Goal: Task Accomplishment & Management: Use online tool/utility

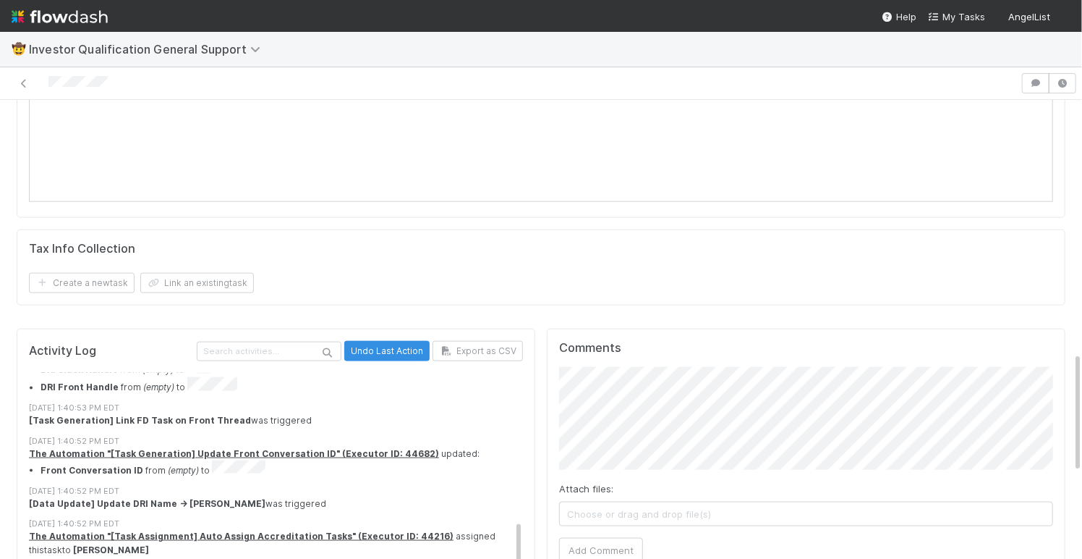
scroll to position [823, 0]
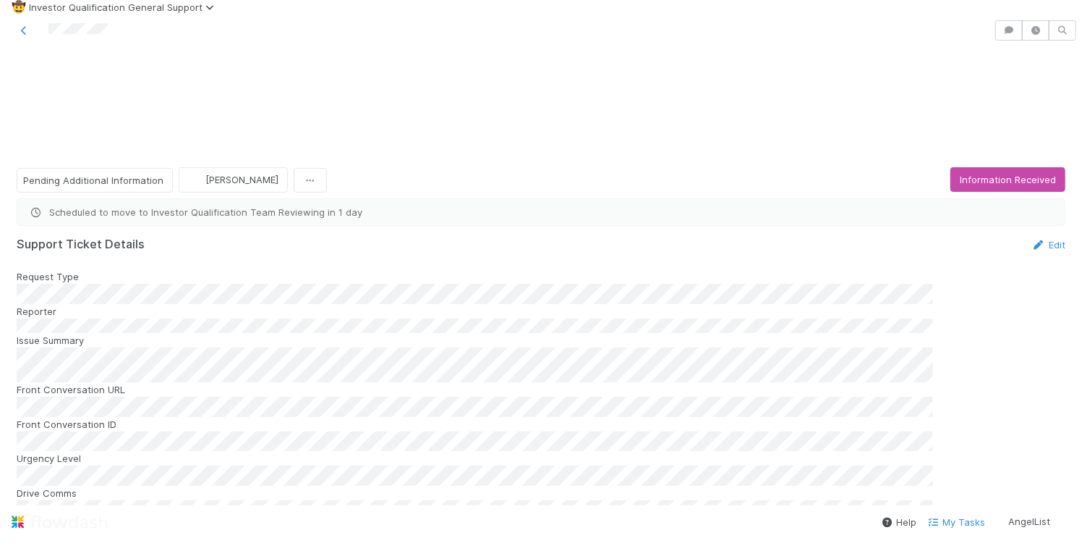
scroll to position [1041, 0]
click at [619, 268] on span "[PERSON_NAME]" at bounding box center [625, 268] width 73 height 12
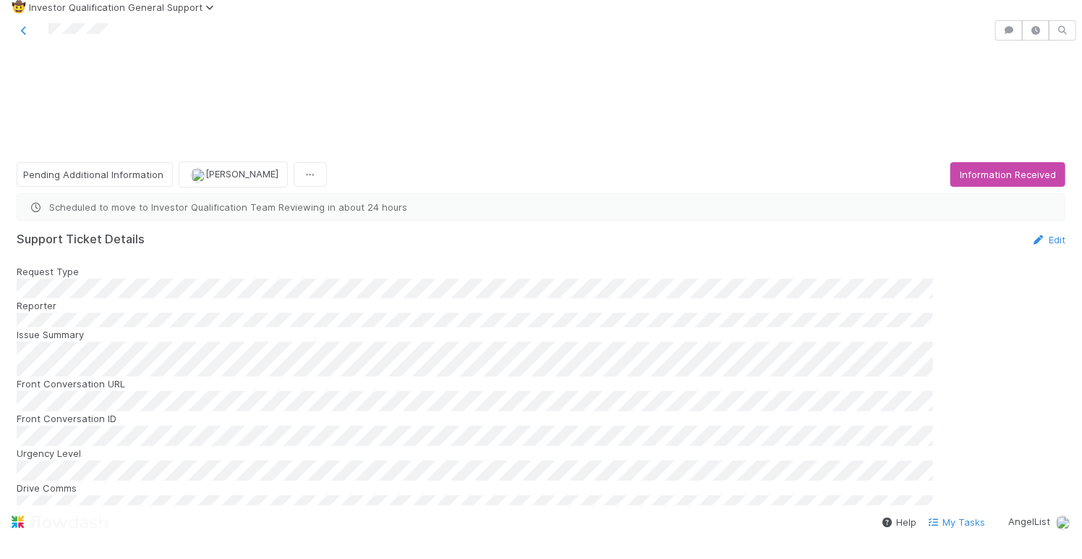
scroll to position [1072, 0]
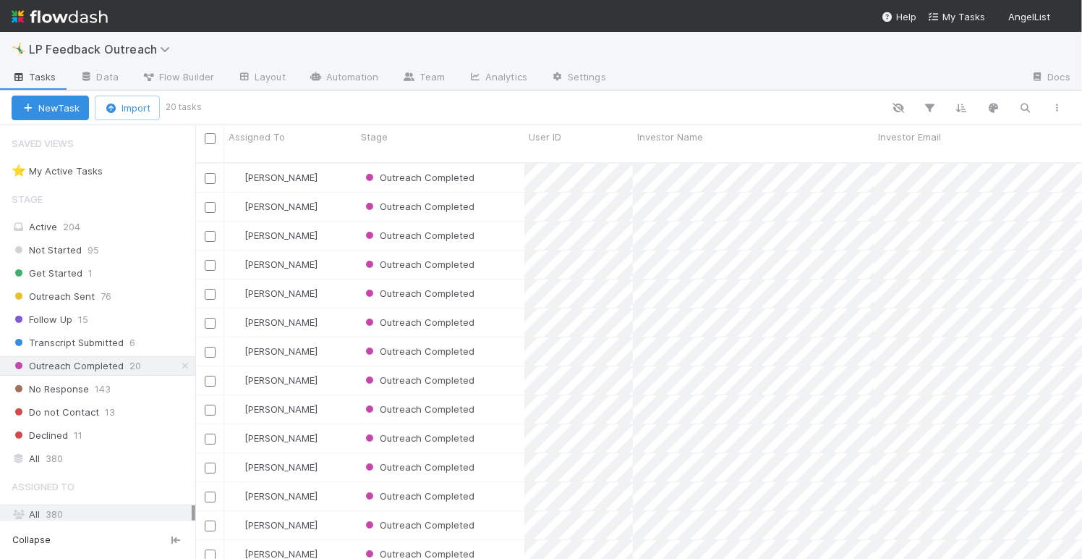
scroll to position [407, 887]
click at [195, 84] on link "Flow Builder" at bounding box center [178, 78] width 96 height 23
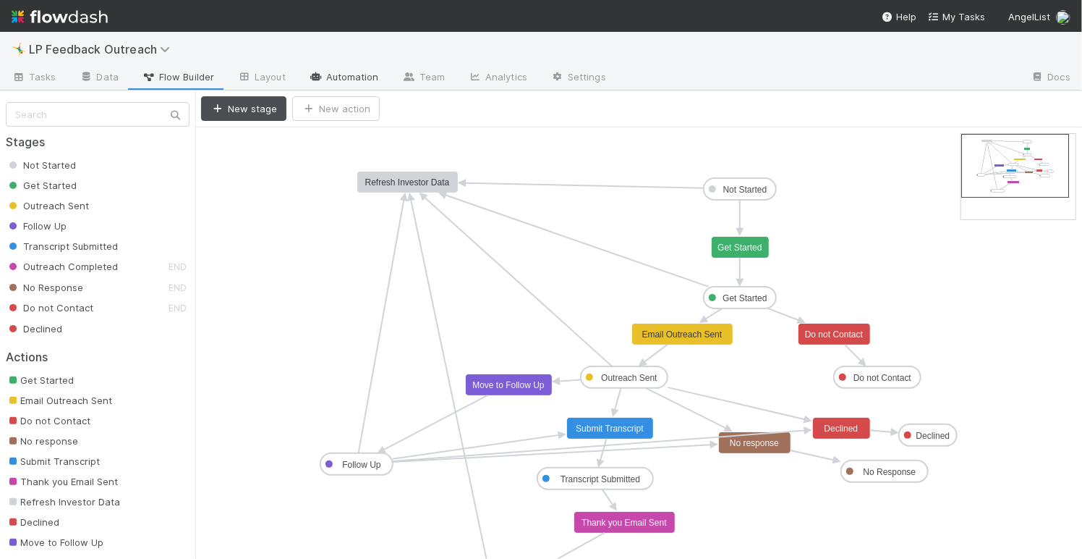
click at [321, 80] on link "Automation" at bounding box center [343, 78] width 93 height 23
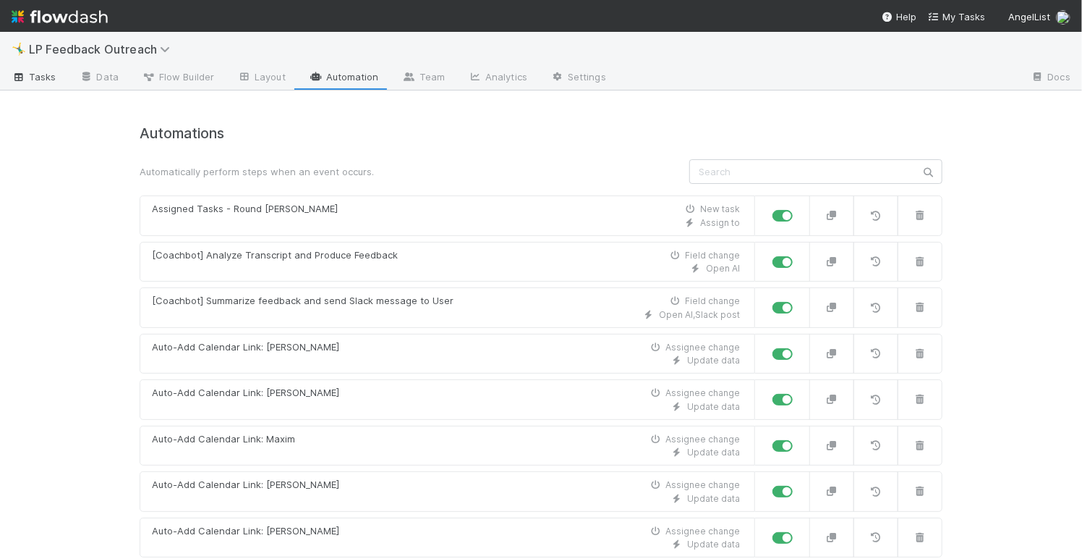
click at [46, 85] on link "Tasks" at bounding box center [34, 78] width 68 height 23
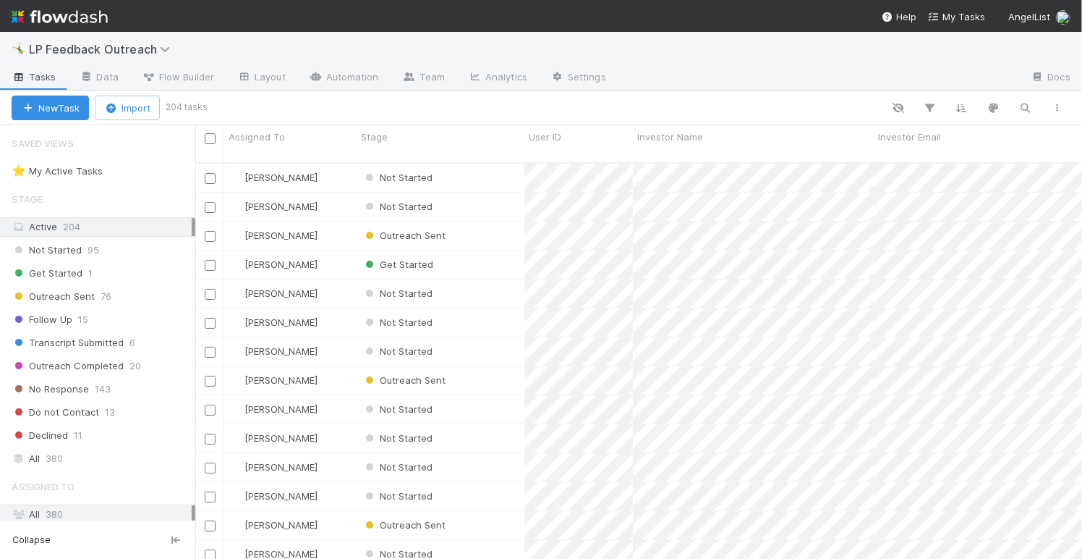
scroll to position [407, 887]
click at [117, 82] on link "Data" at bounding box center [99, 78] width 62 height 23
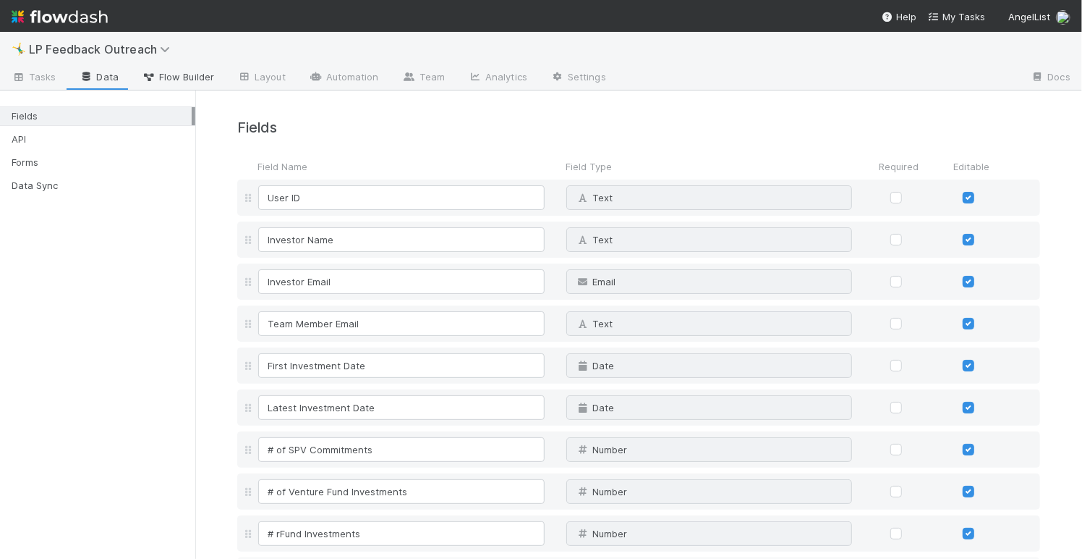
click at [178, 80] on span "Flow Builder" at bounding box center [178, 76] width 72 height 14
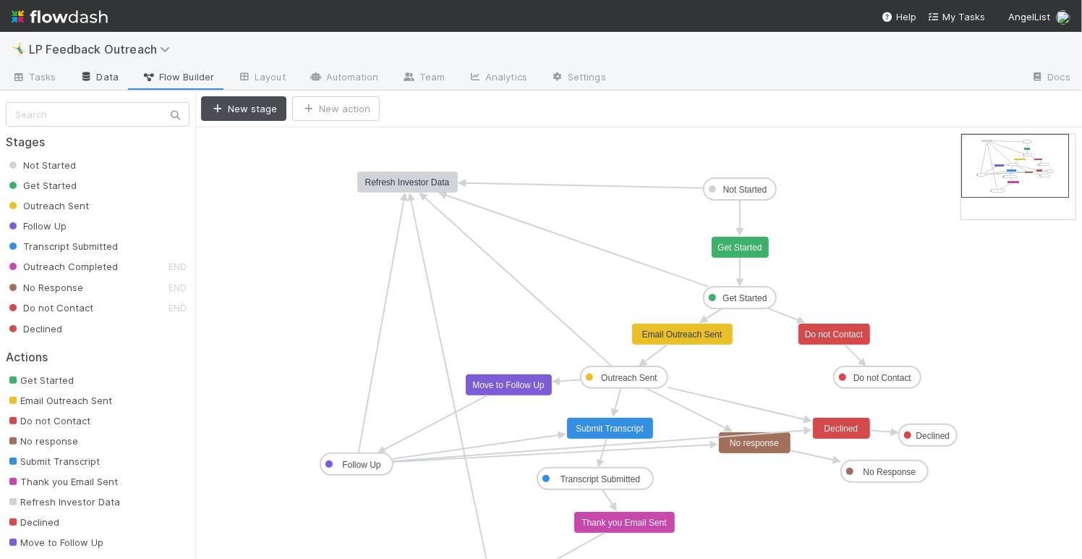
click at [92, 78] on icon at bounding box center [87, 76] width 14 height 9
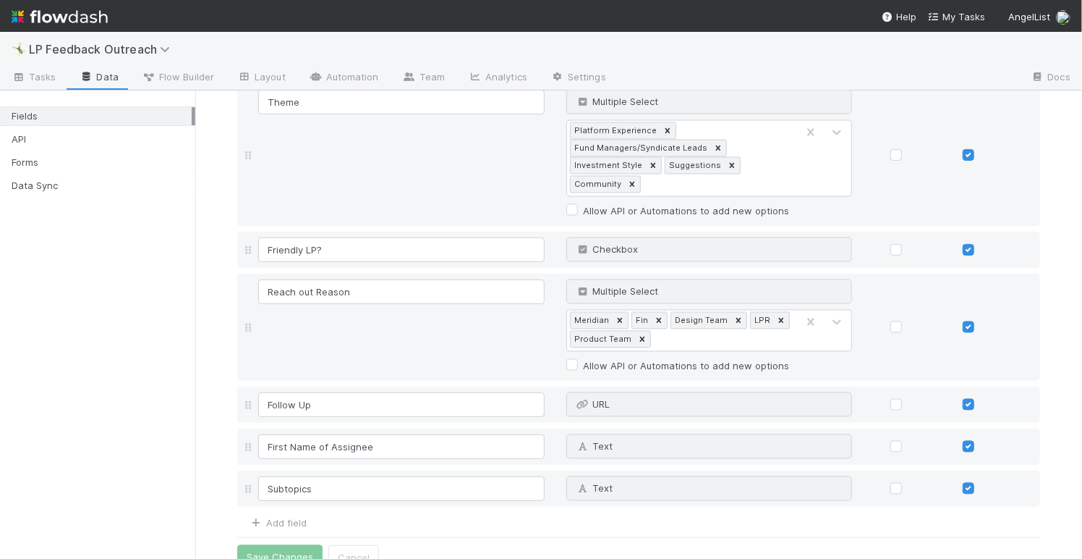
scroll to position [1511, 0]
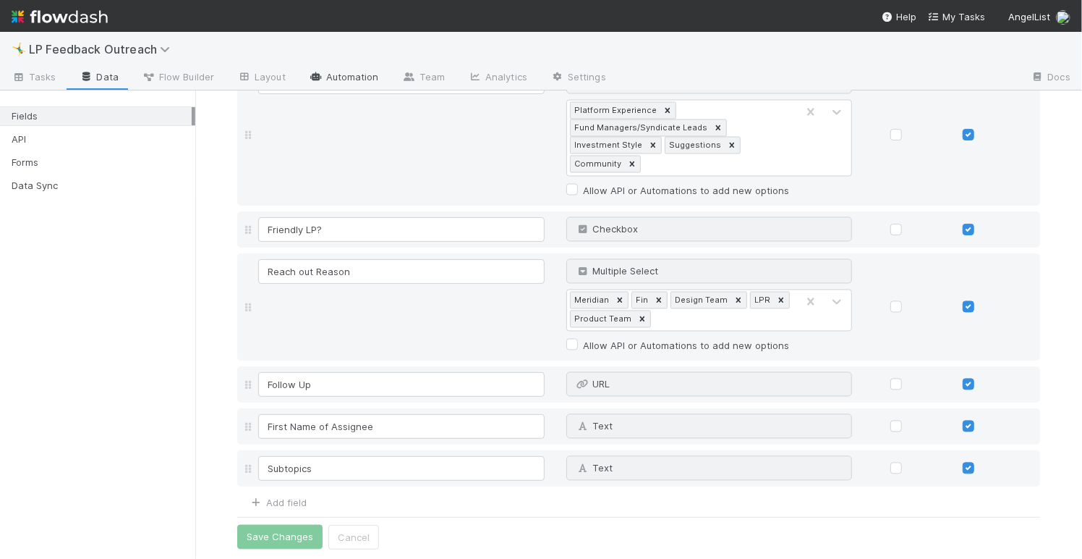
click at [342, 72] on link "Automation" at bounding box center [343, 78] width 93 height 23
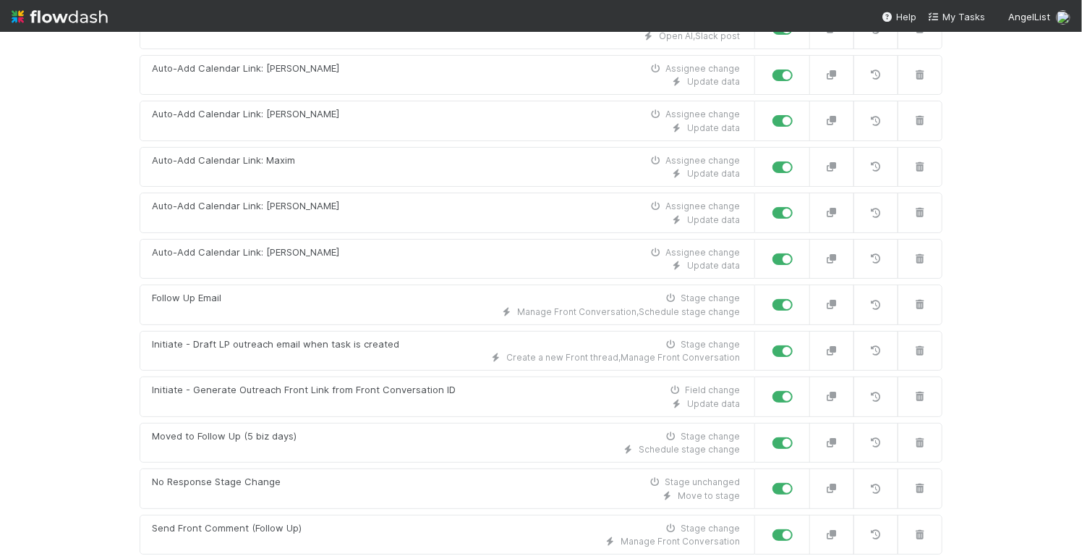
scroll to position [533, 0]
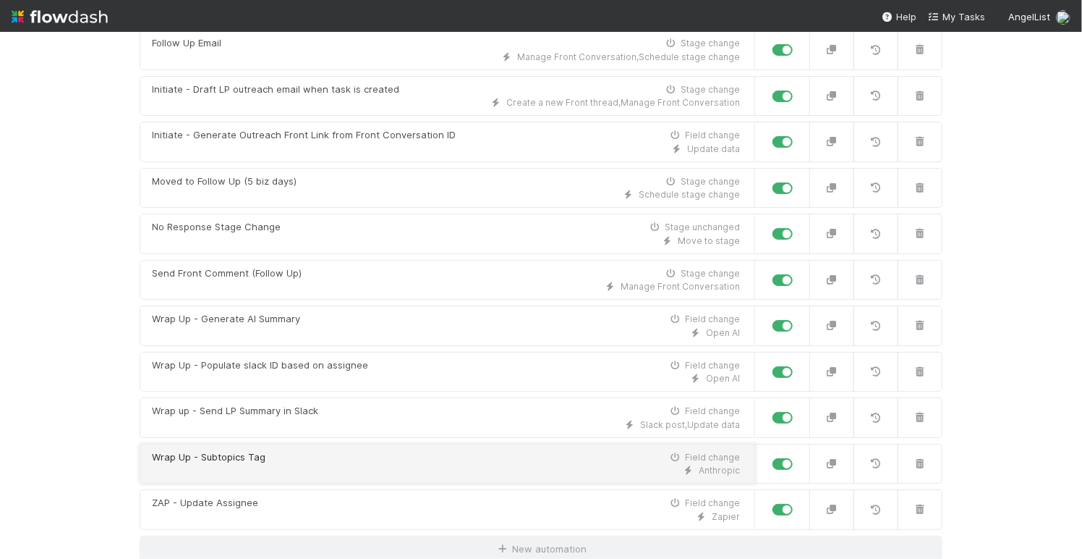
click at [311, 466] on div "Anthropic" at bounding box center [446, 470] width 588 height 13
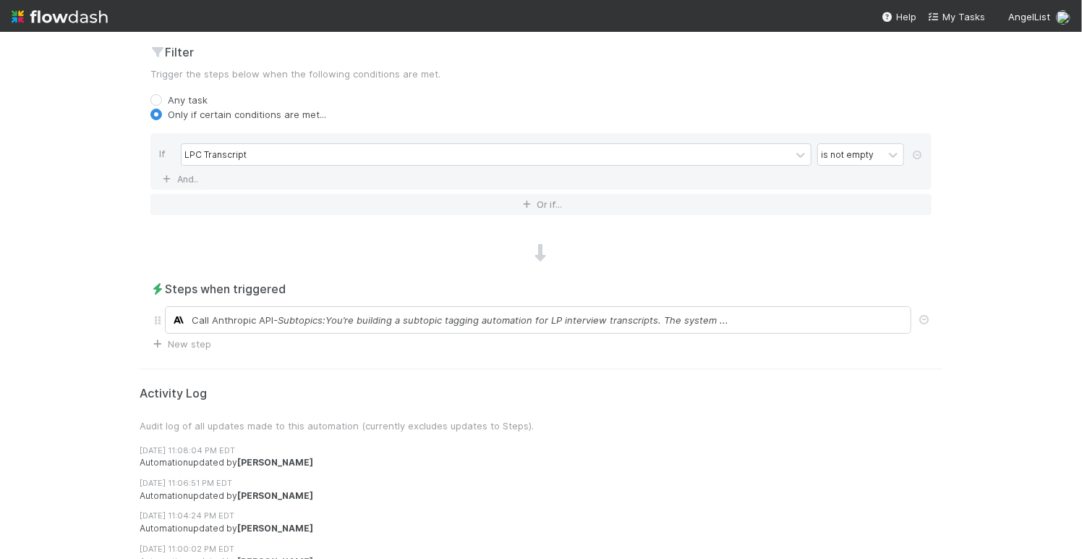
scroll to position [591, 0]
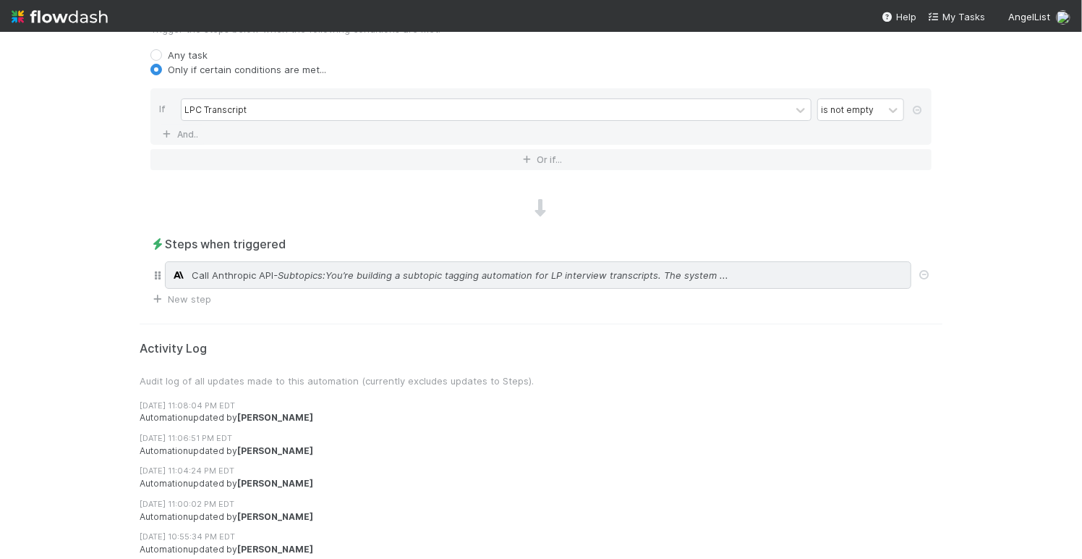
click at [286, 263] on div "Call Anthropic API - Subtopics:You’re building a subtopic tagging automation fo…" at bounding box center [538, 274] width 747 height 27
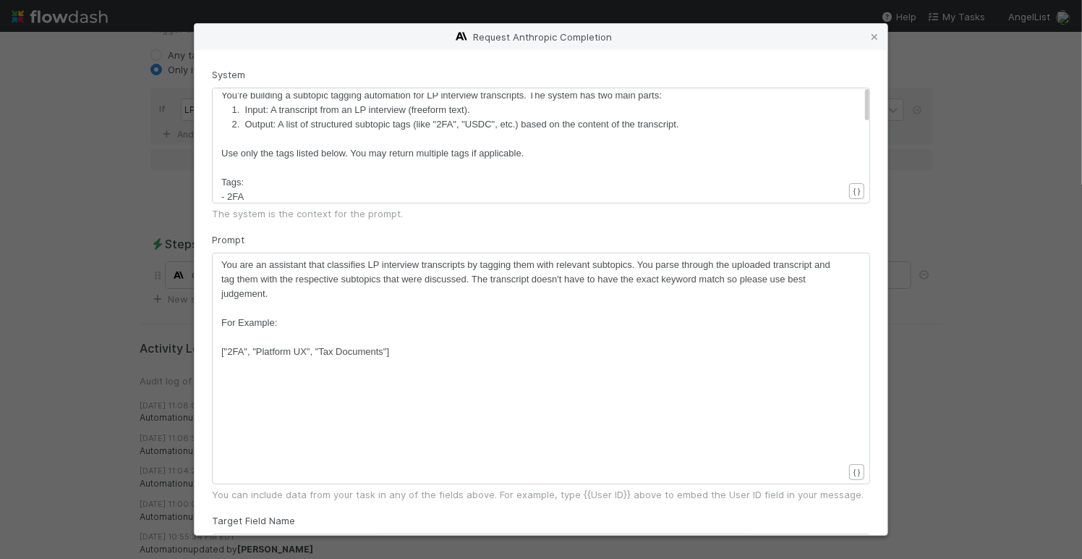
scroll to position [0, 0]
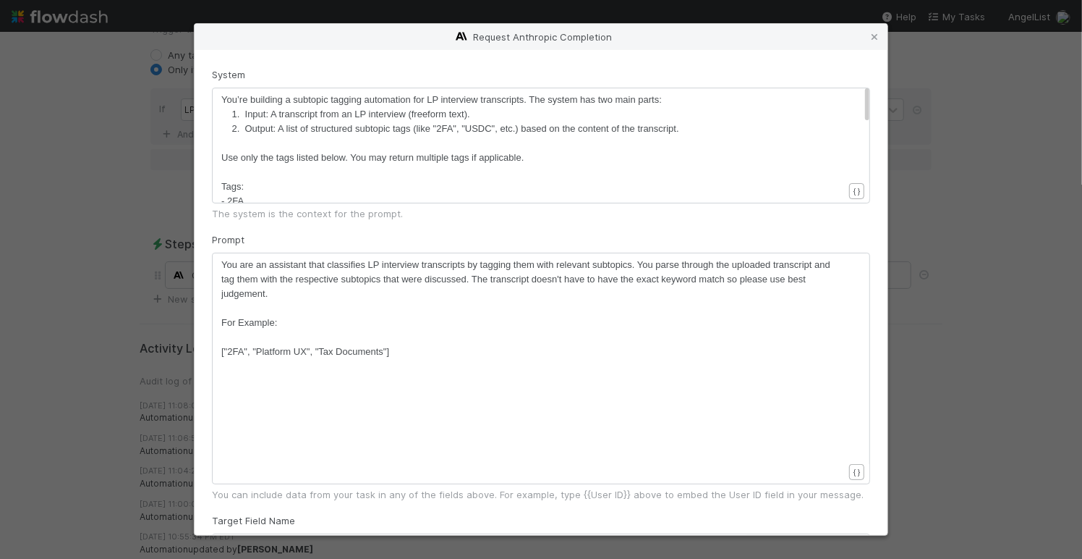
click at [143, 182] on div "Request Anthropic Completion System ​ x You’re building a subtopic tagging auto…" at bounding box center [541, 279] width 1082 height 559
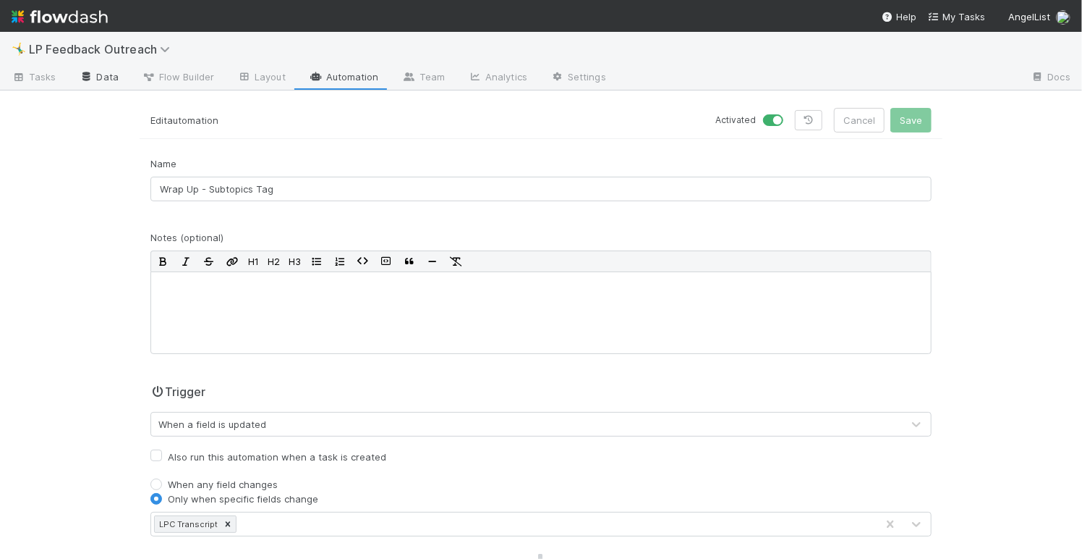
click at [107, 80] on link "Data" at bounding box center [99, 78] width 62 height 23
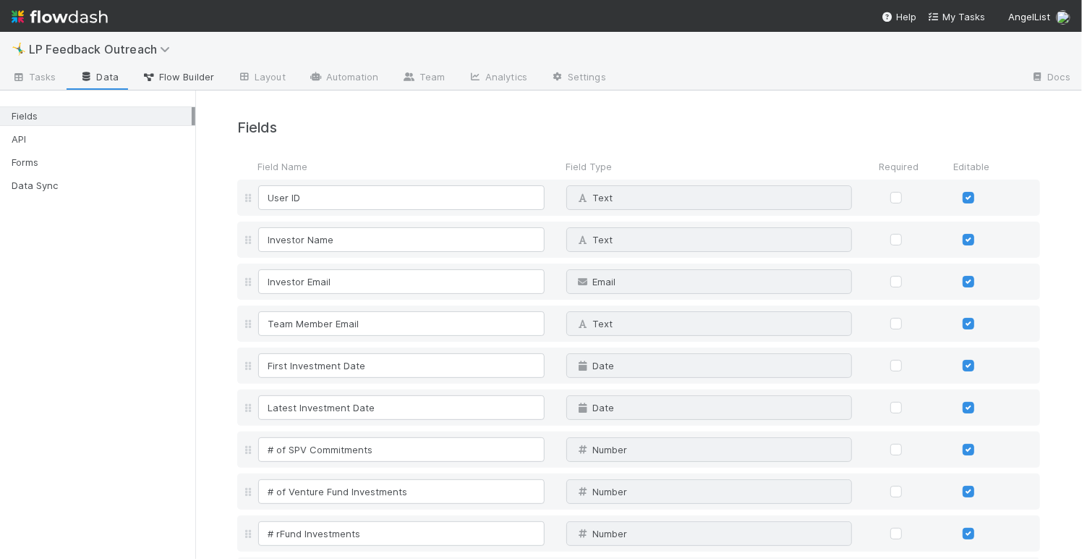
click at [169, 86] on link "Flow Builder" at bounding box center [178, 78] width 96 height 23
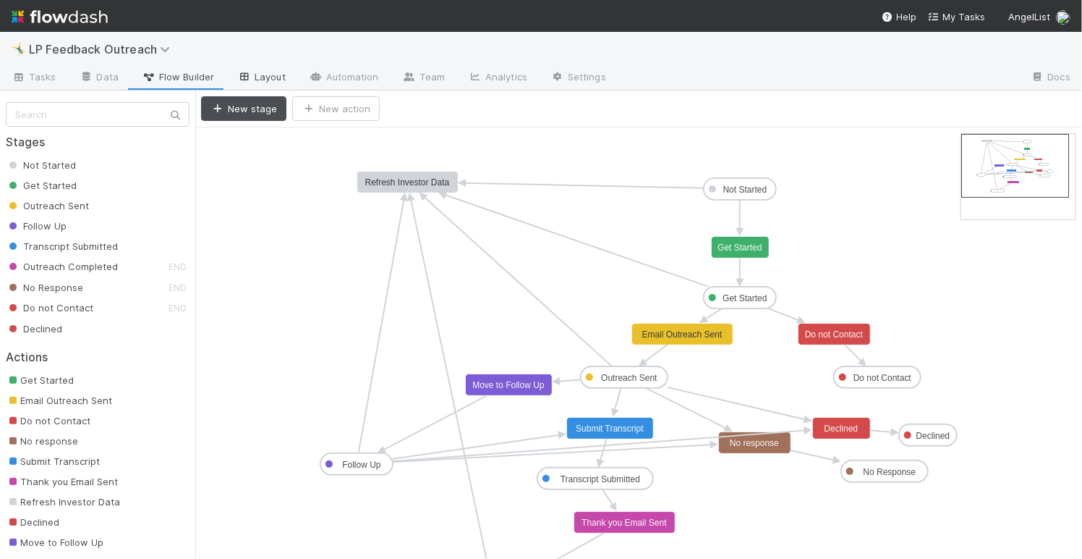
click at [270, 76] on link "Layout" at bounding box center [262, 78] width 72 height 23
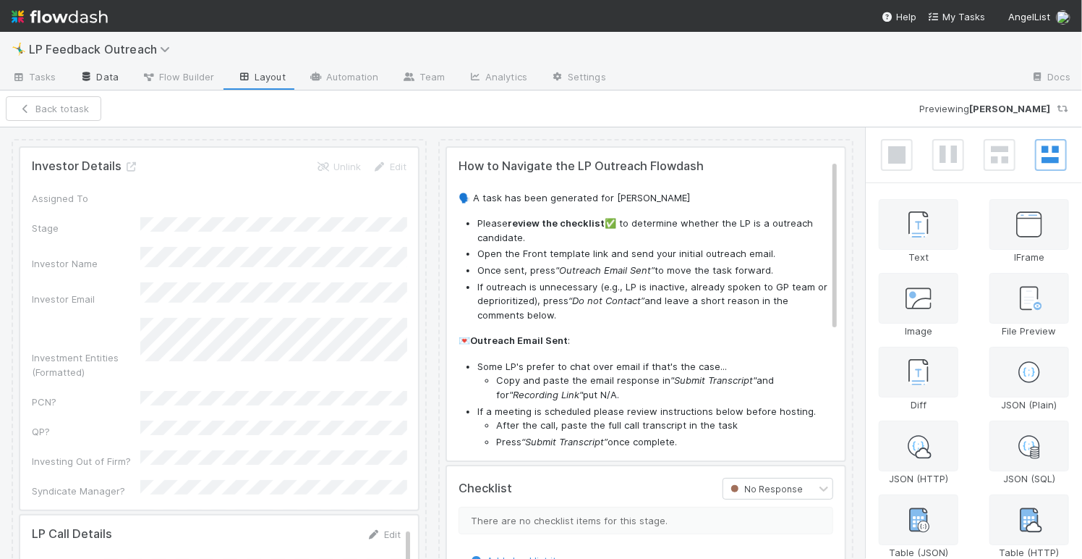
click at [98, 77] on link "Data" at bounding box center [99, 78] width 62 height 23
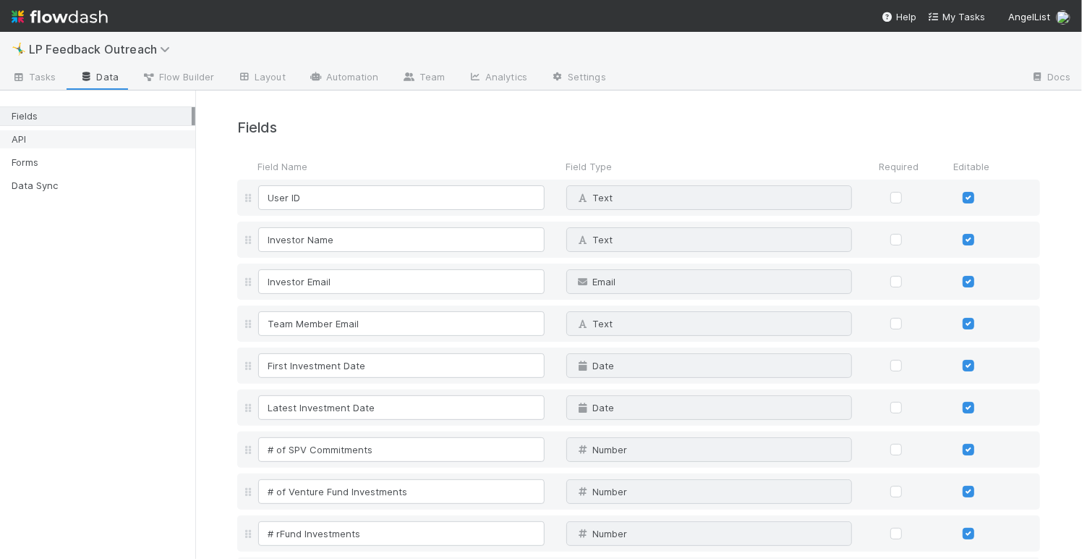
click at [53, 144] on div "API" at bounding box center [102, 139] width 180 height 18
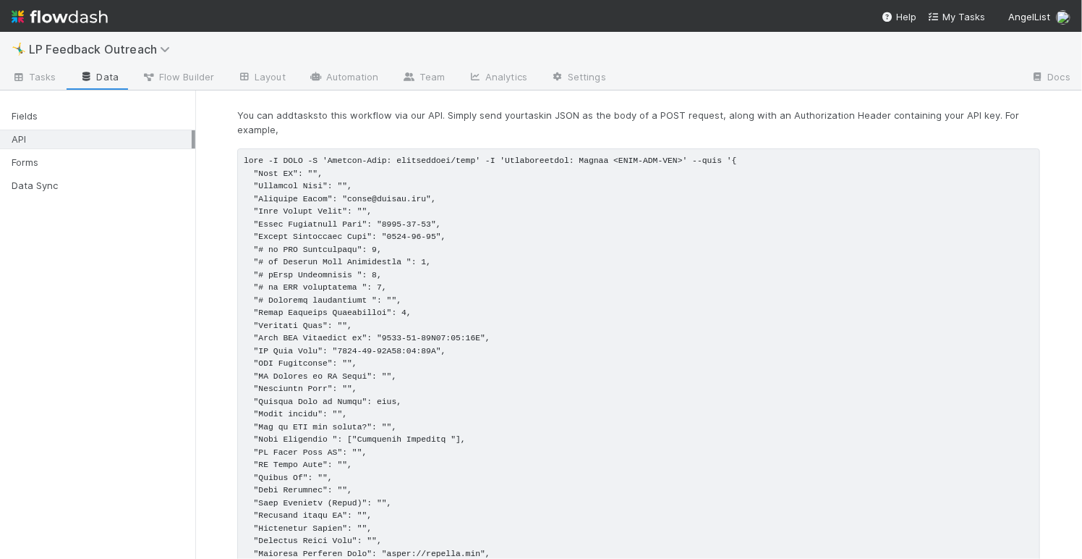
scroll to position [39, 0]
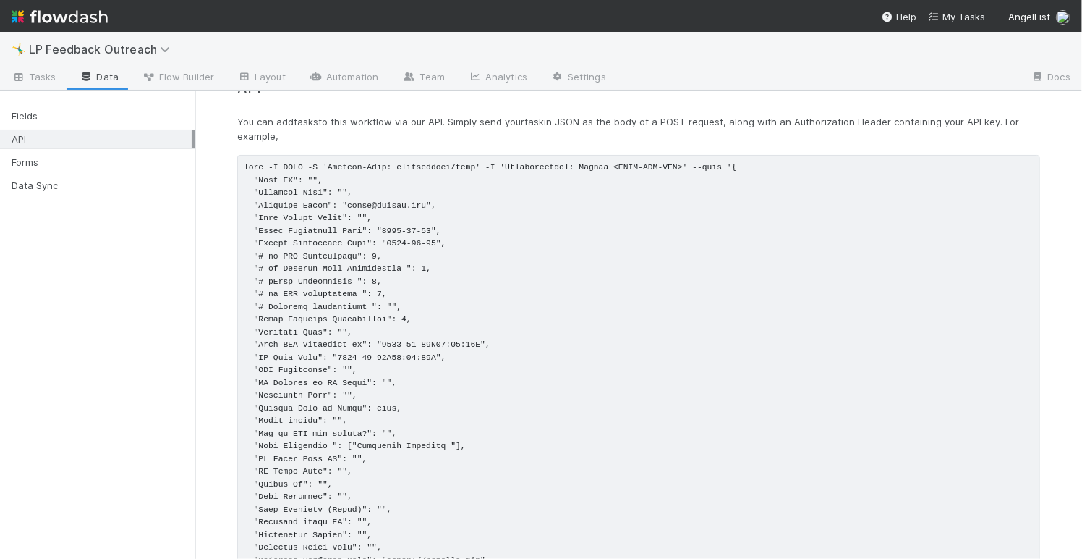
click at [60, 62] on div "🤸‍♂️ LP Feedback Outreach" at bounding box center [541, 49] width 1082 height 35
click at [56, 70] on link "Tasks" at bounding box center [34, 78] width 68 height 23
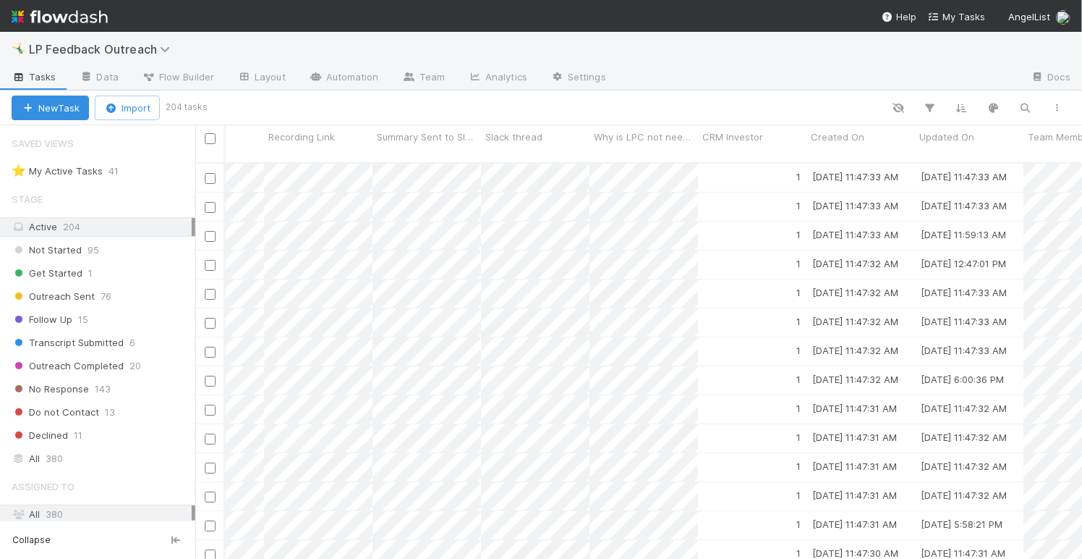
scroll to position [0, 2325]
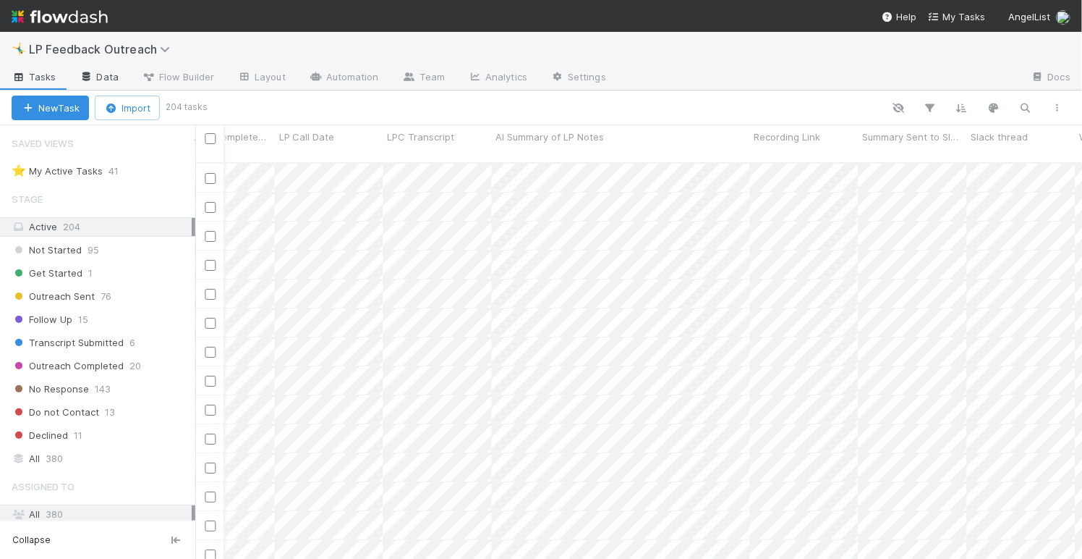
click at [108, 82] on link "Data" at bounding box center [99, 78] width 62 height 23
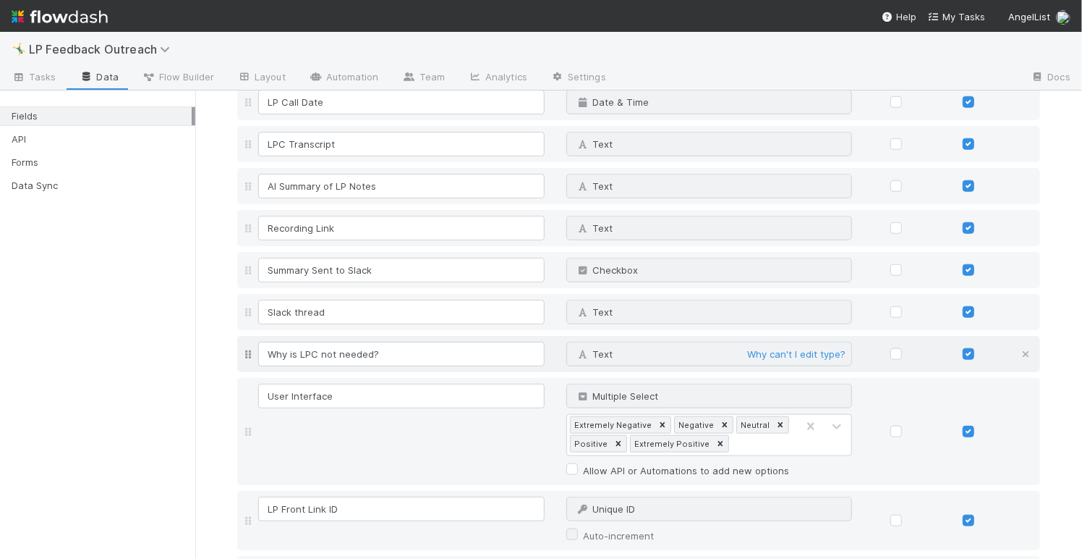
click at [1022, 349] on icon at bounding box center [1026, 353] width 14 height 9
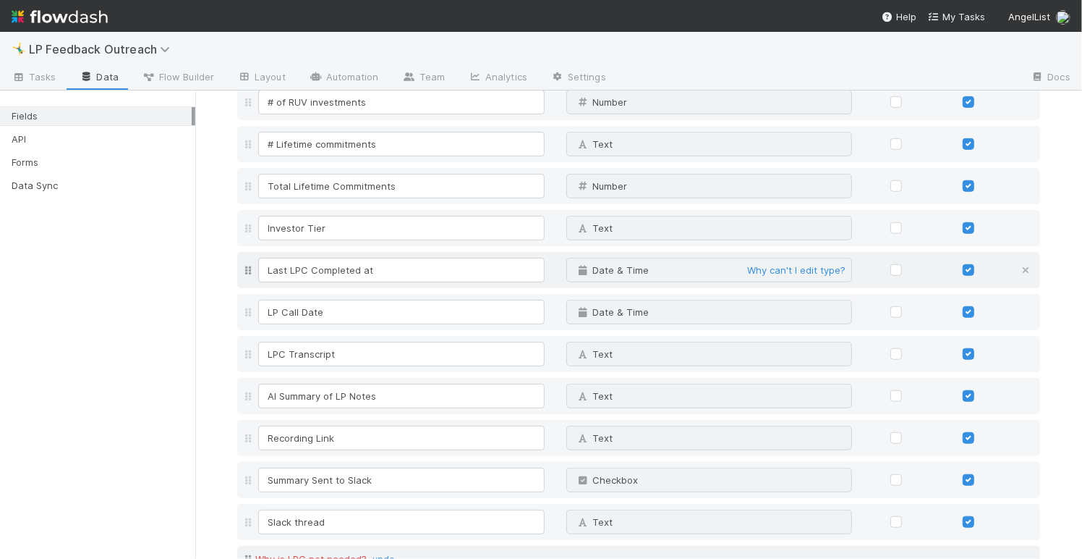
click at [1022, 268] on icon at bounding box center [1026, 270] width 14 height 9
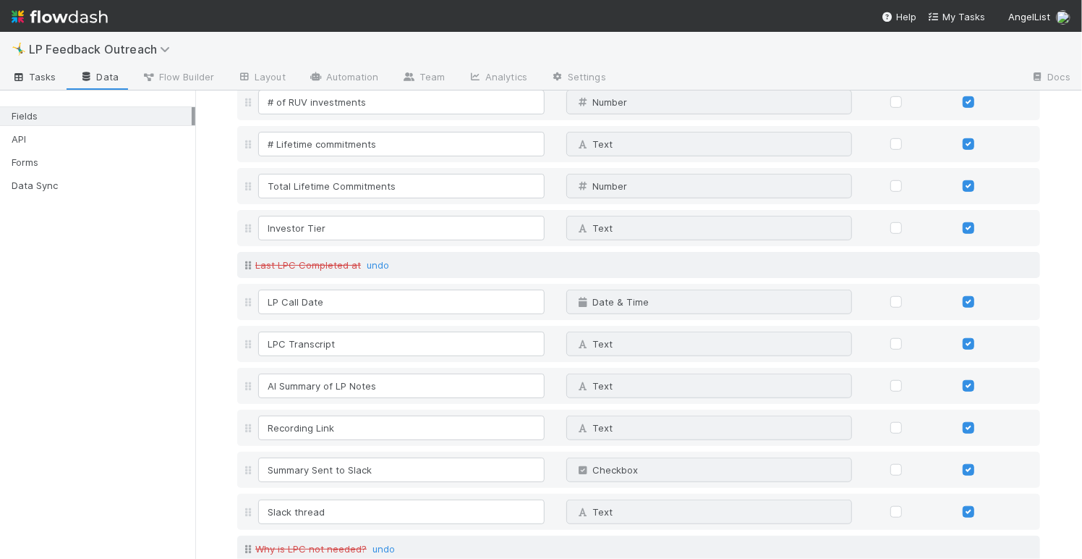
click at [43, 74] on span "Tasks" at bounding box center [34, 76] width 45 height 14
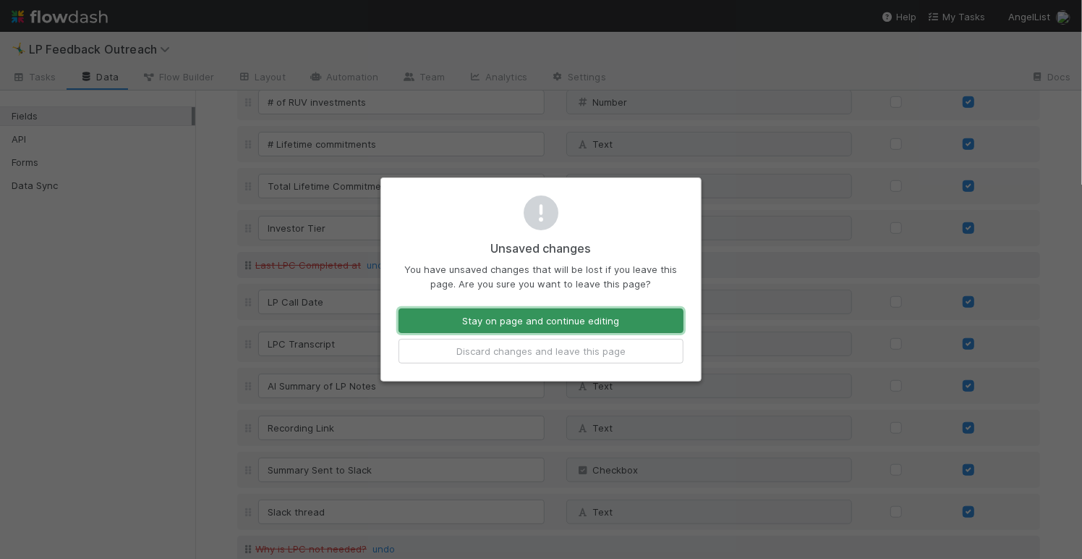
click at [488, 330] on button "Stay on page and continue editing" at bounding box center [541, 320] width 285 height 25
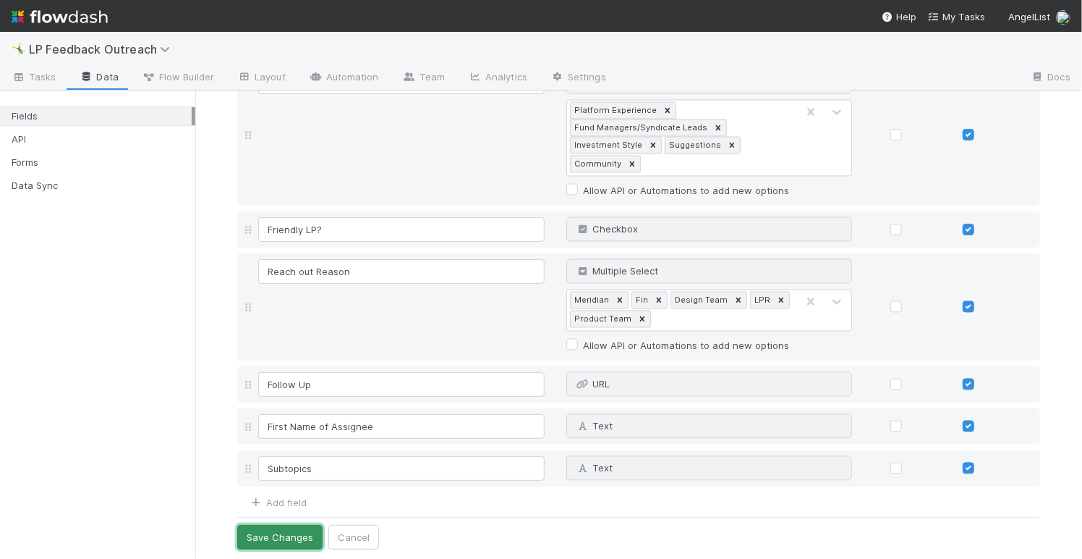
click at [300, 528] on button "Save Changes" at bounding box center [279, 537] width 85 height 25
click at [321, 80] on link "Automation" at bounding box center [343, 78] width 93 height 23
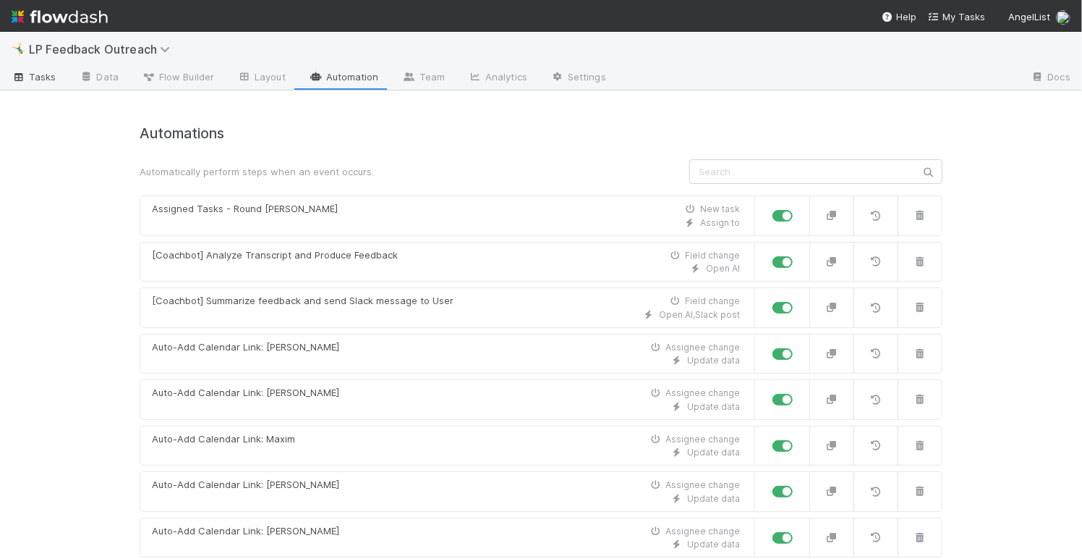
click at [56, 80] on link "Tasks" at bounding box center [34, 78] width 68 height 23
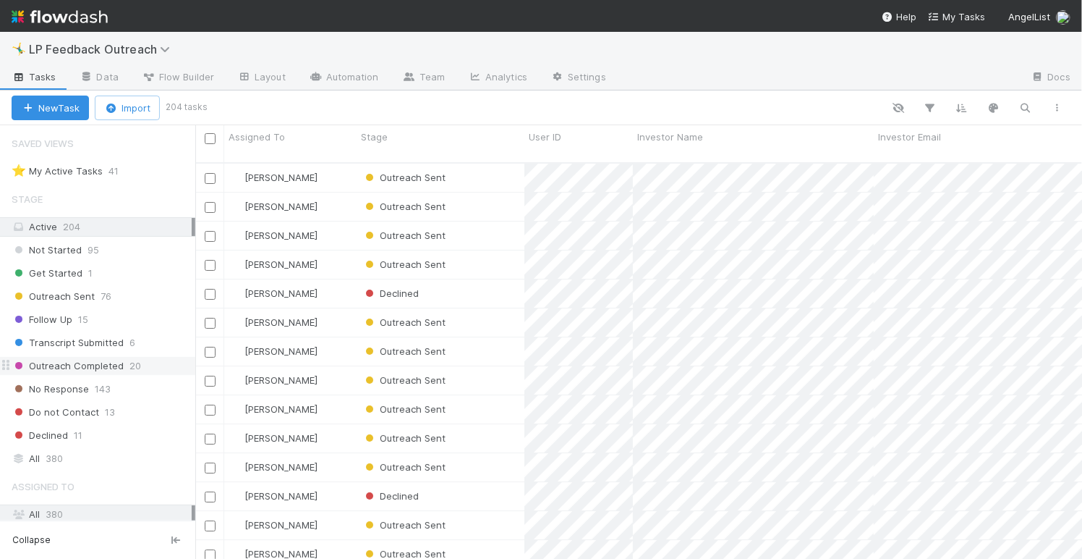
click at [102, 357] on span "Outreach Completed" at bounding box center [68, 366] width 112 height 18
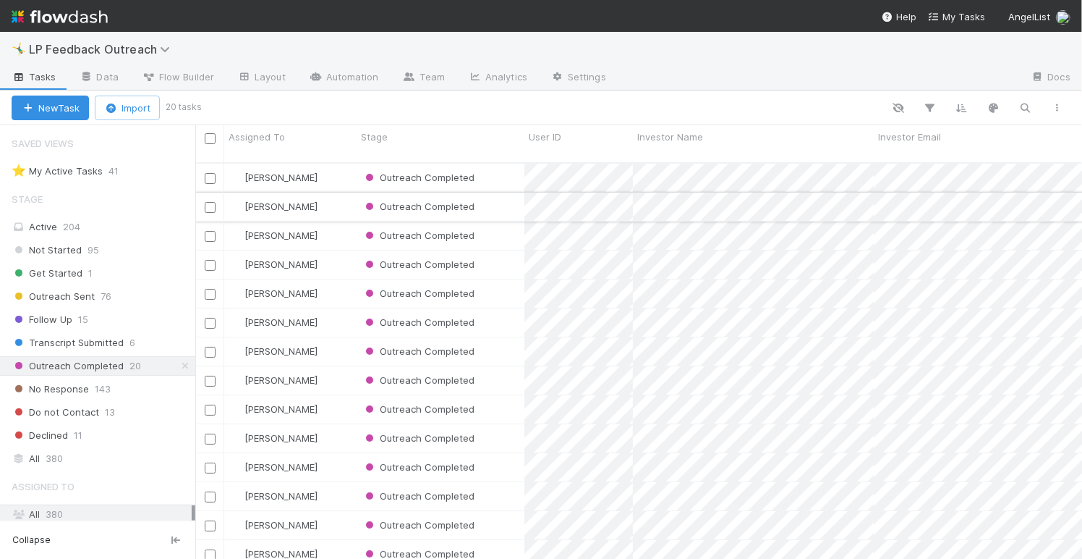
click at [321, 192] on div "[PERSON_NAME]" at bounding box center [290, 206] width 132 height 28
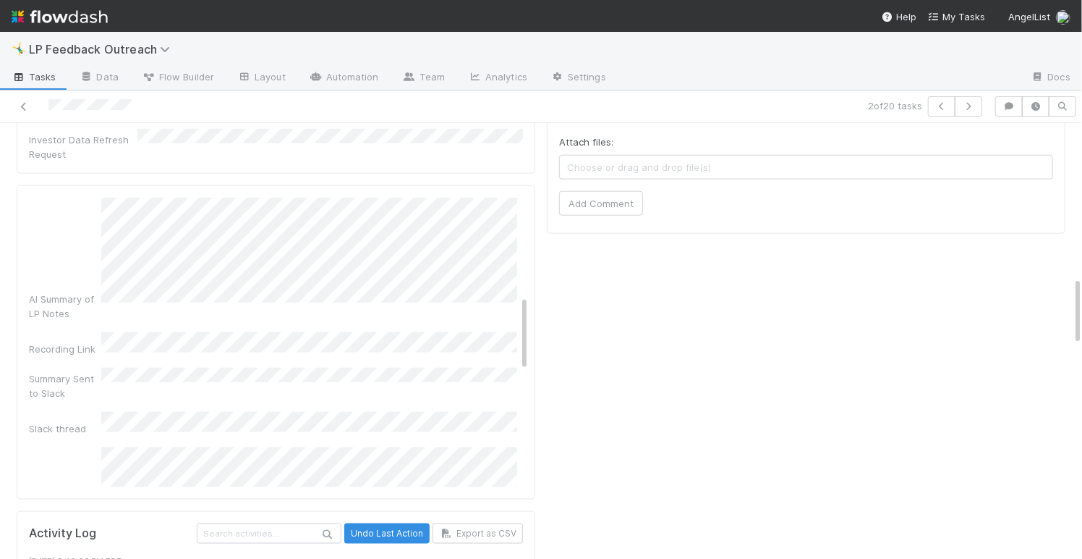
scroll to position [171, 0]
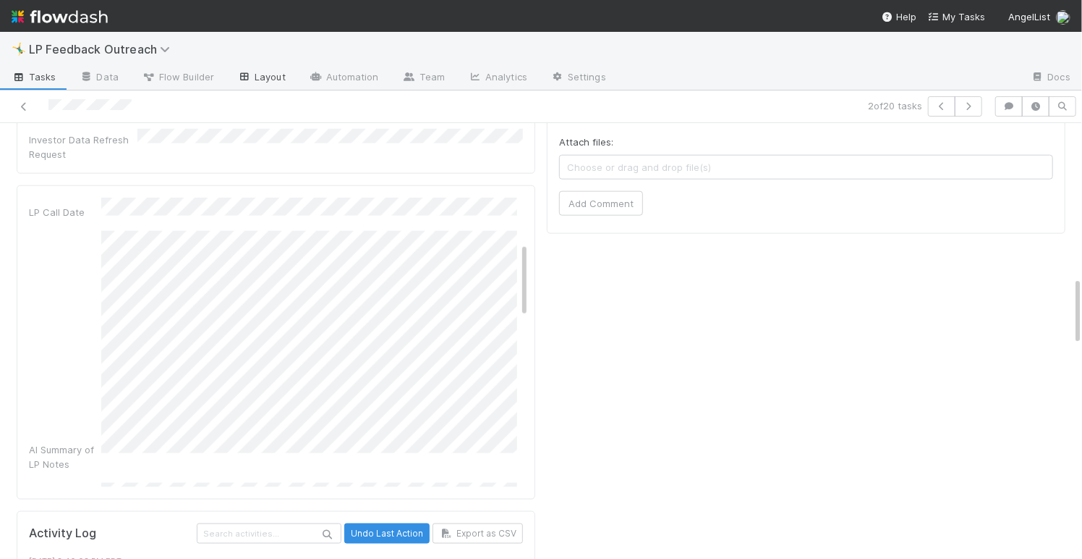
click at [255, 73] on link "Layout" at bounding box center [262, 78] width 72 height 23
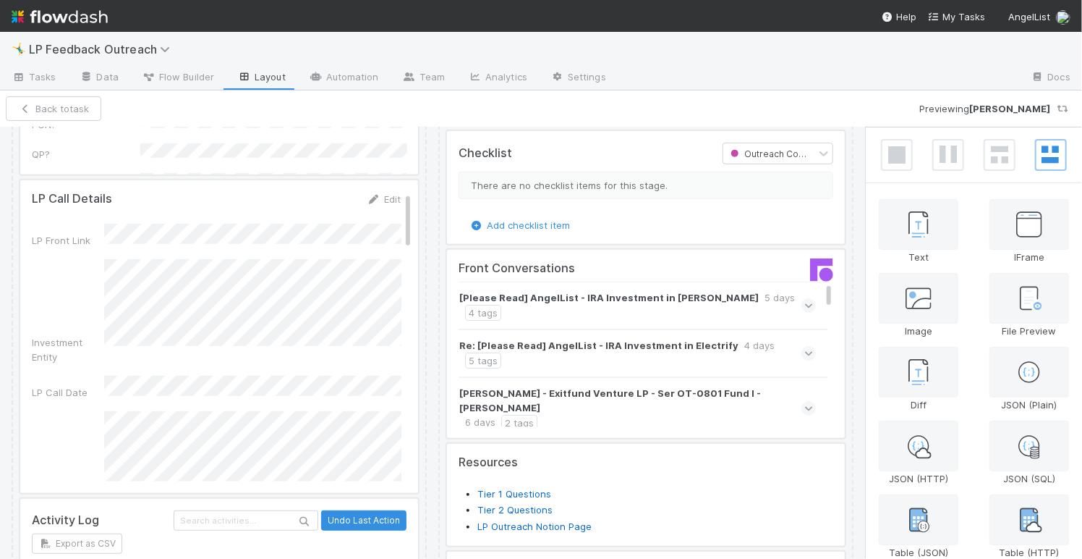
scroll to position [367, 0]
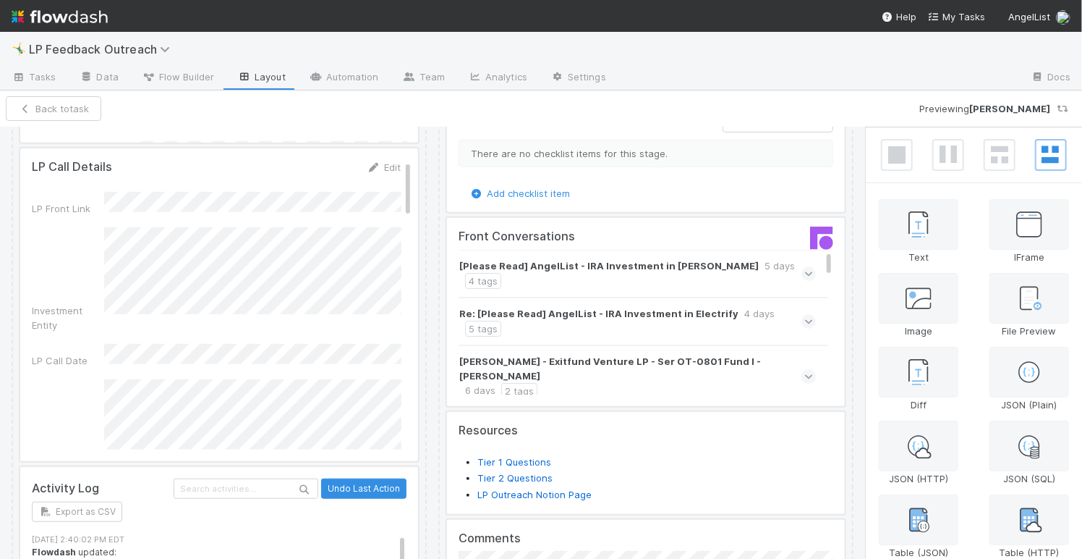
click at [276, 377] on div at bounding box center [219, 304] width 398 height 313
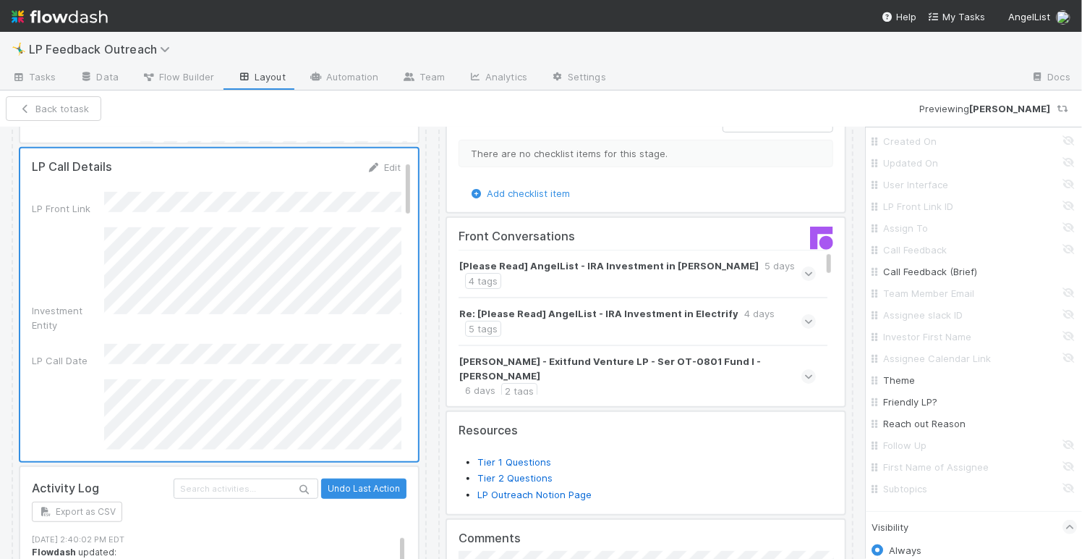
scroll to position [812, 0]
click at [1065, 468] on input "Subtopics" at bounding box center [978, 473] width 190 height 14
checkbox input "true"
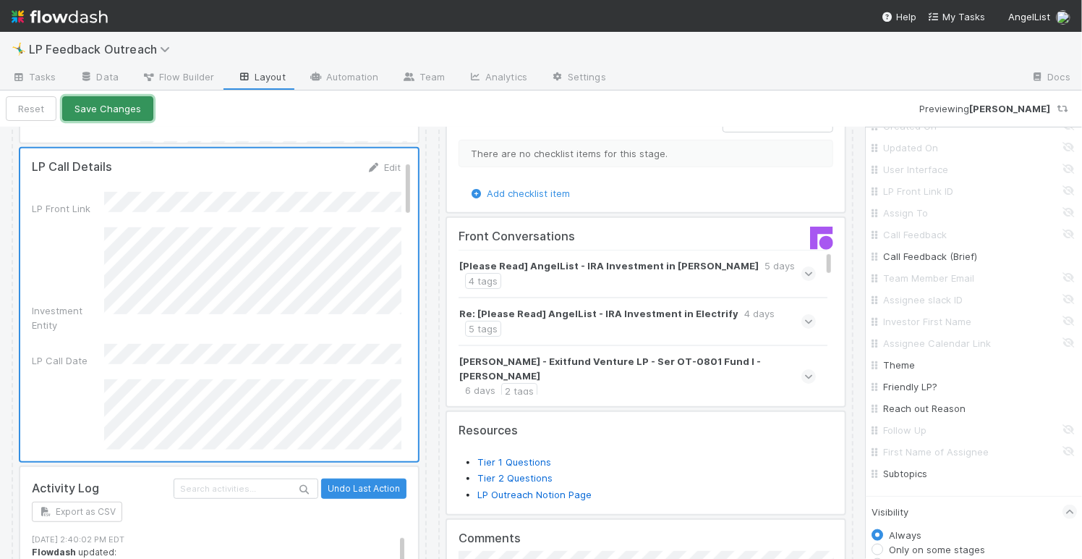
click at [123, 107] on button "Save Changes" at bounding box center [107, 108] width 91 height 25
click at [253, 67] on link "Layout" at bounding box center [262, 78] width 72 height 23
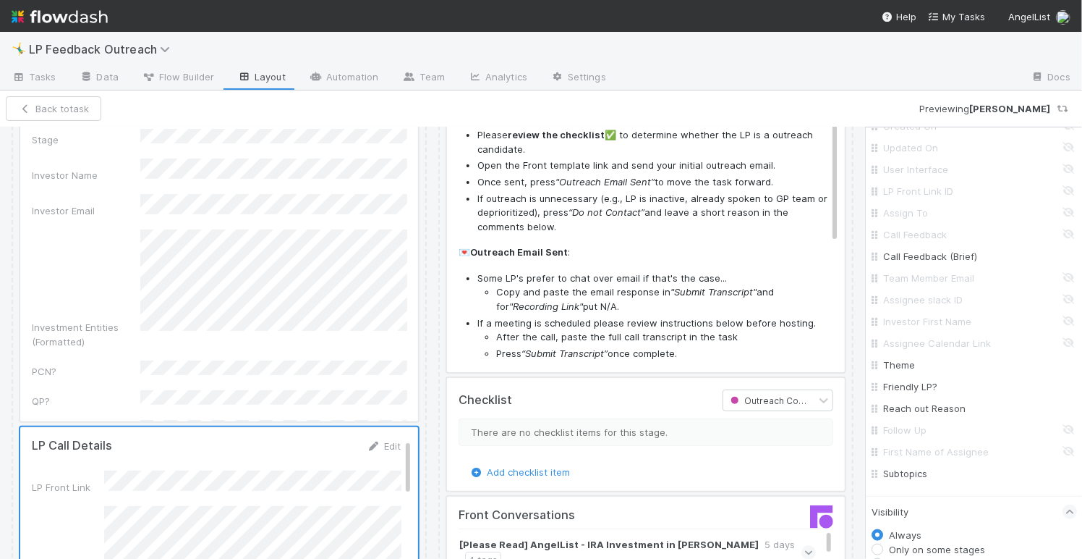
scroll to position [74, 0]
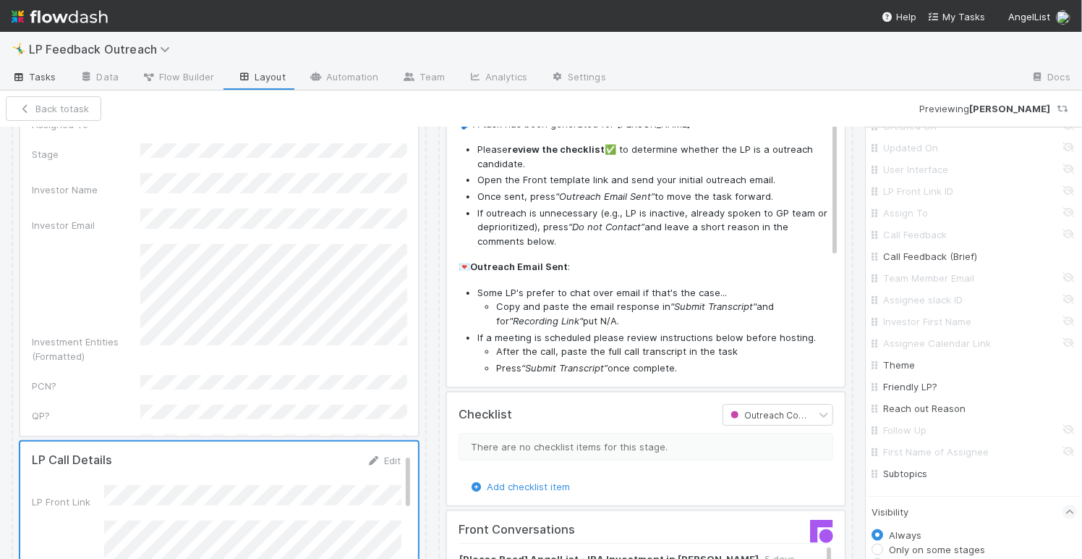
click at [49, 76] on span "Tasks" at bounding box center [34, 76] width 45 height 14
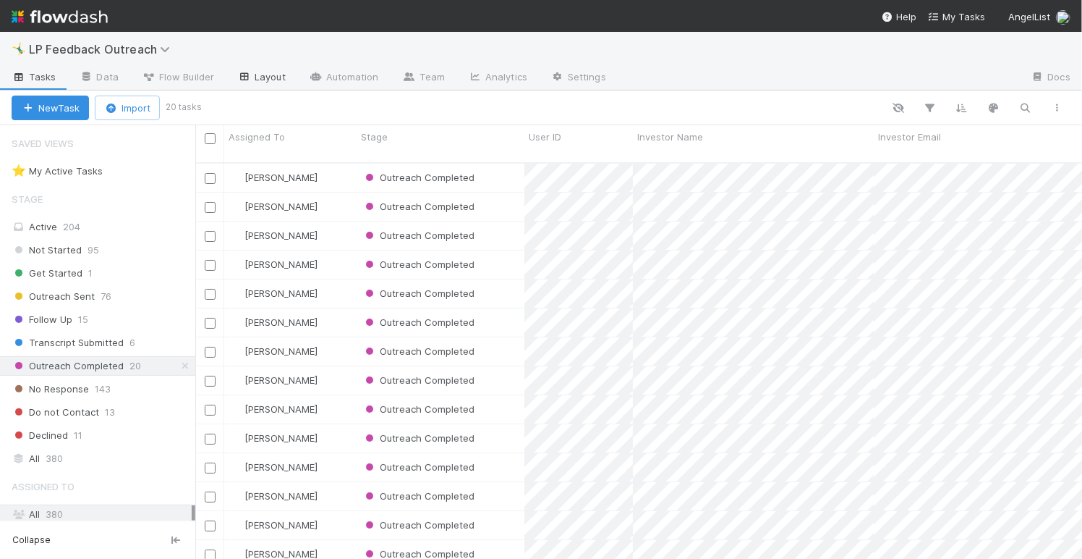
scroll to position [407, 887]
click at [136, 292] on div "Outreach Sent 76" at bounding box center [104, 296] width 184 height 18
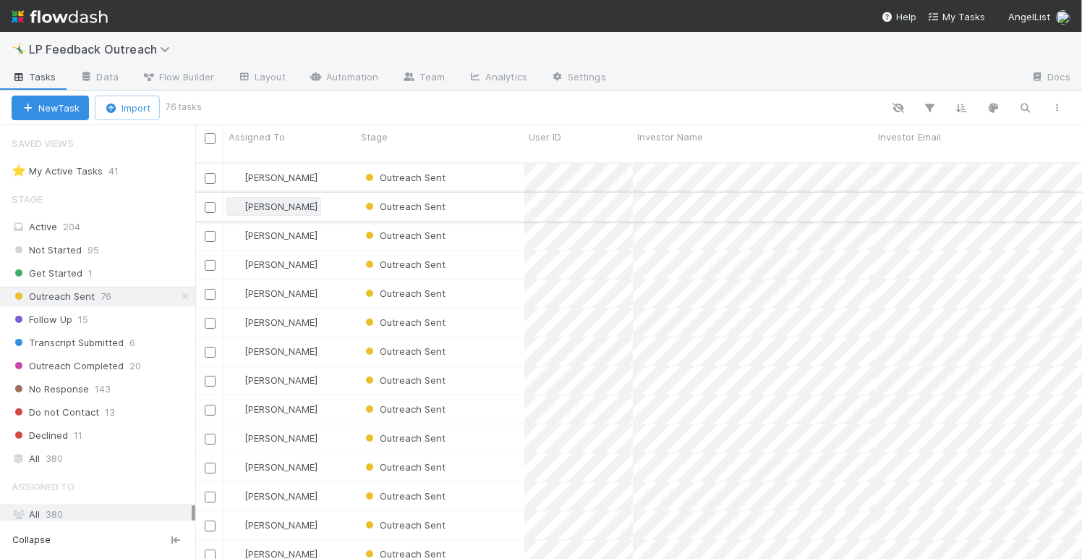
scroll to position [407, 887]
click at [321, 174] on div "[PERSON_NAME]" at bounding box center [290, 178] width 132 height 28
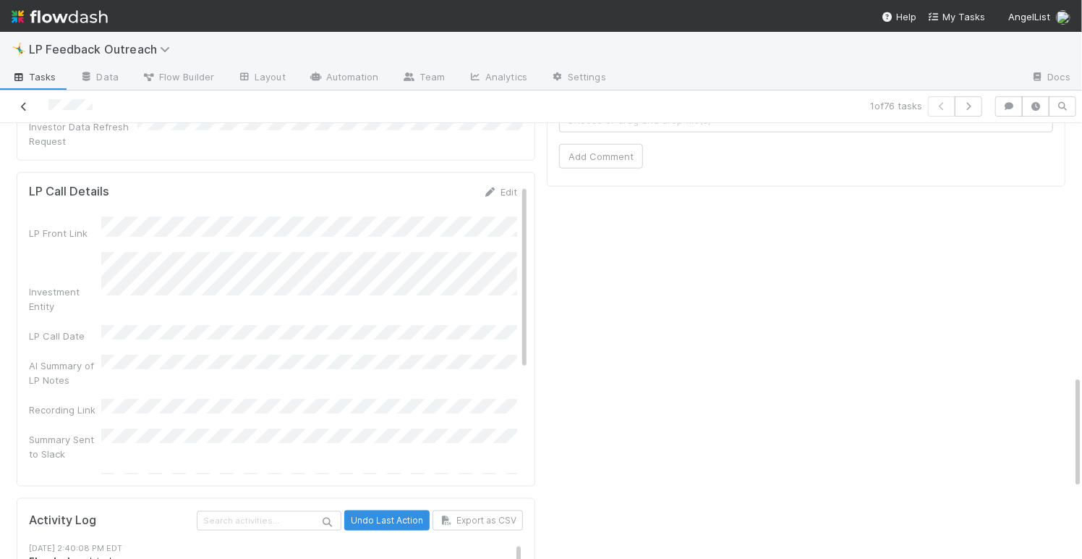
click at [28, 103] on icon at bounding box center [24, 106] width 14 height 9
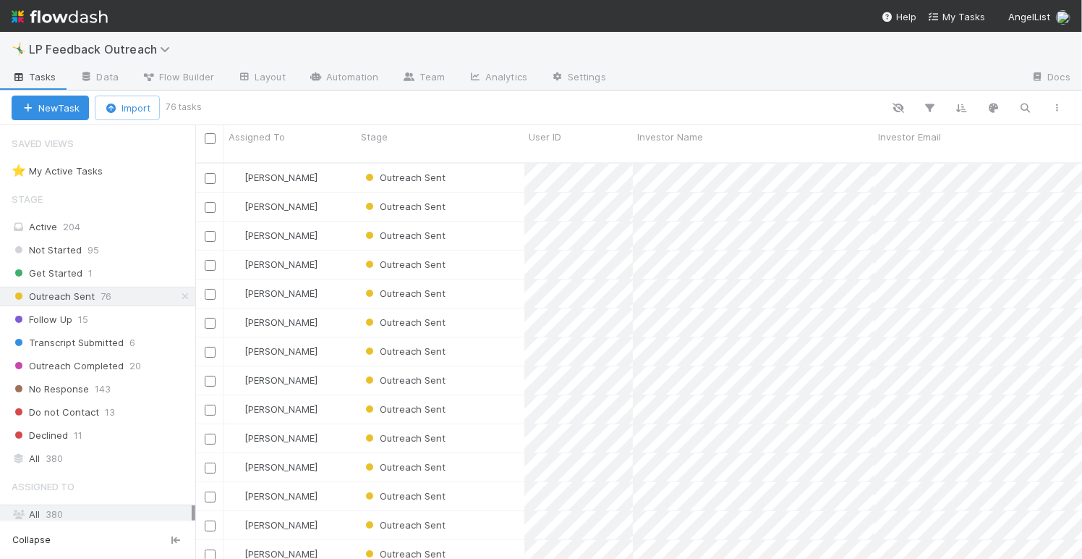
scroll to position [407, 887]
click at [96, 360] on span "Outreach Completed" at bounding box center [68, 366] width 112 height 18
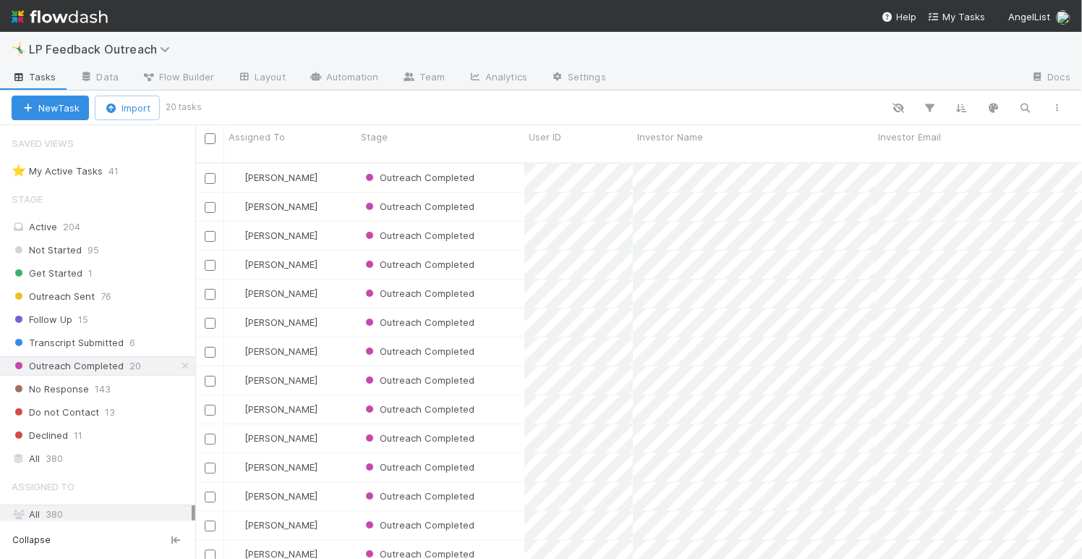
scroll to position [407, 887]
click at [335, 192] on div "[PERSON_NAME]" at bounding box center [290, 206] width 132 height 28
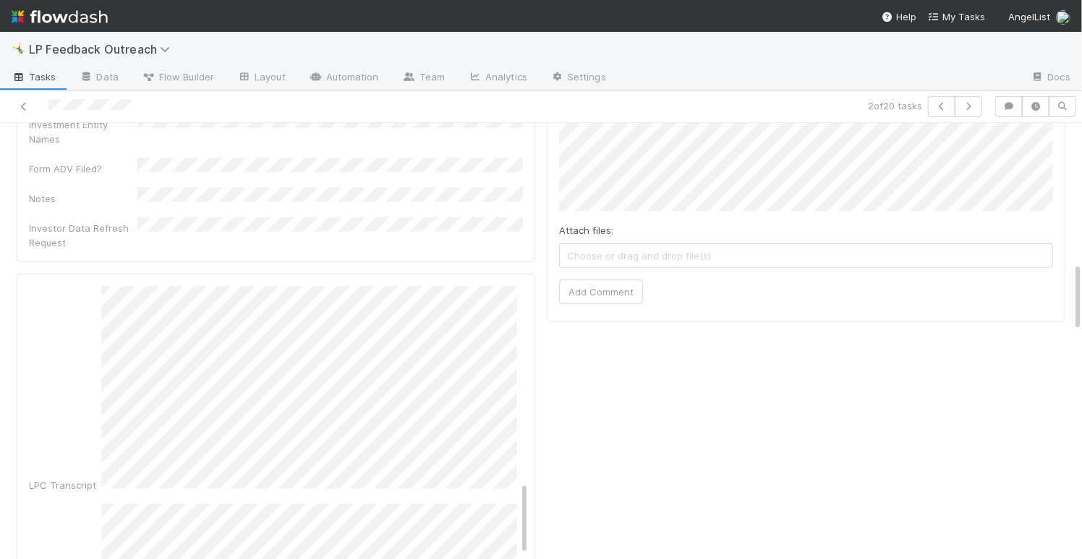
scroll to position [767, 0]
click at [28, 108] on icon at bounding box center [24, 106] width 14 height 9
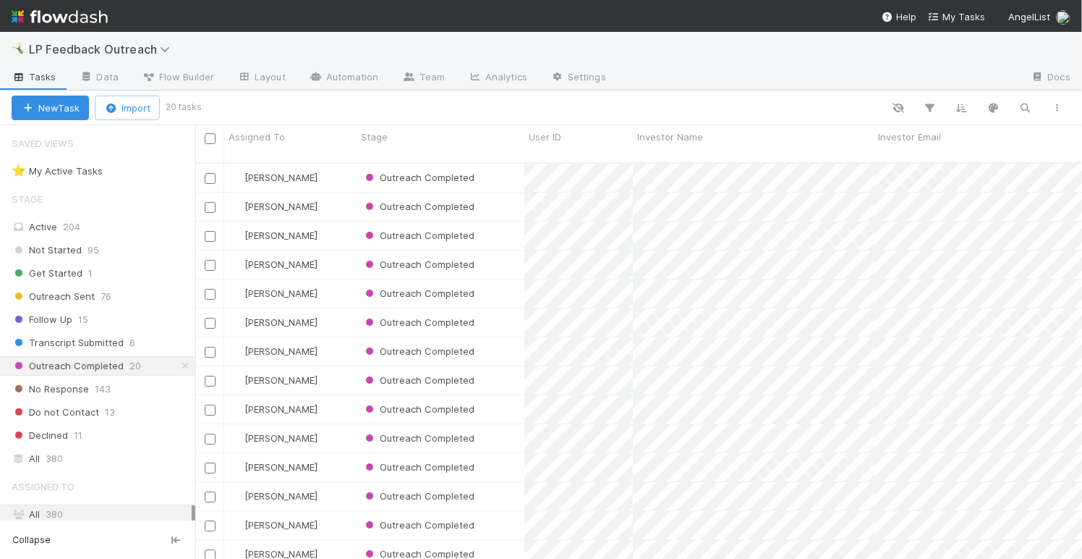
scroll to position [407, 887]
click at [336, 316] on div "[PERSON_NAME]" at bounding box center [290, 322] width 132 height 28
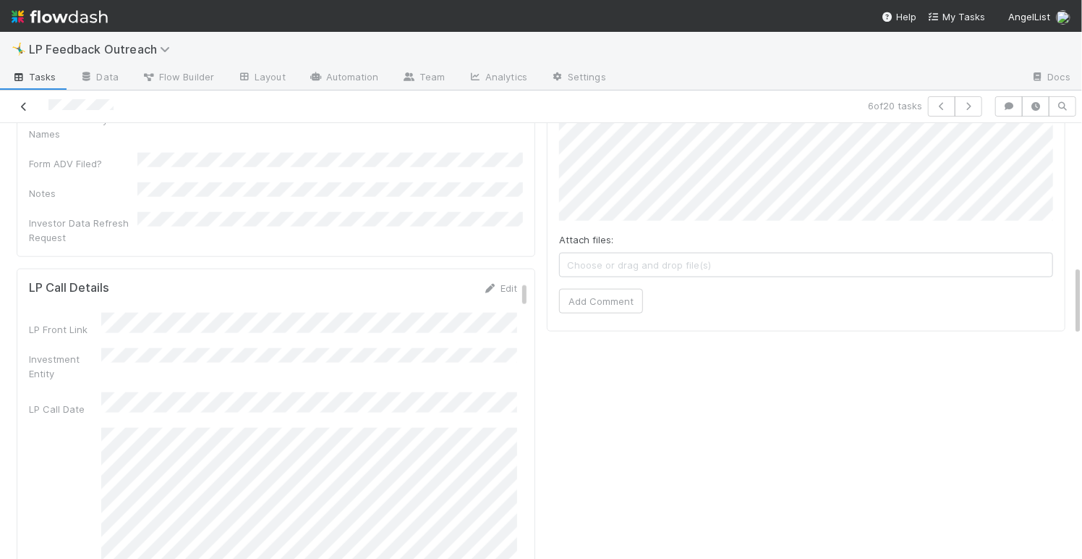
click at [26, 108] on icon at bounding box center [24, 106] width 14 height 9
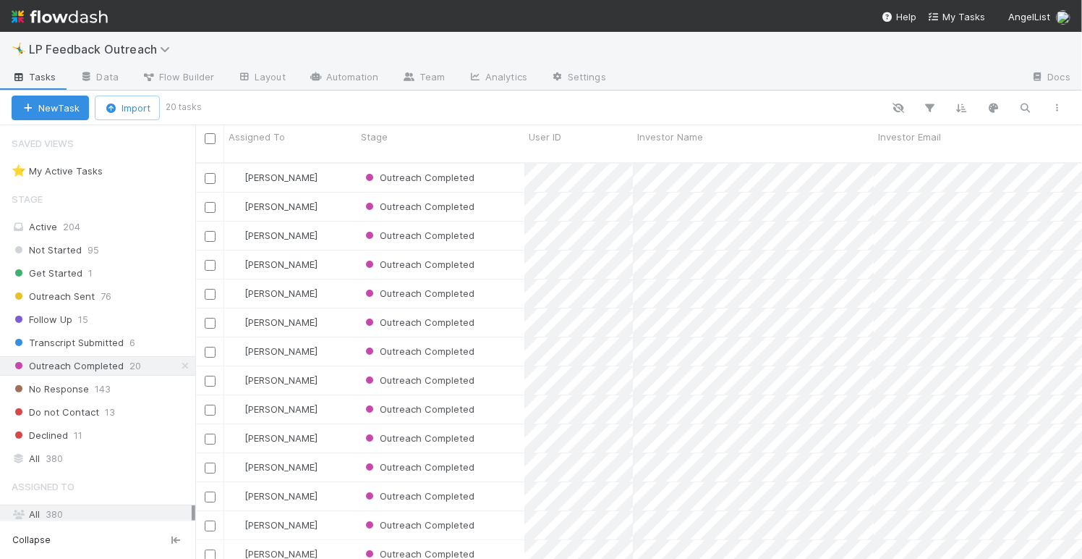
scroll to position [407, 887]
click at [337, 400] on div "[PERSON_NAME]" at bounding box center [290, 409] width 132 height 28
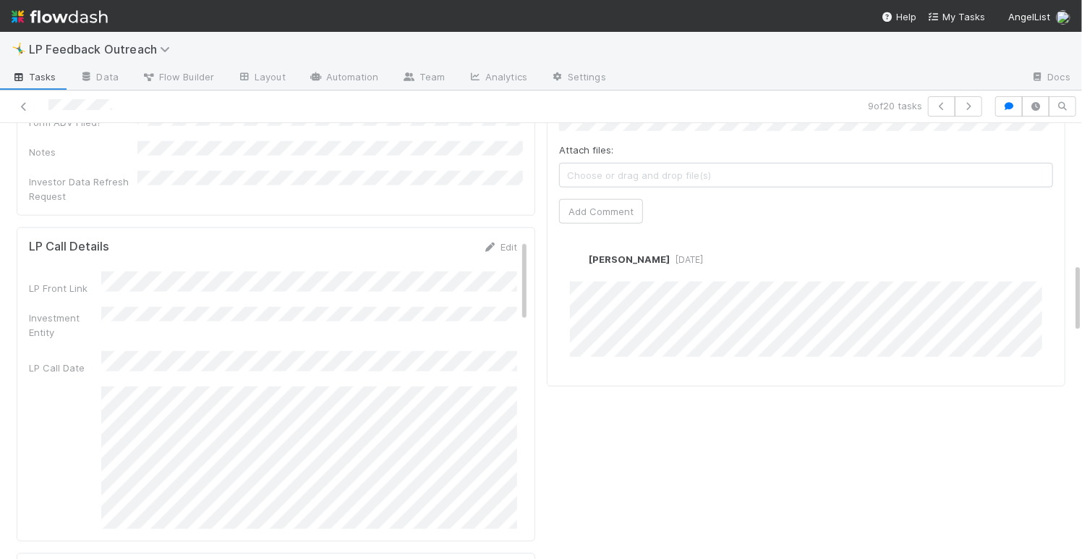
scroll to position [933, 0]
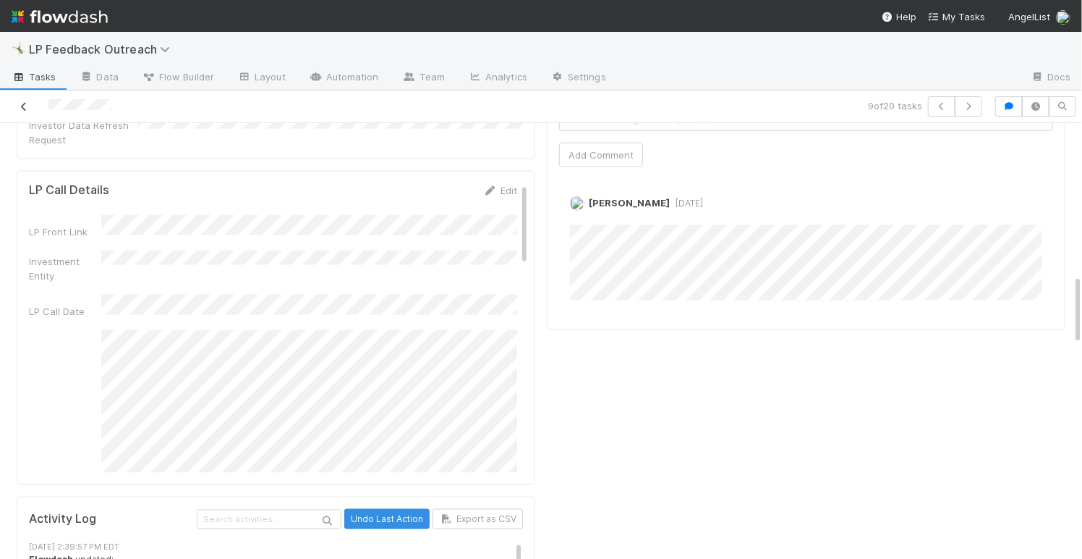
click at [26, 105] on icon at bounding box center [24, 106] width 14 height 9
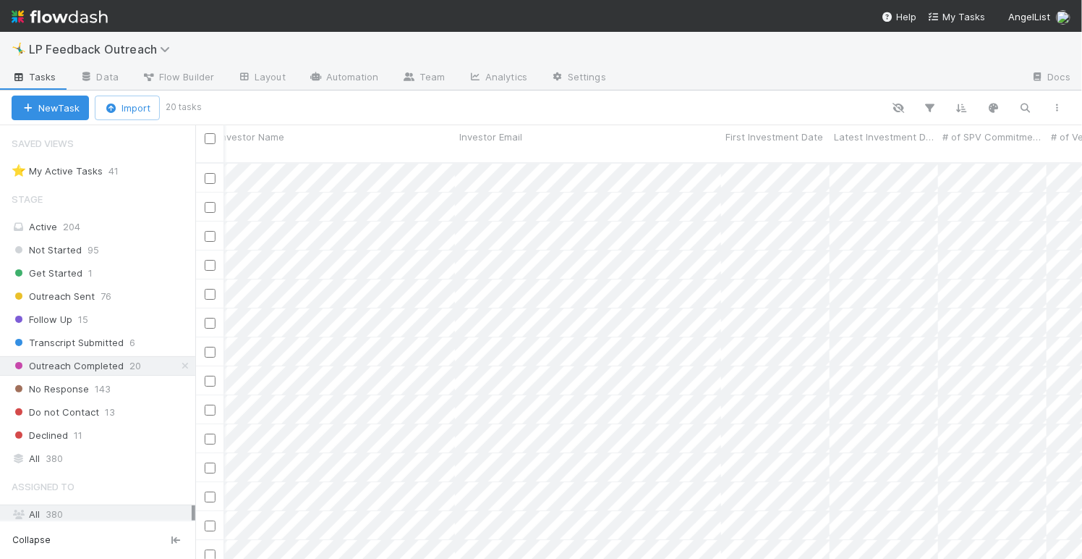
scroll to position [0, 917]
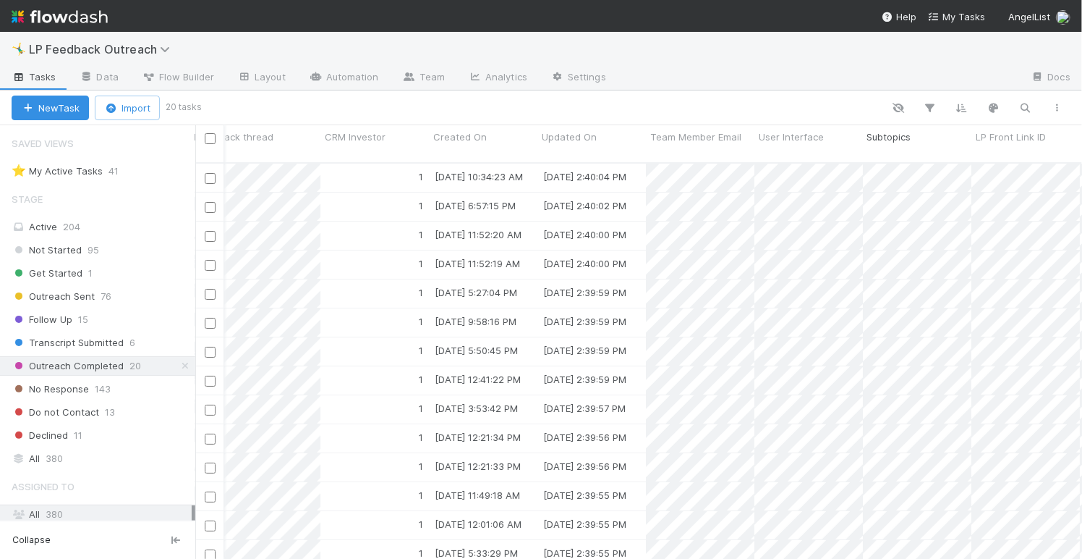
click at [955, 142] on div "Assigned To Stage User ID Investor Name Investor Email First Investment Date La…" at bounding box center [169, 143] width 5143 height 37
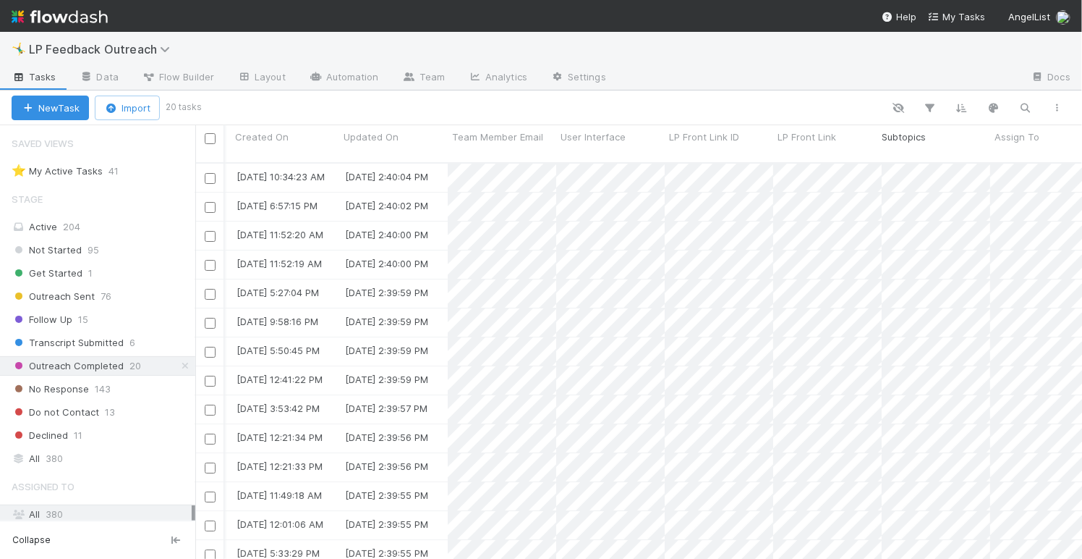
drag, startPoint x: 763, startPoint y: 134, endPoint x: 977, endPoint y: 128, distance: 213.5
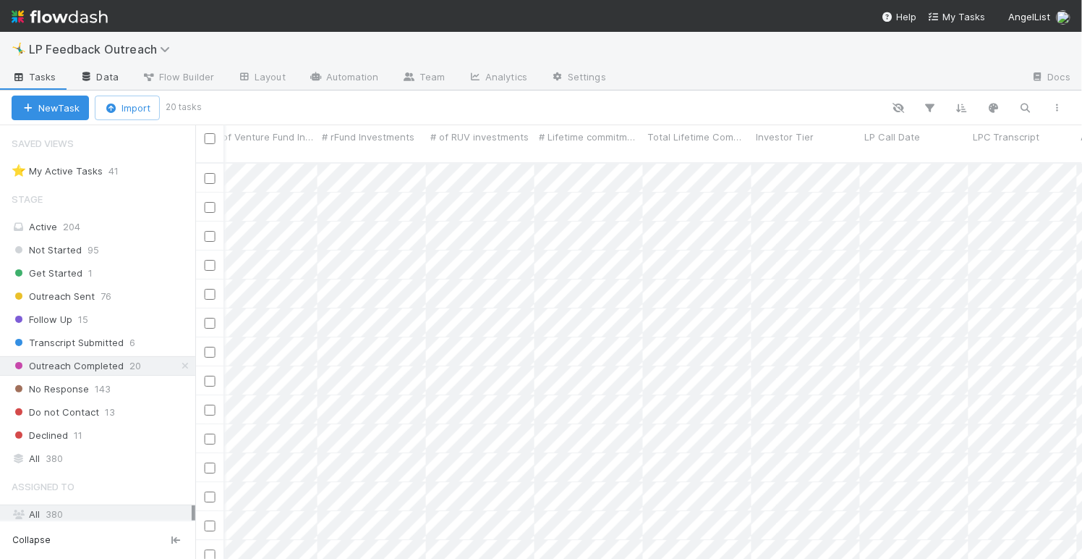
click at [91, 68] on link "Data" at bounding box center [99, 78] width 62 height 23
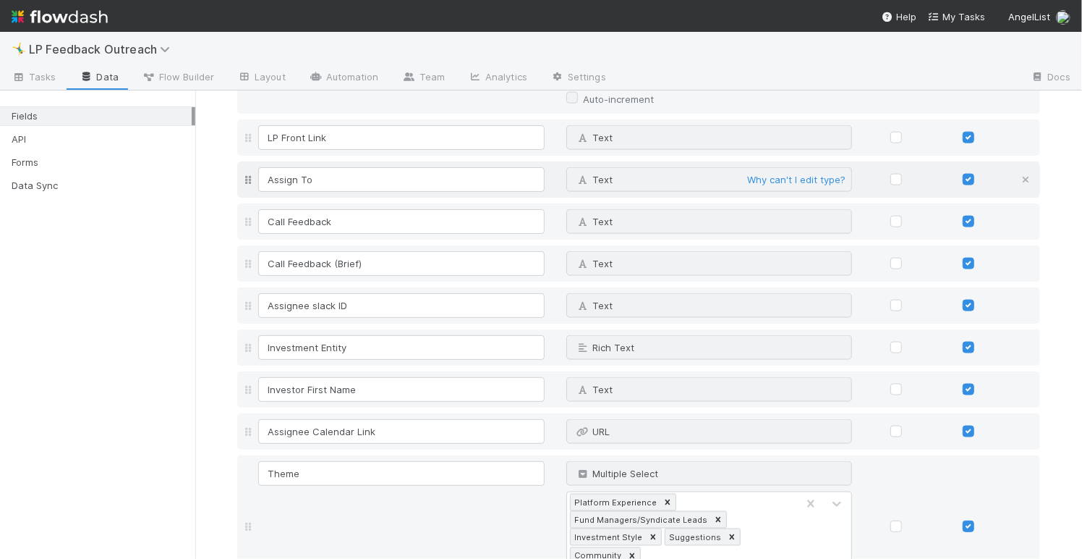
click at [1021, 180] on icon at bounding box center [1026, 179] width 14 height 9
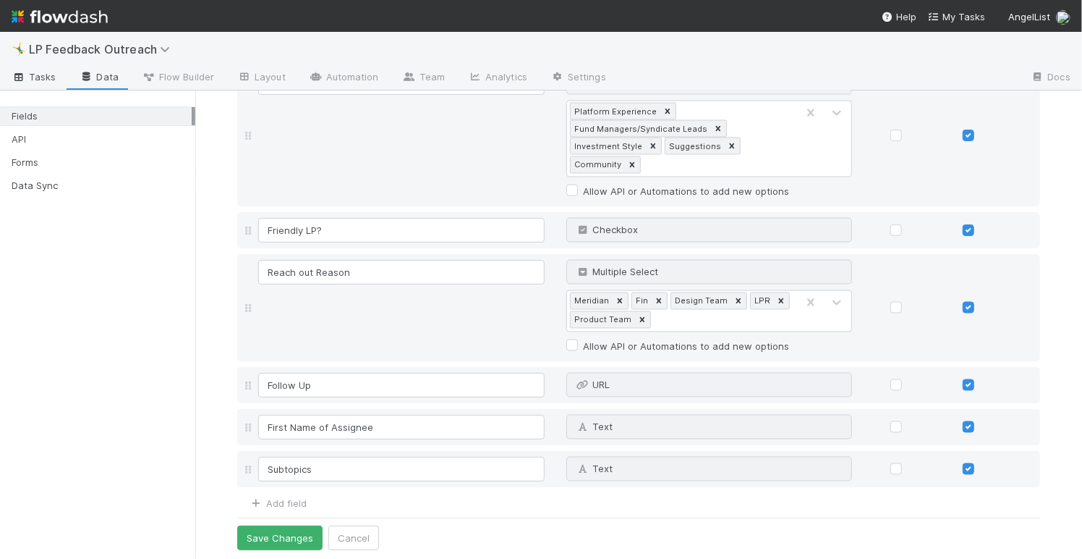
click at [46, 80] on span "Tasks" at bounding box center [34, 76] width 45 height 14
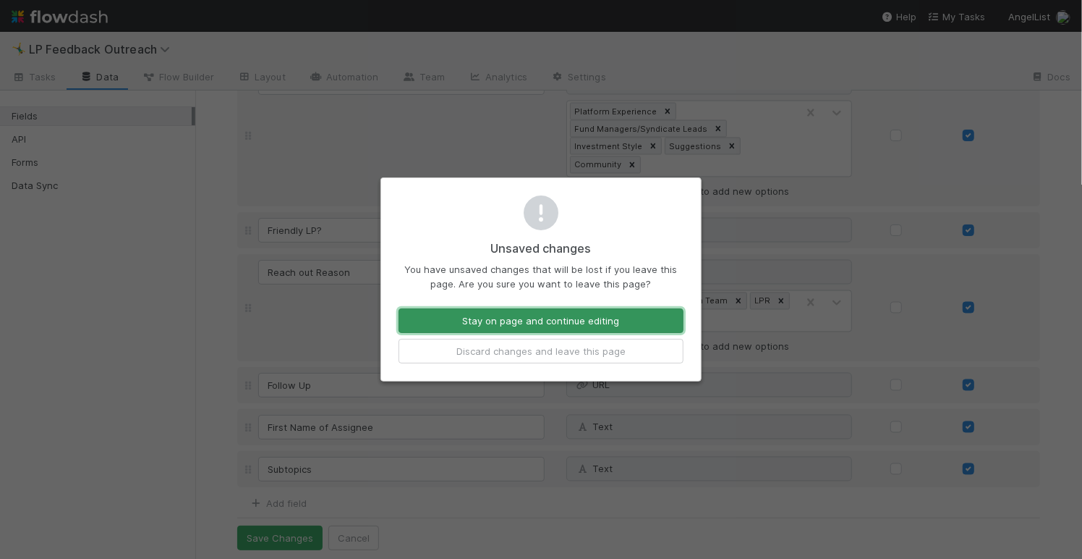
click at [590, 319] on button "Stay on page and continue editing" at bounding box center [541, 320] width 285 height 25
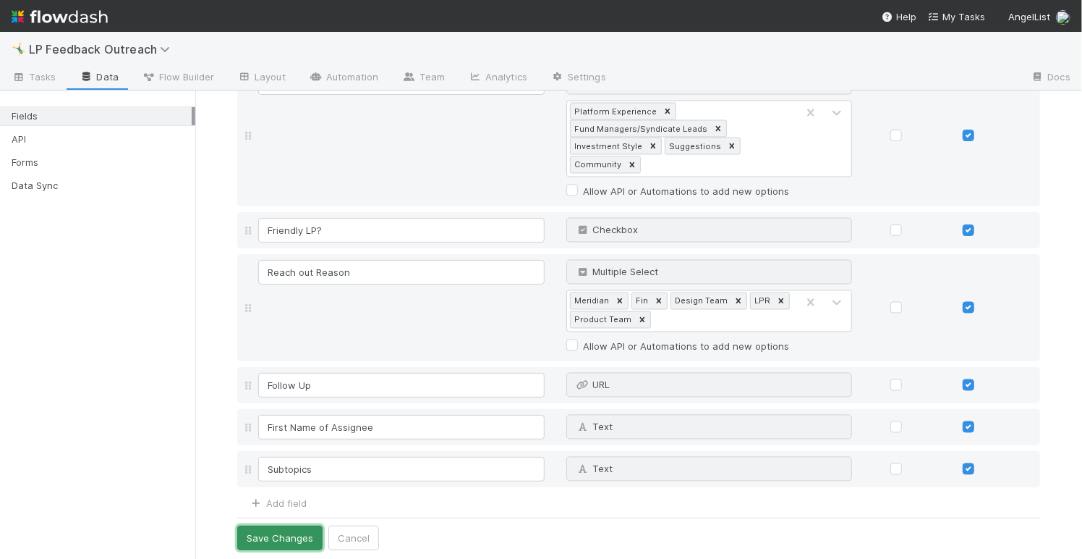
click at [292, 533] on button "Save Changes" at bounding box center [279, 537] width 85 height 25
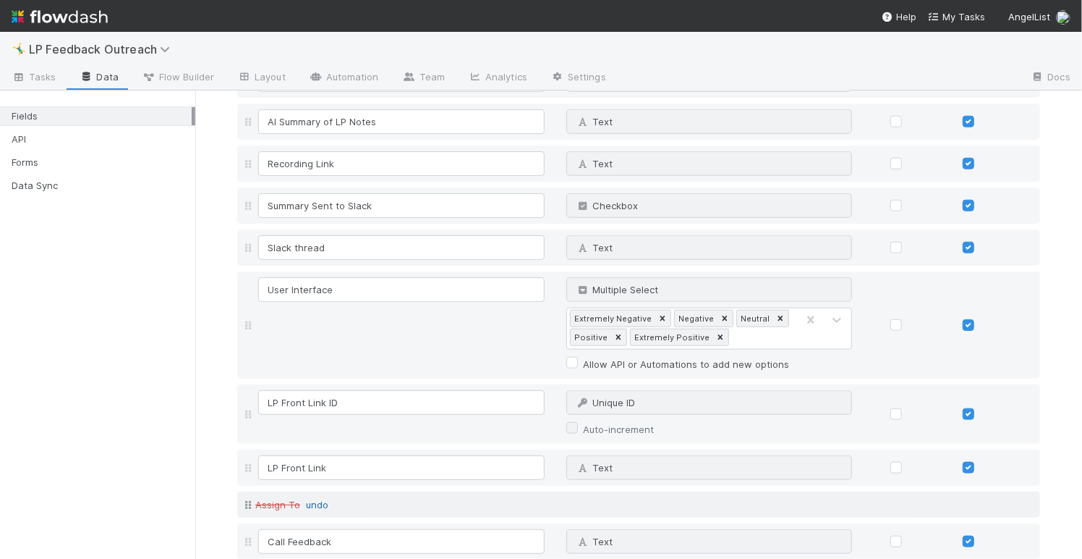
click at [310, 507] on link "undo" at bounding box center [317, 505] width 22 height 12
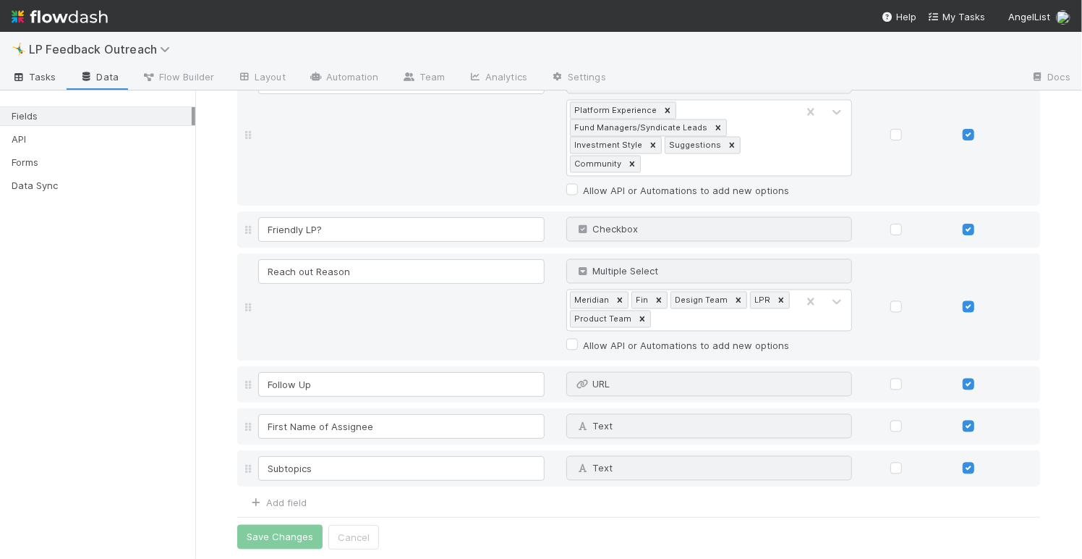
click at [36, 77] on span "Tasks" at bounding box center [34, 76] width 45 height 14
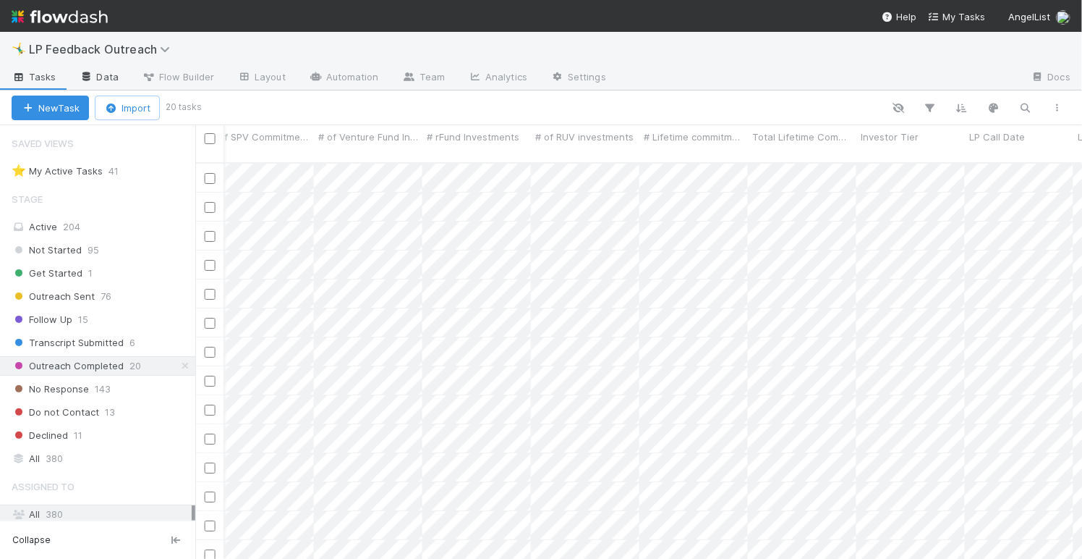
click at [112, 78] on link "Data" at bounding box center [99, 78] width 62 height 23
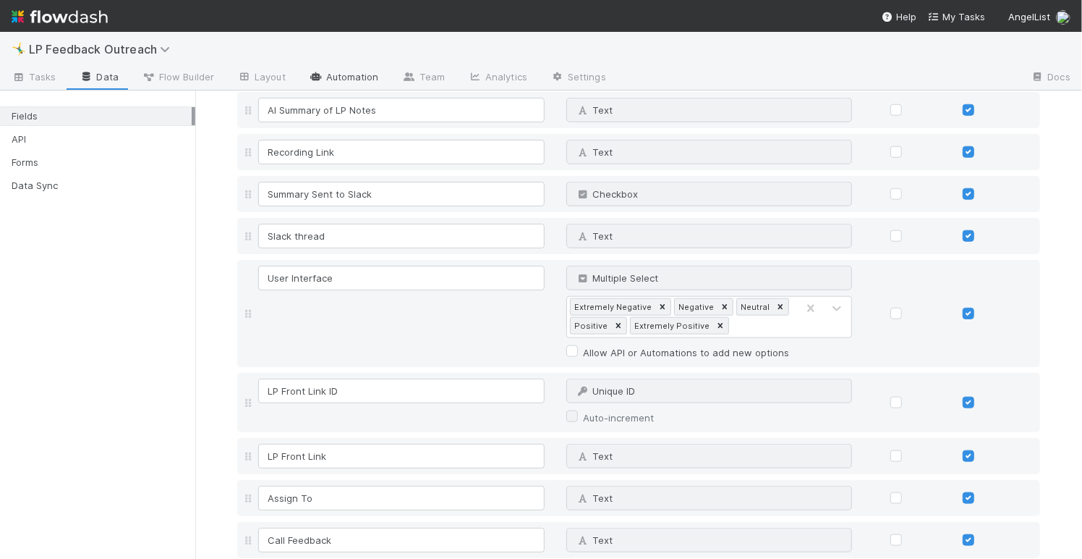
click at [336, 80] on link "Automation" at bounding box center [343, 78] width 93 height 23
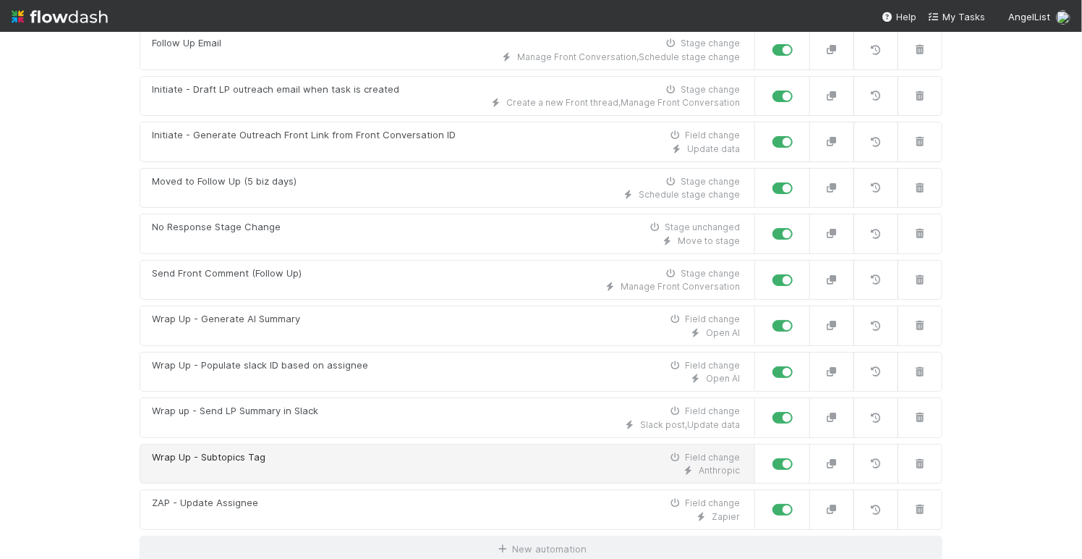
scroll to position [518, 0]
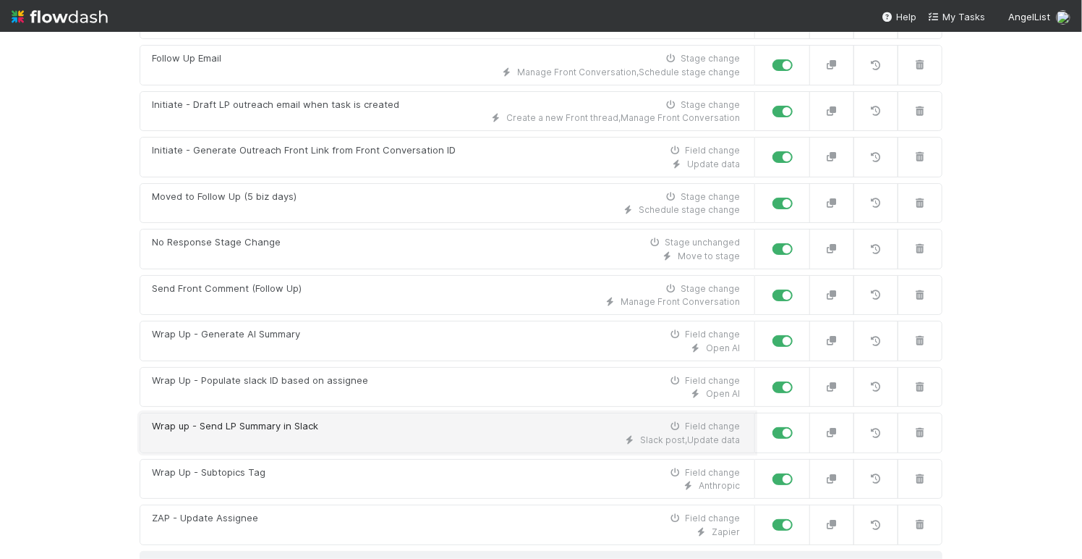
click at [327, 419] on div "Wrap up - Send LP Summary in Slack Field change" at bounding box center [446, 426] width 588 height 14
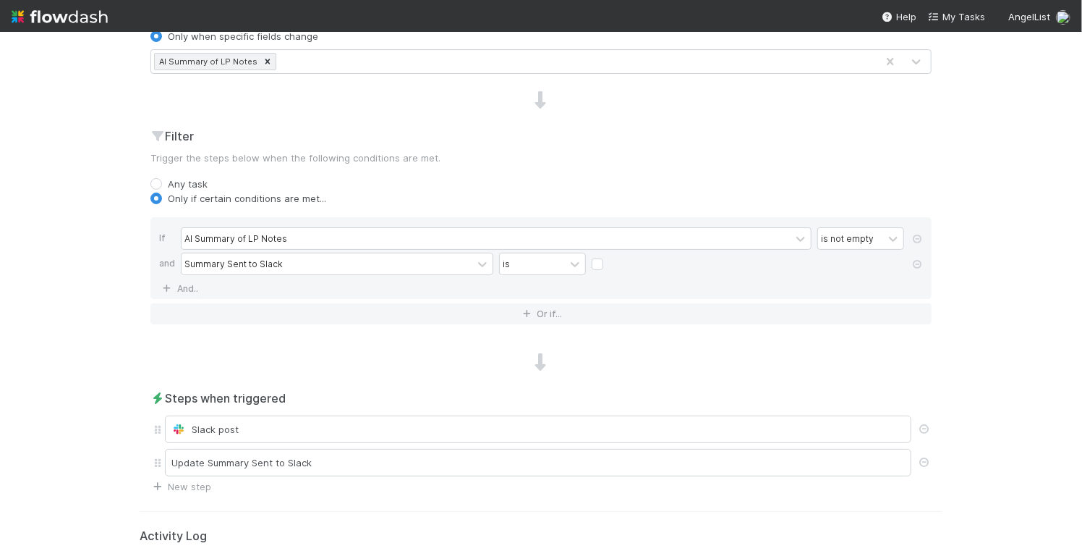
scroll to position [579, 0]
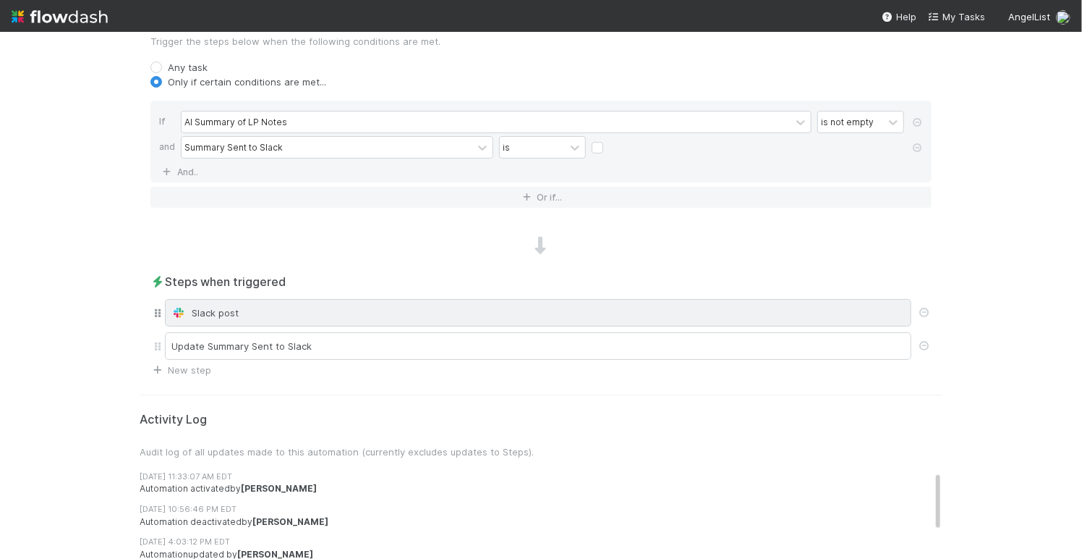
click at [315, 315] on div "Slack post" at bounding box center [538, 312] width 734 height 14
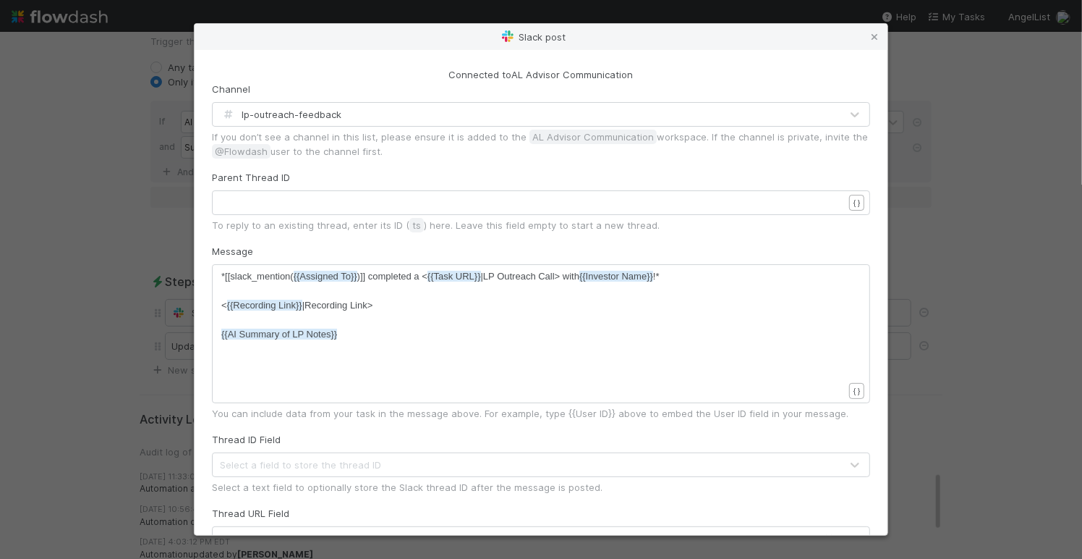
scroll to position [4, 0]
click at [386, 308] on pre "< {{Recording Link}} |Recording Link>" at bounding box center [532, 305] width 622 height 14
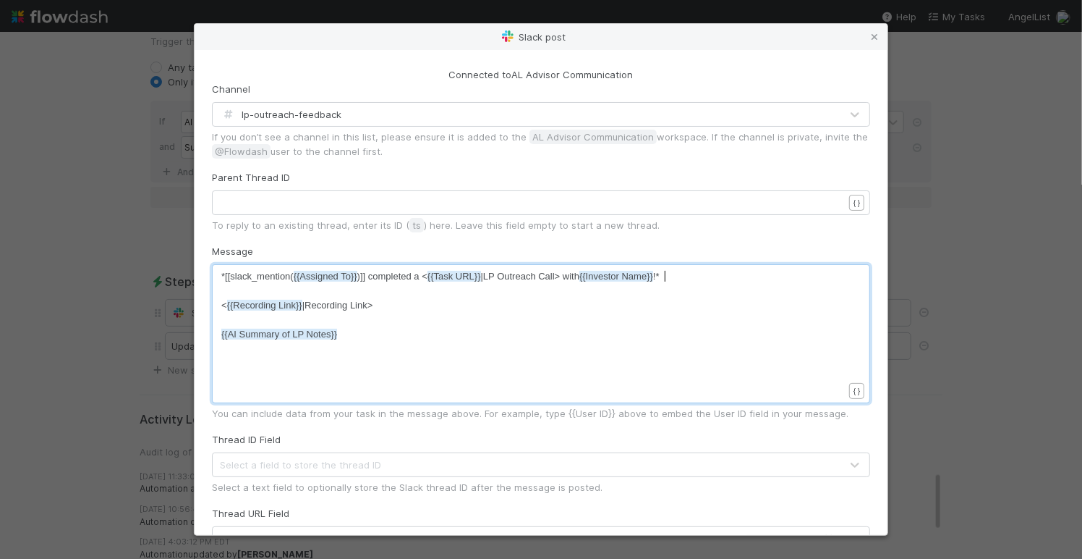
click at [681, 273] on pre "*[[slack_mention( {{Assigned To}} )]] completed a < {{Task URL}} |LP Outreach C…" at bounding box center [532, 276] width 622 height 14
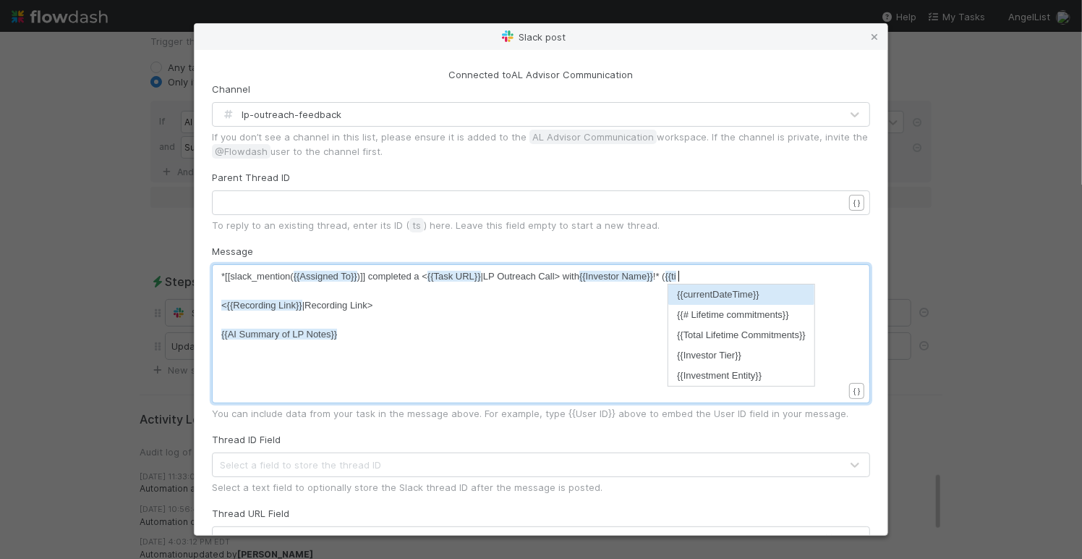
scroll to position [4, 18]
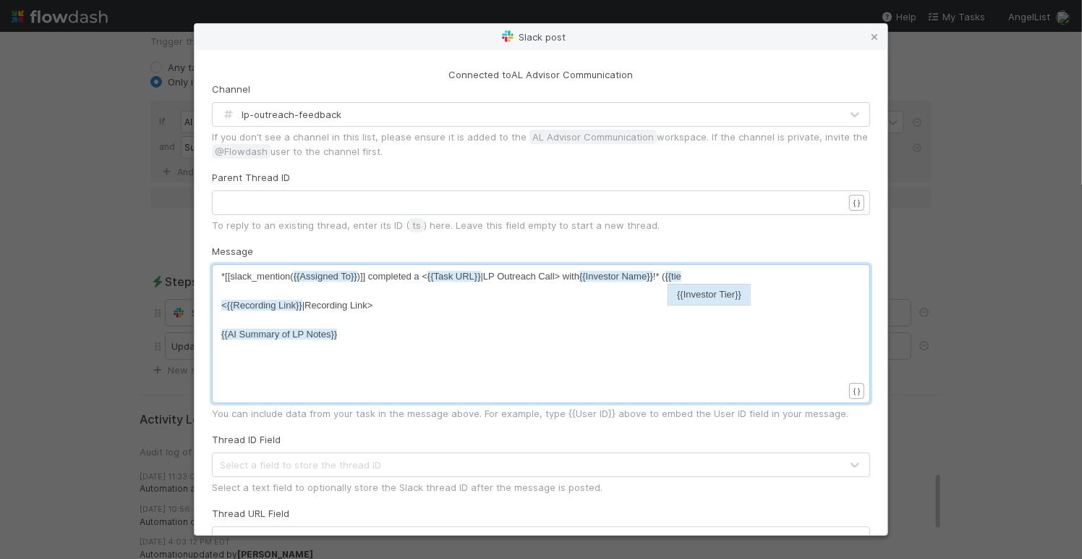
type textarea "({{tie"
click at [722, 295] on li "{{Investor Tier}}" at bounding box center [710, 294] width 82 height 20
type textarea ")"
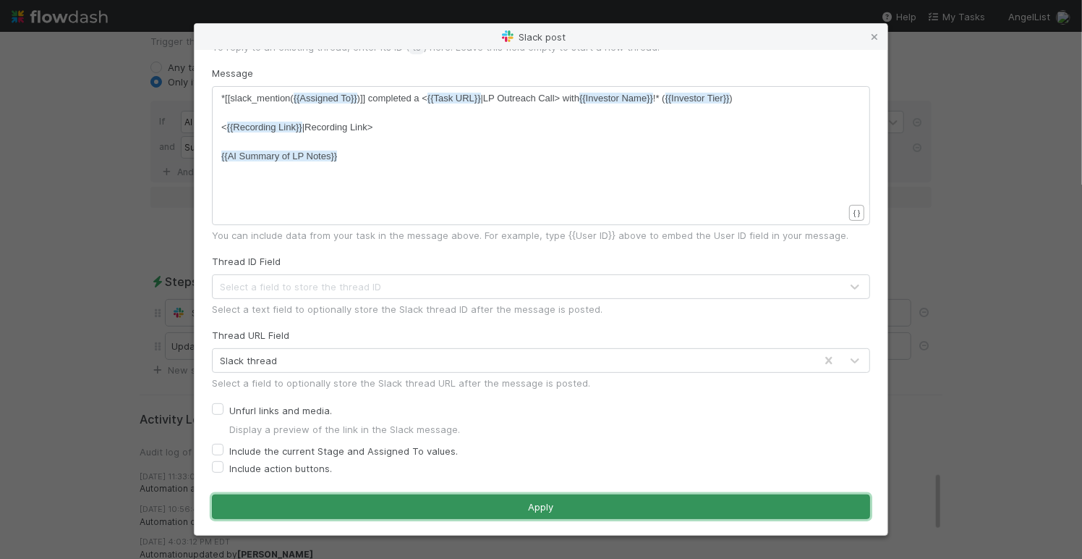
click at [418, 508] on button "Apply" at bounding box center [541, 506] width 658 height 25
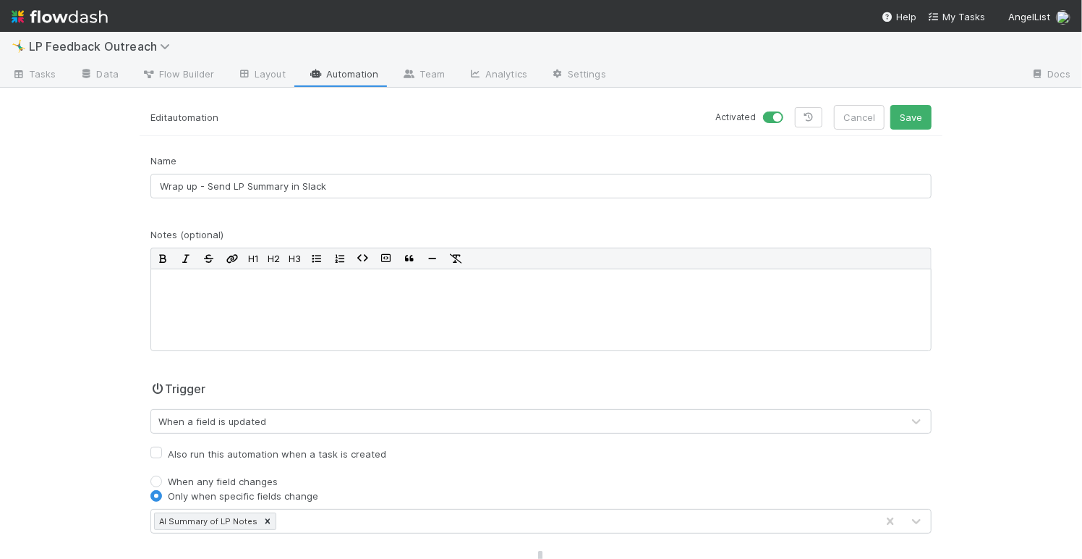
scroll to position [0, 0]
click at [907, 130] on button "Save" at bounding box center [911, 120] width 41 height 25
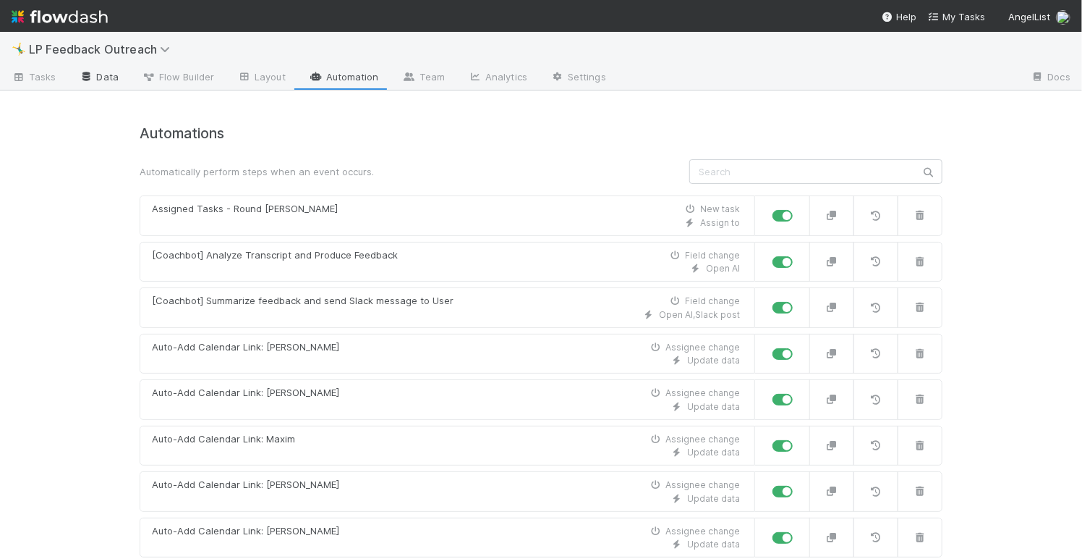
click at [101, 79] on link "Data" at bounding box center [99, 78] width 62 height 23
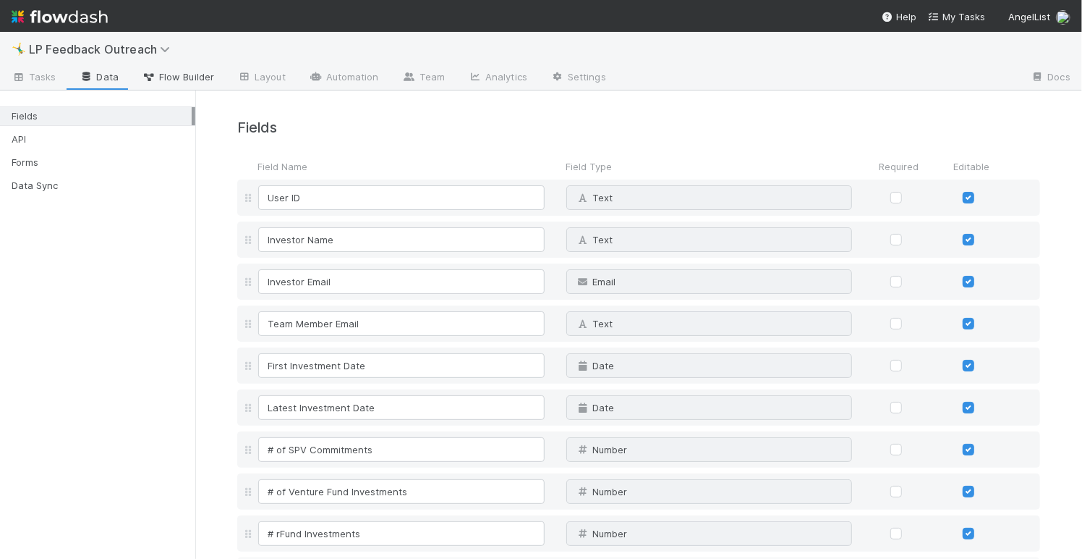
click at [175, 75] on span "Flow Builder" at bounding box center [178, 76] width 72 height 14
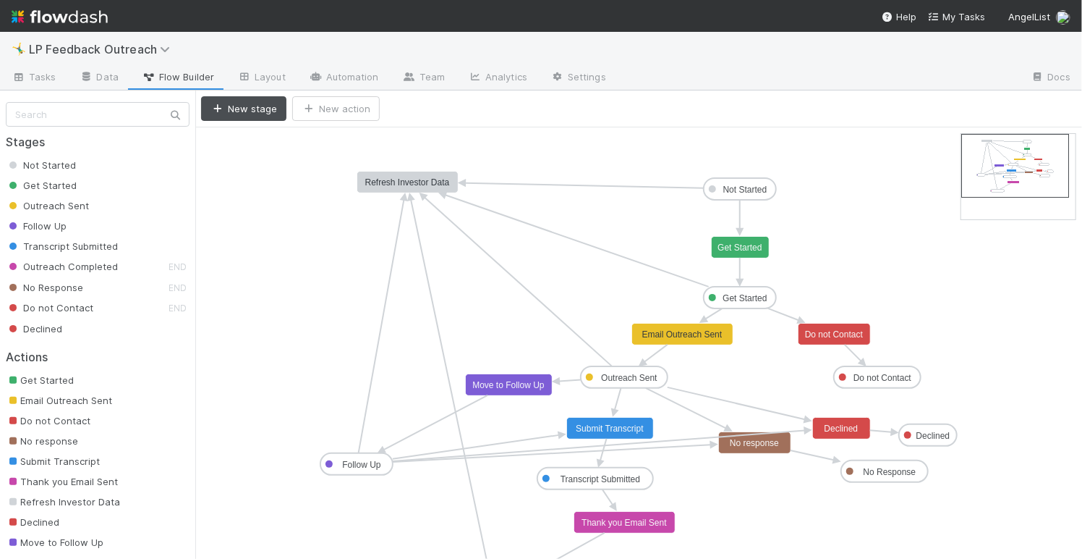
click at [89, 97] on div "Stages Not Started Get Started Outreach Sent Follow Up Transcript Submitted Out…" at bounding box center [97, 321] width 195 height 462
click at [89, 81] on link "Data" at bounding box center [99, 78] width 62 height 23
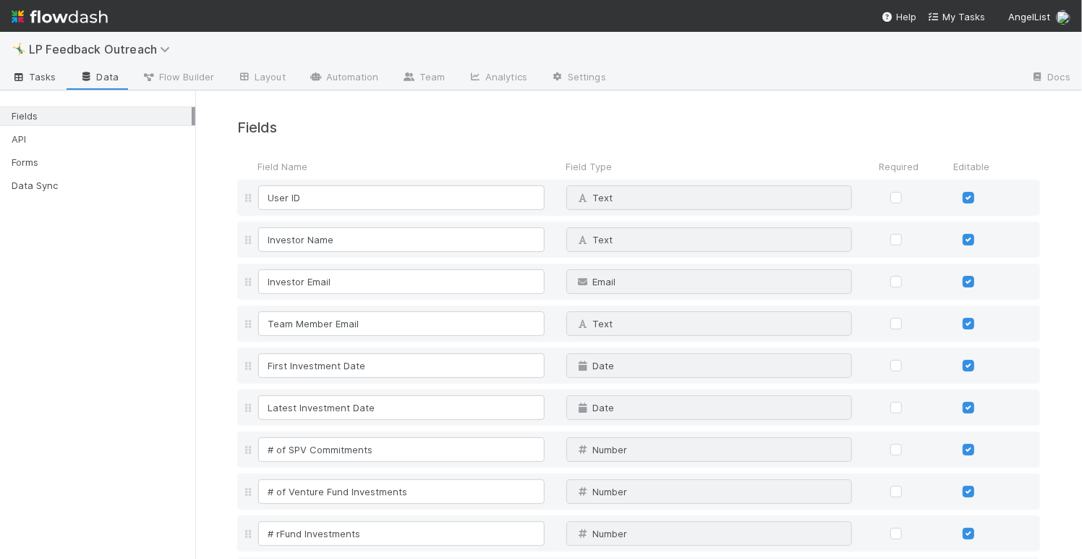
click at [46, 74] on span "Tasks" at bounding box center [34, 76] width 45 height 14
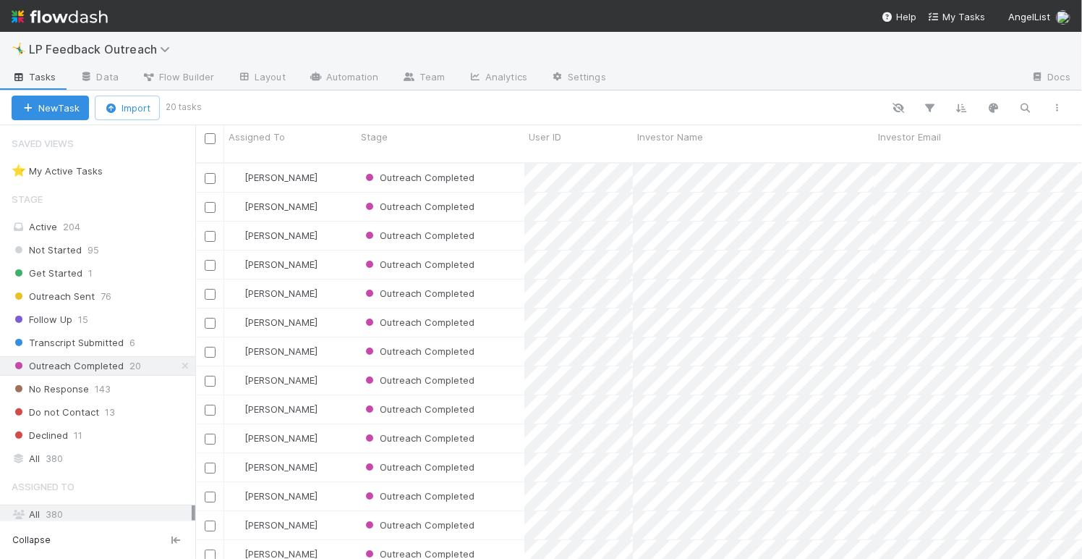
scroll to position [407, 887]
click at [109, 80] on link "Data" at bounding box center [99, 78] width 62 height 23
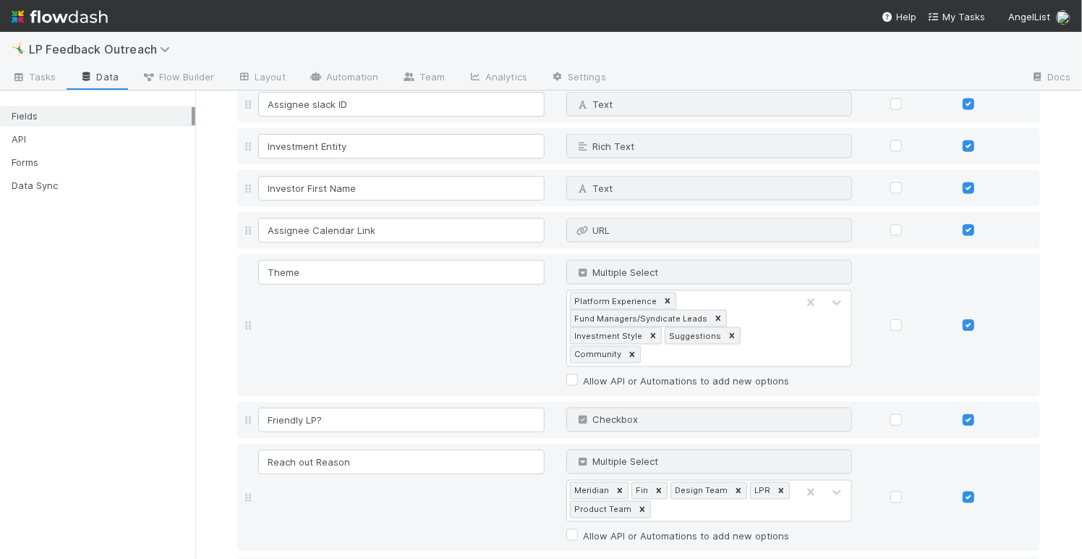
scroll to position [1427, 0]
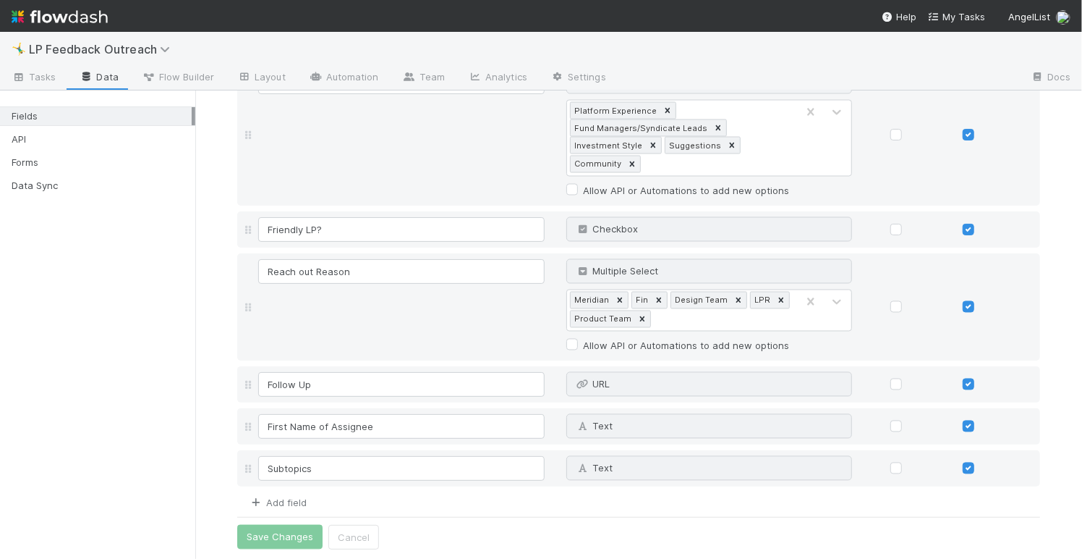
click at [289, 496] on link "Add field" at bounding box center [278, 502] width 58 height 12
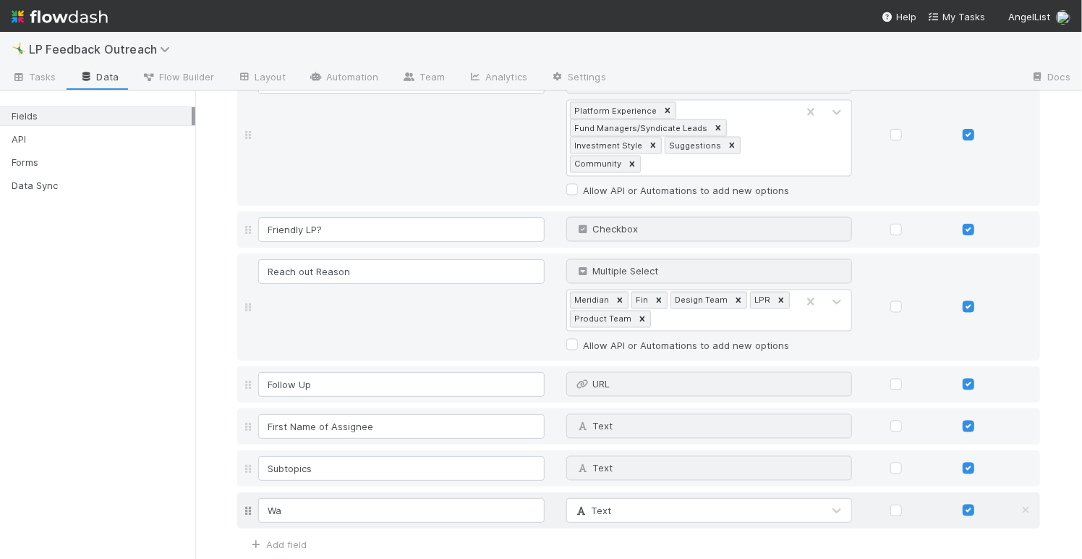
type input "W"
click at [1026, 506] on icon at bounding box center [1026, 510] width 14 height 9
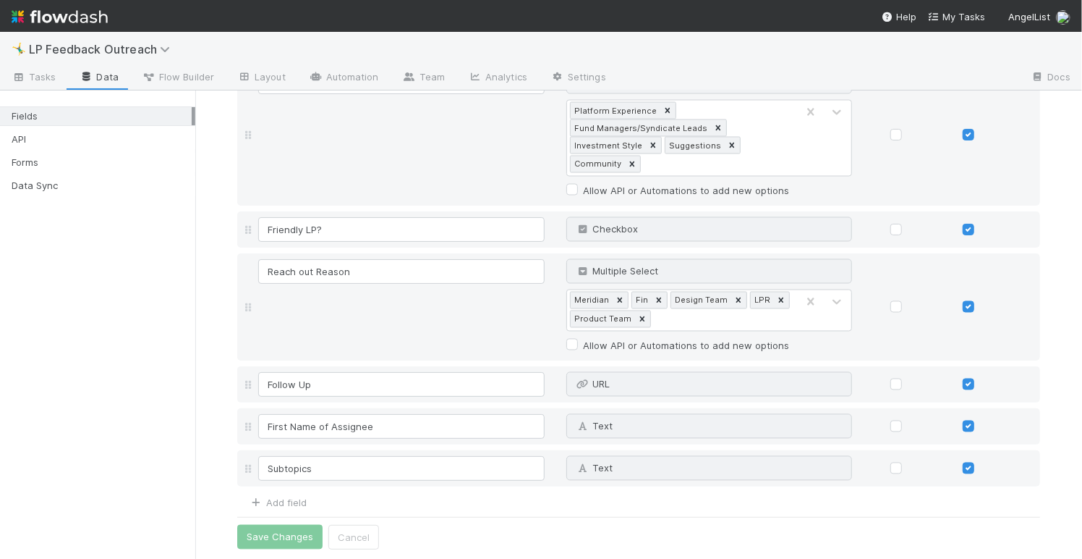
click at [169, 397] on div "Fields API Forms Data Sync" at bounding box center [97, 324] width 195 height 468
click at [324, 75] on link "Automation" at bounding box center [343, 78] width 93 height 23
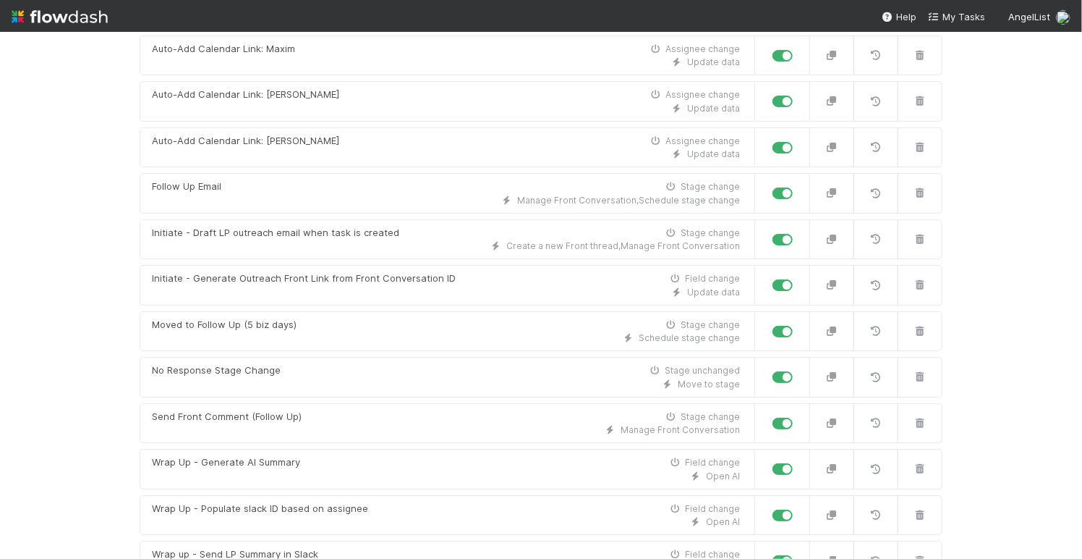
scroll to position [533, 0]
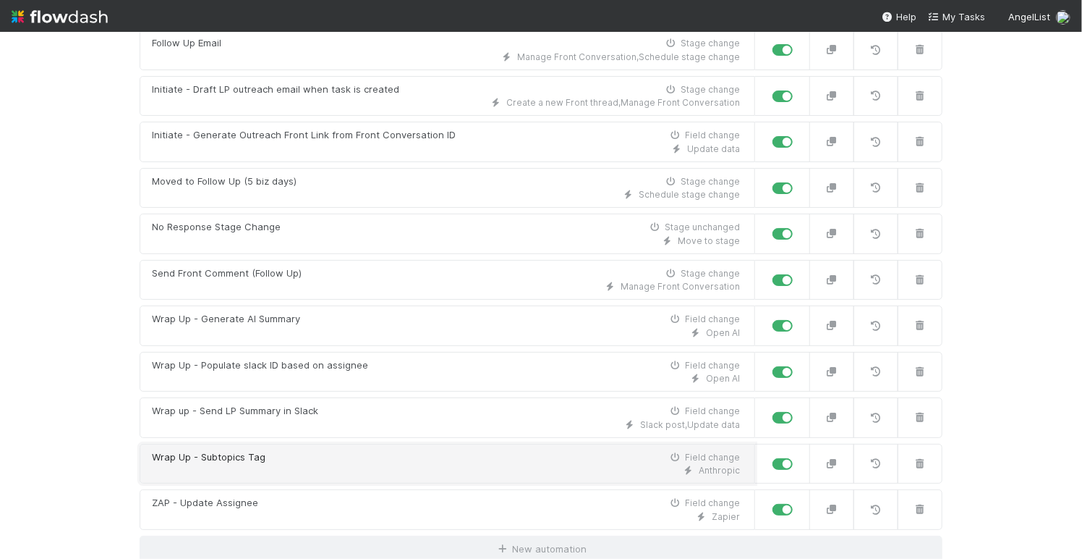
click at [296, 456] on div "Wrap Up - Subtopics Tag Field change" at bounding box center [446, 457] width 588 height 14
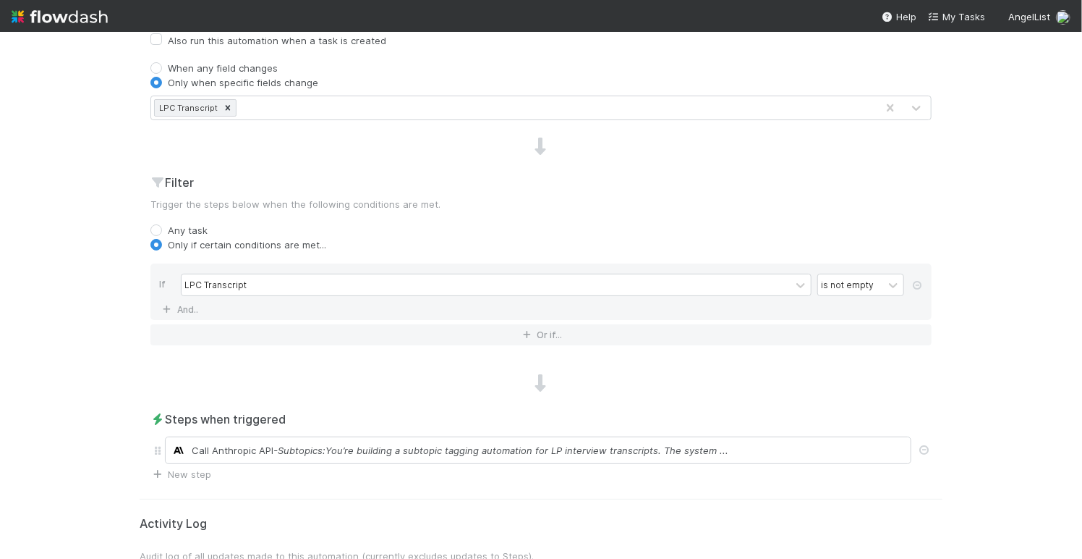
scroll to position [422, 0]
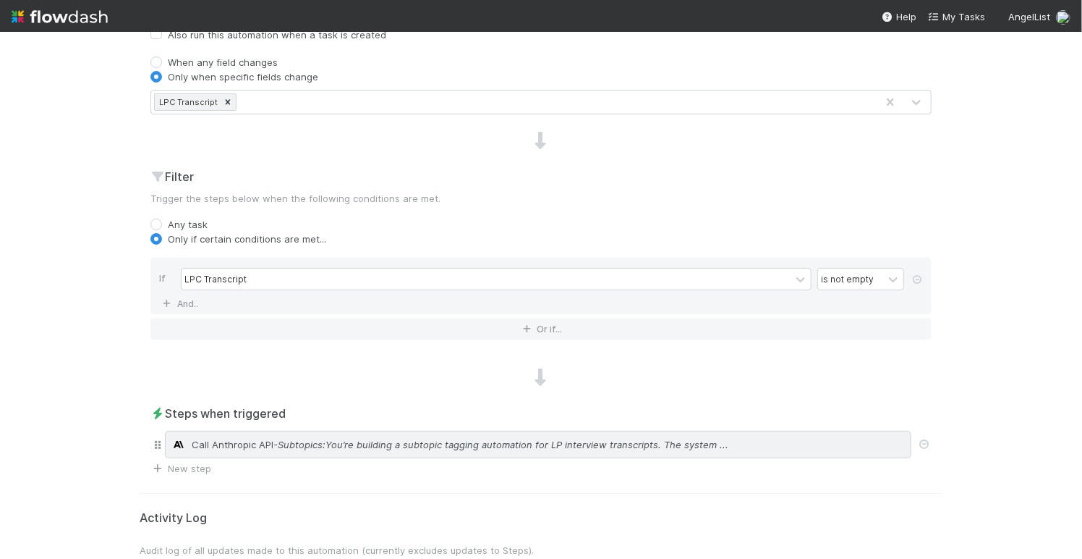
click at [337, 431] on div "Call Anthropic API - Subtopics:You’re building a subtopic tagging automation fo…" at bounding box center [538, 444] width 747 height 27
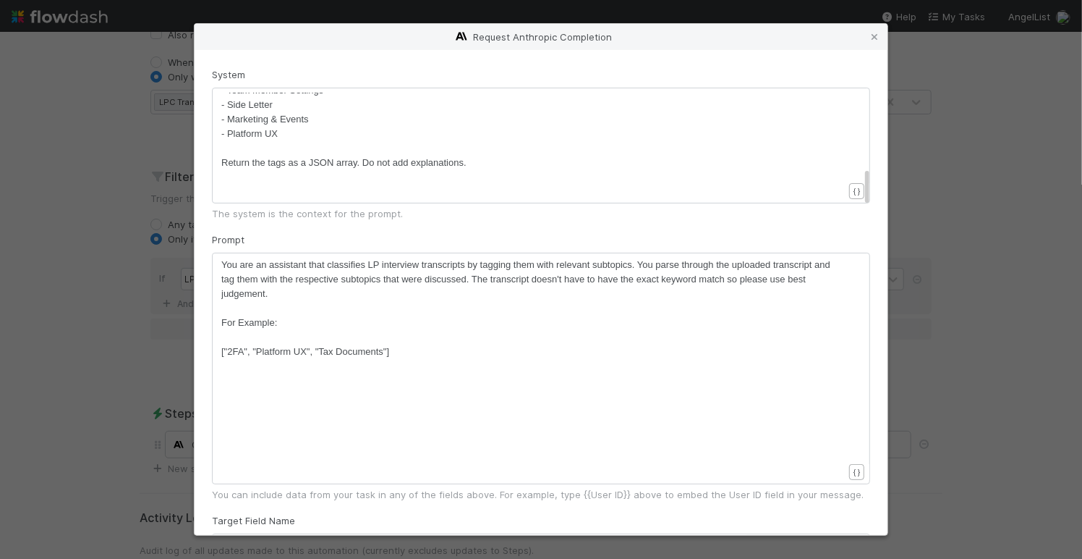
scroll to position [4, 0]
click at [297, 137] on pre "- Platform UX" at bounding box center [532, 134] width 622 height 14
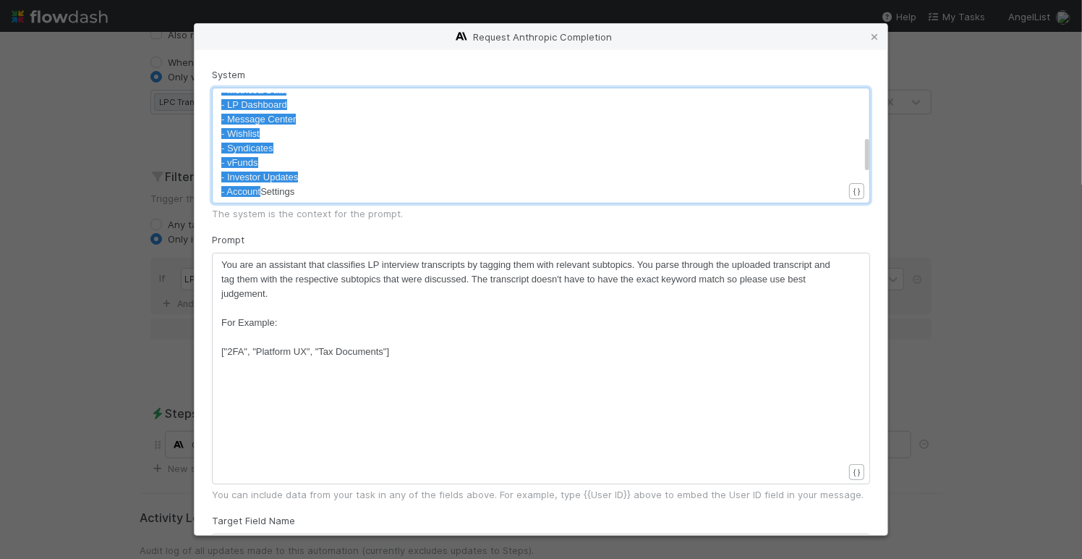
scroll to position [371, 0]
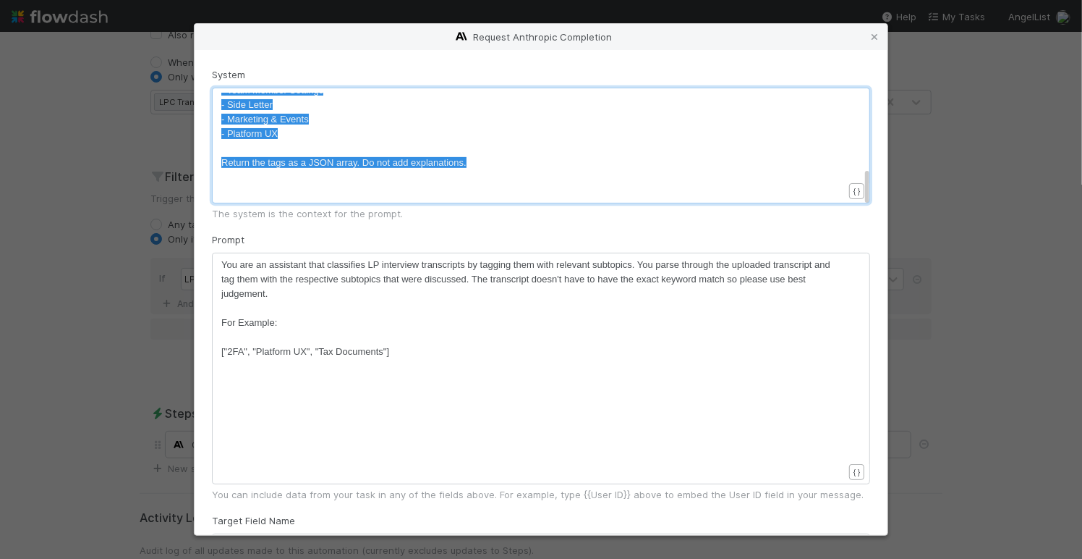
type textarea "- 2FA - USDC - Offline Closes - K-1 Access - AltoIRA - Funding Account - Distri…"
drag, startPoint x: 222, startPoint y: 130, endPoint x: 280, endPoint y: 144, distance: 59.5
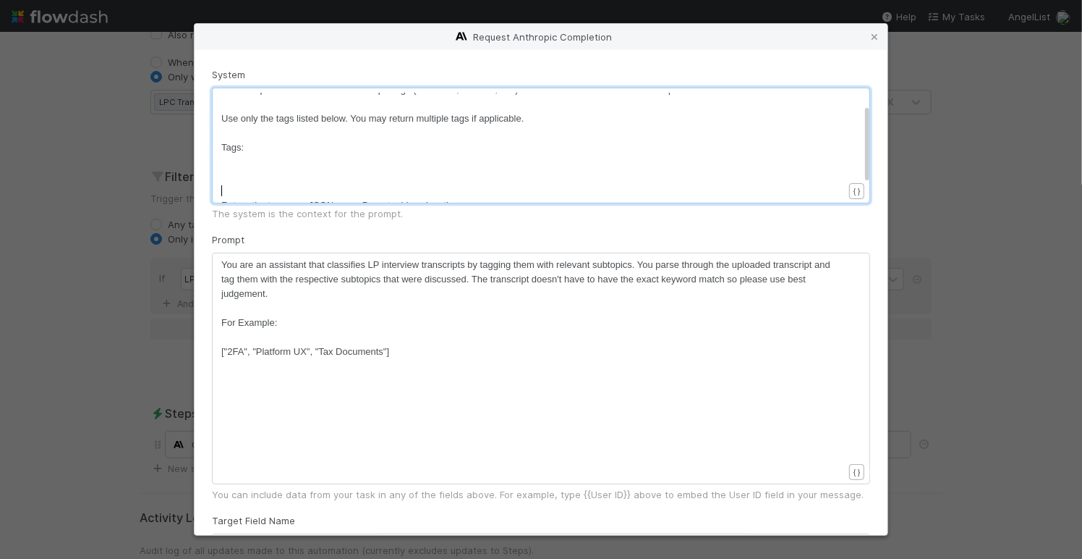
scroll to position [54, 0]
click at [226, 143] on pre "​" at bounding box center [532, 147] width 622 height 14
type textarea "-"
type textarea "Fu"
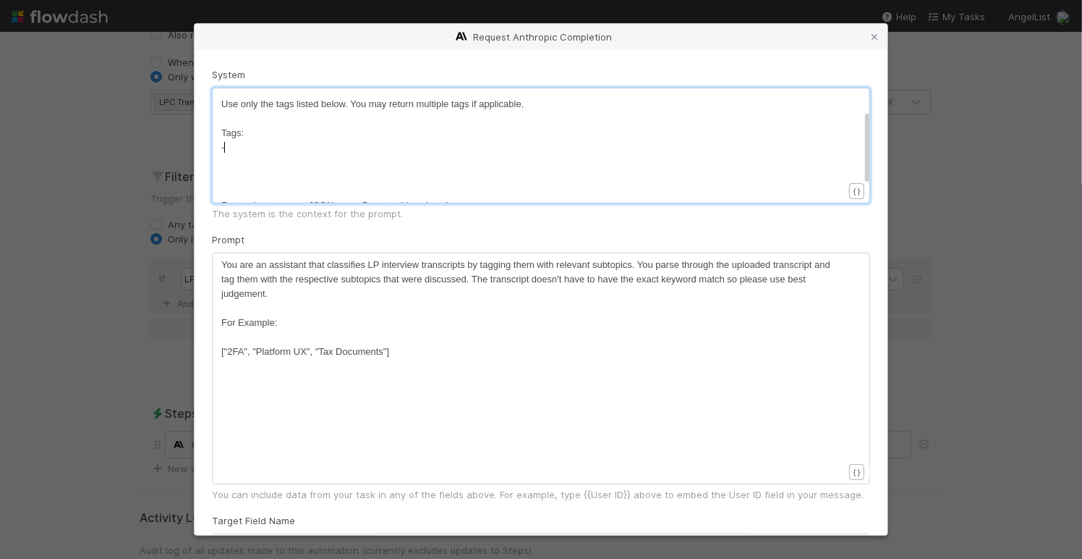
type textarea "-"
type textarea "Fud"
type textarea "nding"
type textarea "--"
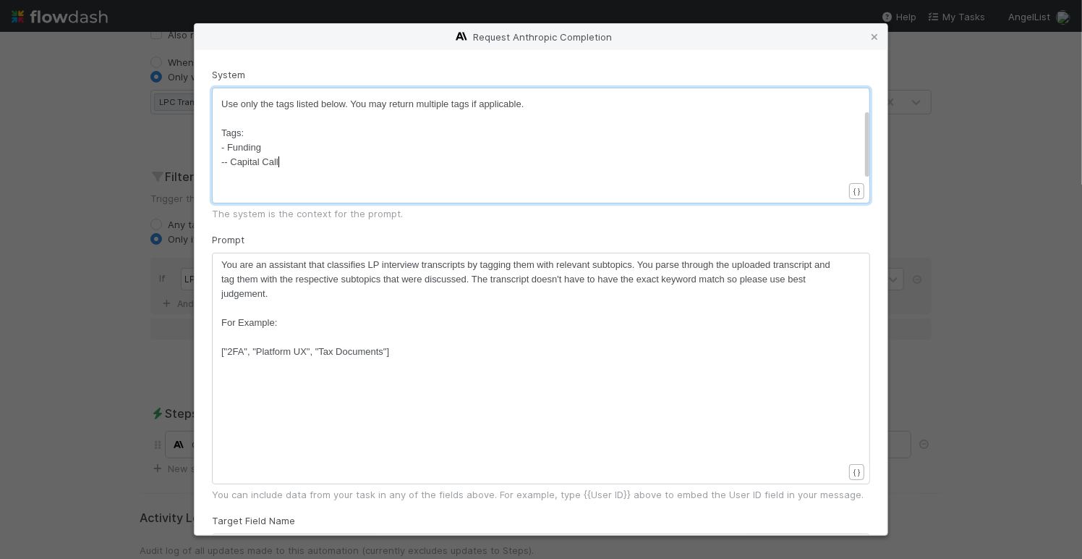
type textarea "-- Capital Call"
type textarea "** Crypto"
type textarea "** Distributions"
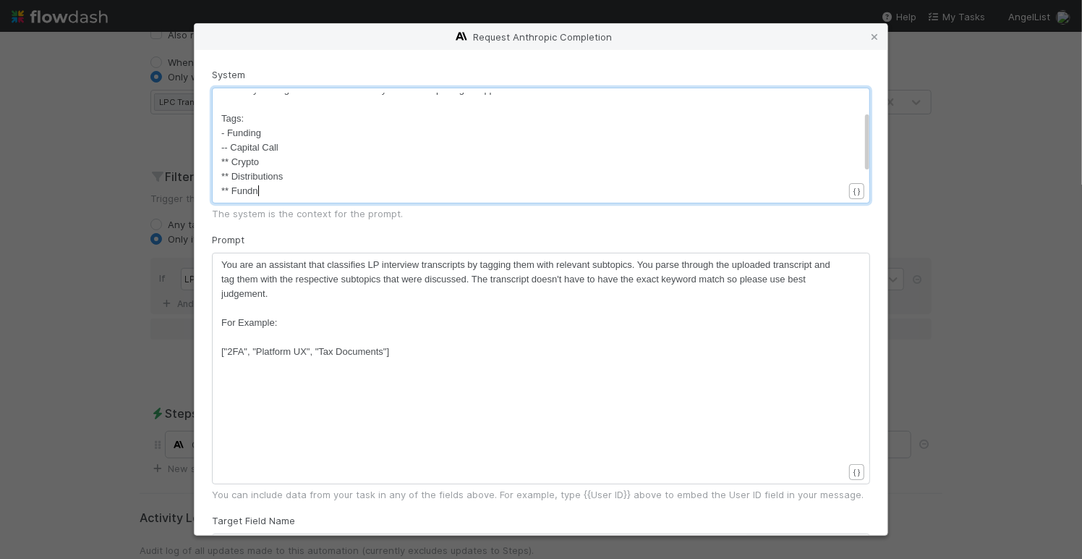
type textarea "** Fundng"
type textarea "ing Issues"
type textarea "** Wire confirmation"
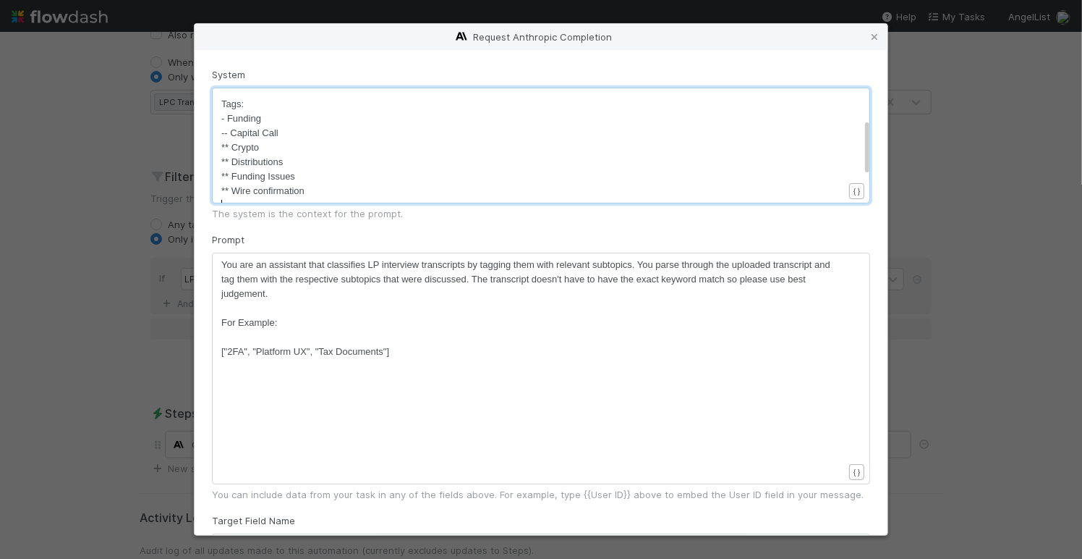
scroll to position [4, 0]
type textarea "** Withdrawals"
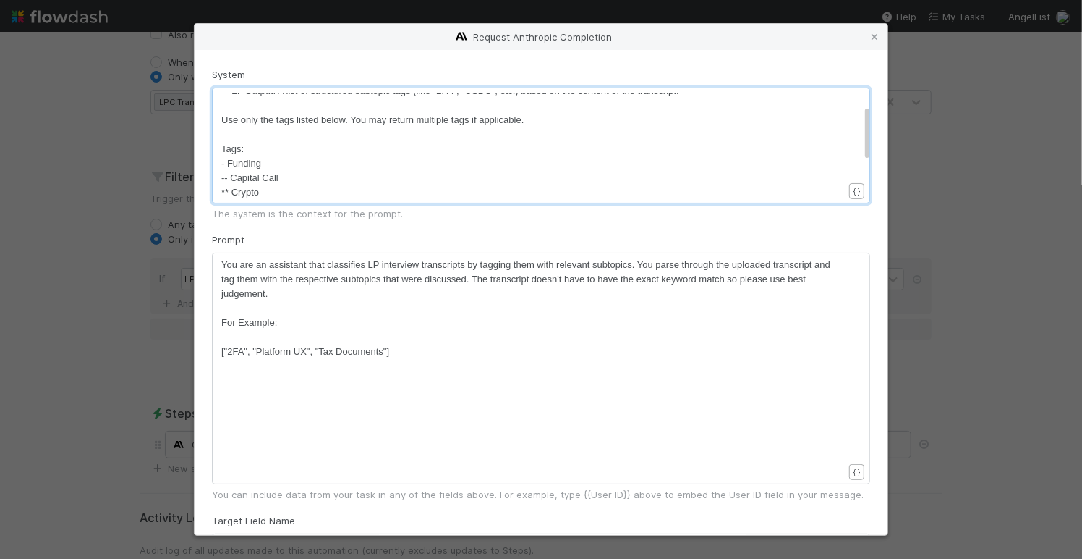
scroll to position [37, 0]
click at [228, 159] on span "- Funding" at bounding box center [241, 163] width 40 height 11
type textarea "*"
click at [232, 177] on span "-- Capital Call" at bounding box center [249, 178] width 57 height 11
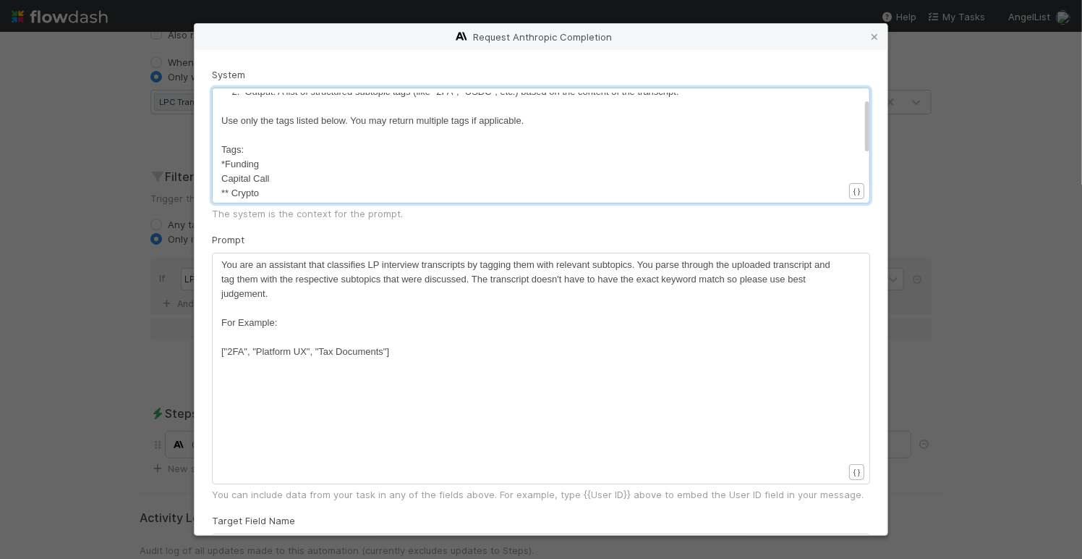
type textarea "**"
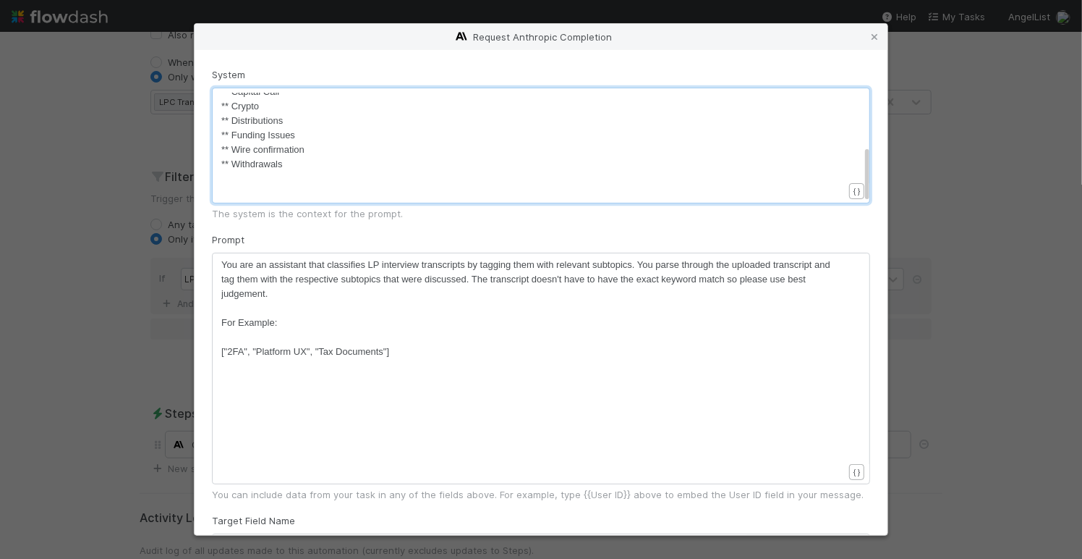
scroll to position [102, 0]
click at [305, 185] on pre "** Withdrawals" at bounding box center [532, 186] width 622 height 14
type textarea "*Portfolio"
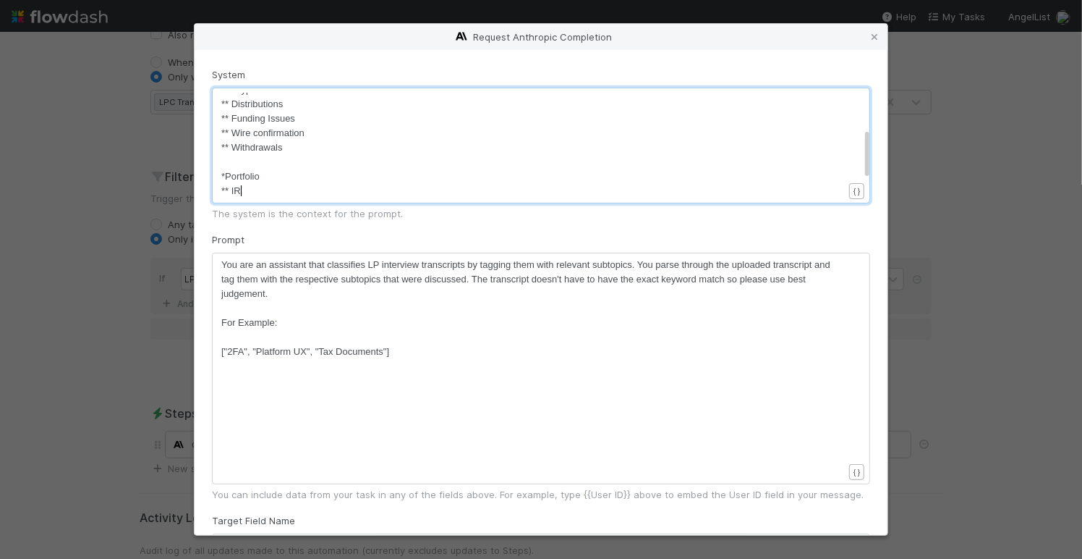
type textarea "** IRA"
type textarea "** INter"
type textarea "nterest Transfer"
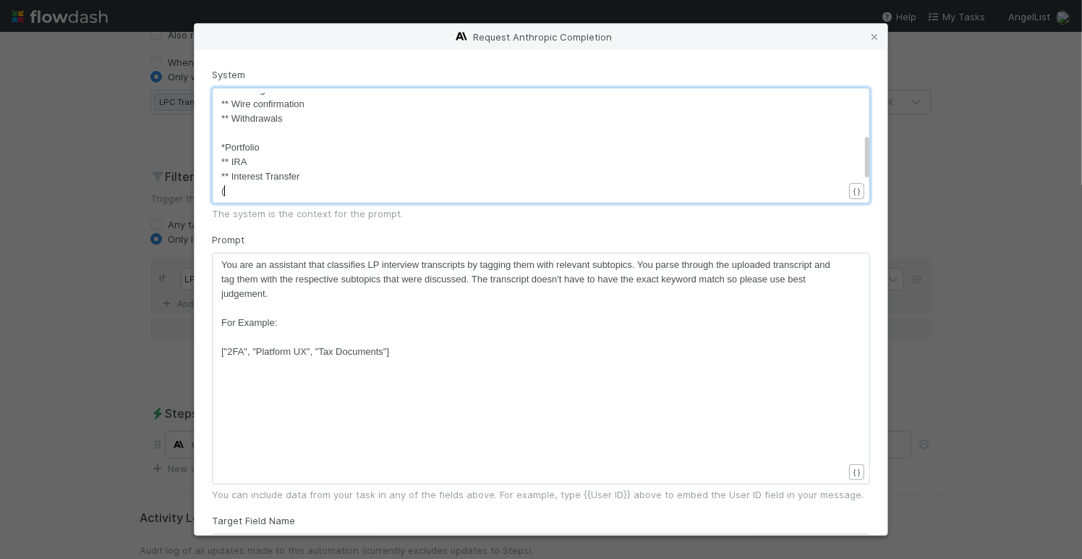
type textarea "(("
type textarea "** Investment Documents"
type textarea "** POrtoflio Company"
click at [245, 171] on span "** POrtoflio Company" at bounding box center [266, 176] width 90 height 11
type textarea "o"
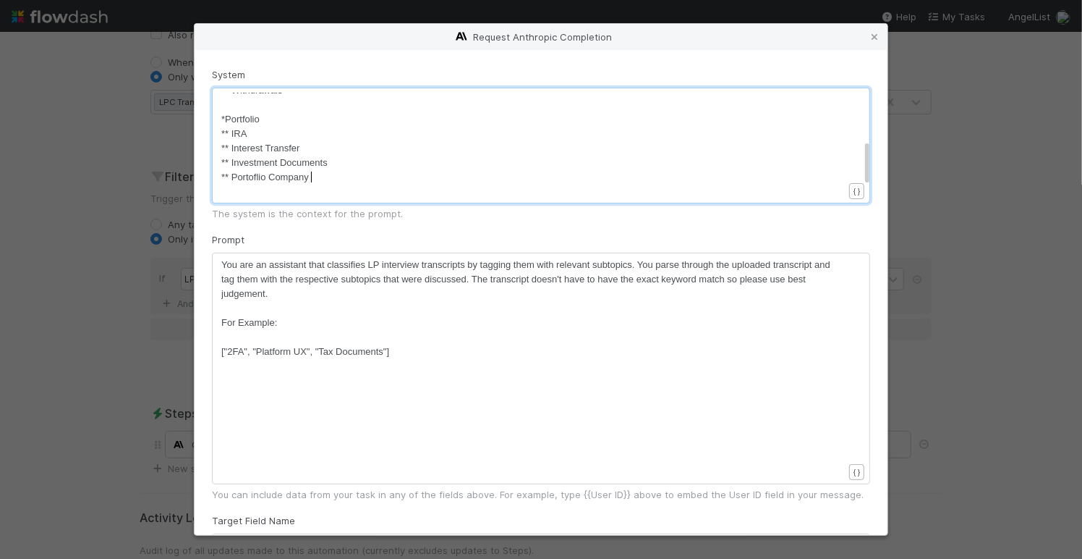
click at [324, 177] on pre "** Portoflio Company" at bounding box center [532, 177] width 622 height 14
type textarea "** Valuation"
type textarea "** Fo"
type textarea "Rolling Fund"
type textarea "*"
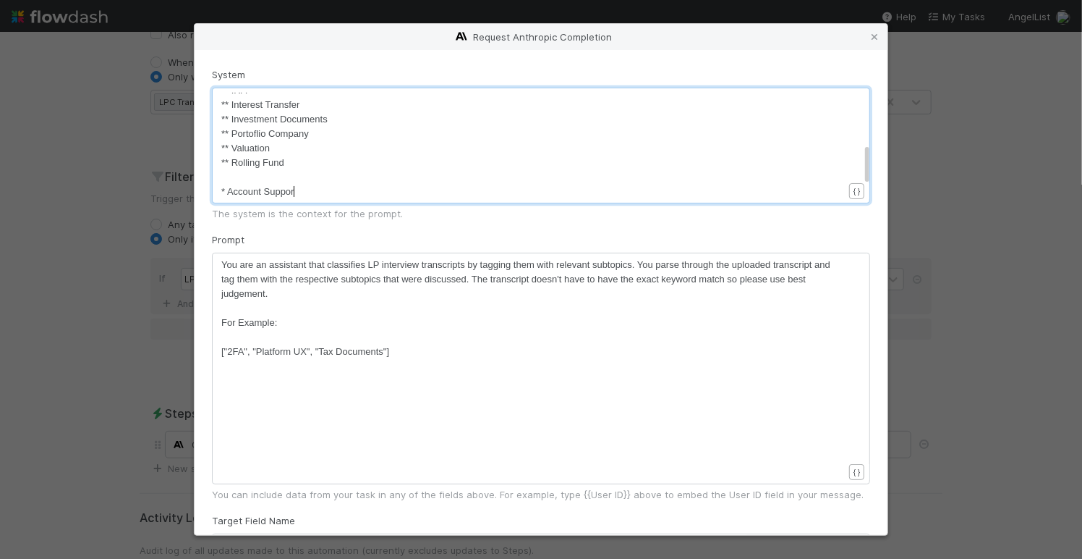
type textarea "Account Support"
type textarea "** 2FA & Login"
type textarea "** Login Issues"
type textarea "** Deletion or Merge"
type textarea "** Email"
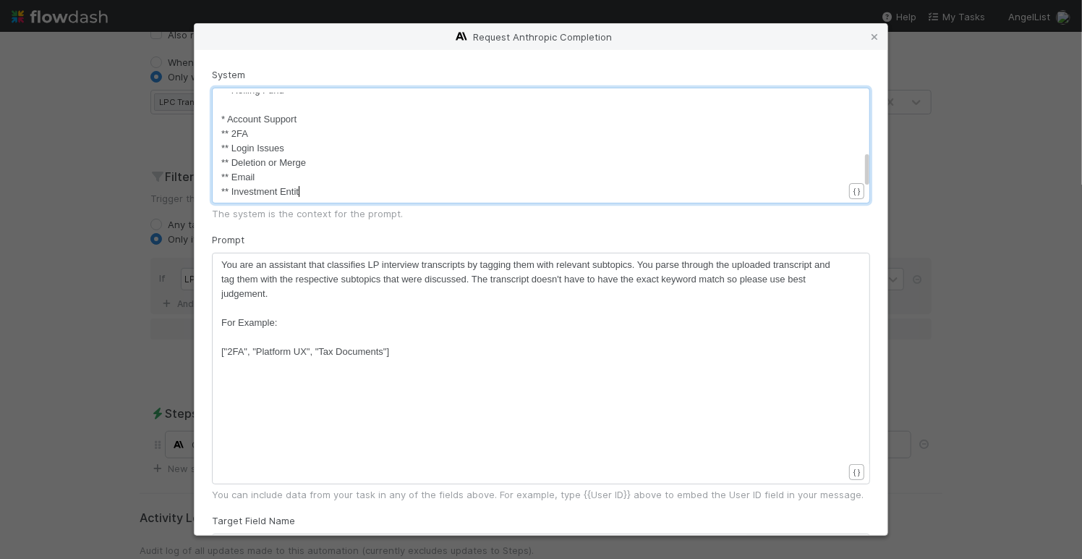
type textarea "** Investment Entity"
type textarea "** KYC & Accredidation"
type textarea "​"
click at [280, 194] on span "** KYC & Accredidation" at bounding box center [270, 191] width 98 height 11
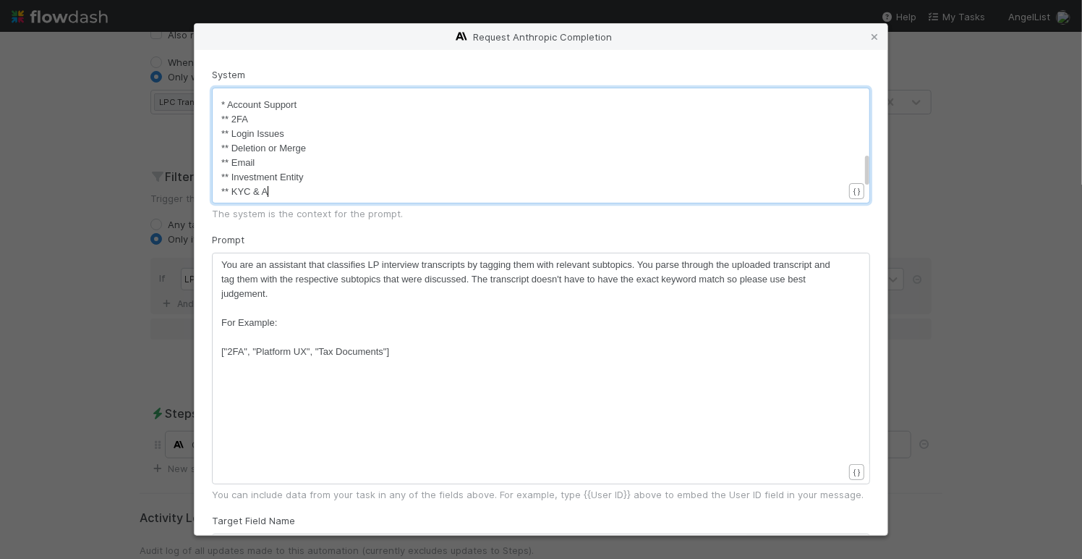
scroll to position [1, 0]
type textarea "Accreditation"
type textarea "** T"
type textarea "eam member"
type textarea "*Finance"
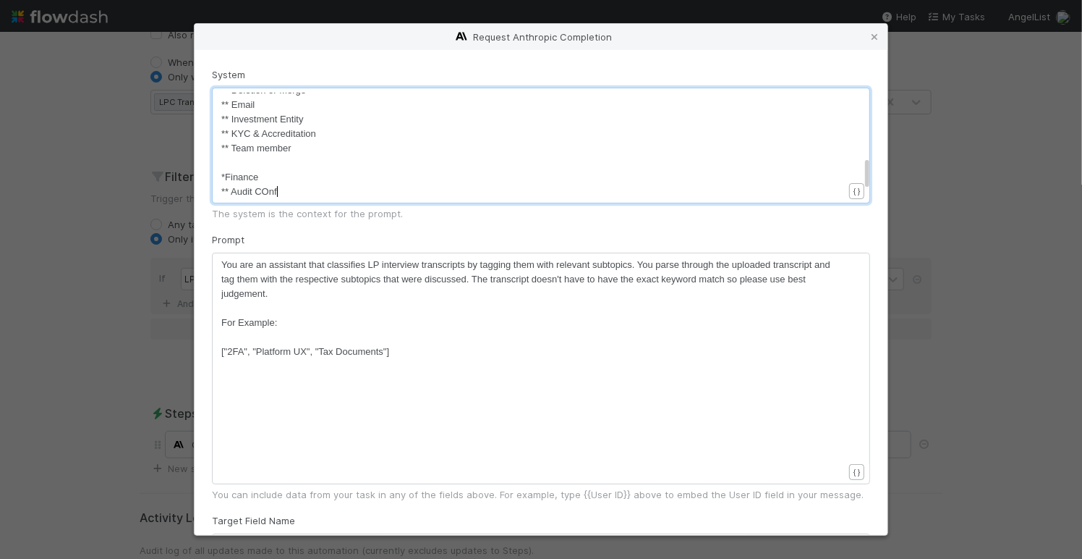
type textarea "** Audit COnfi"
type textarea "onfirmation"
type textarea "s"
type textarea "** Financial Reports"
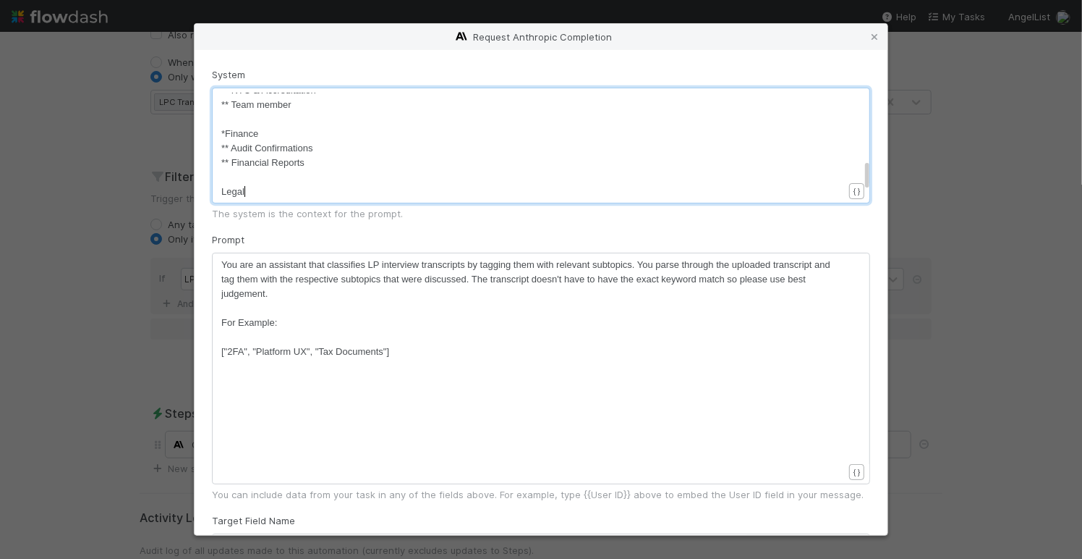
type textarea "Legal"
type textarea ")"
type textarea "*Tax"
type textarea "**K-1 Documents"
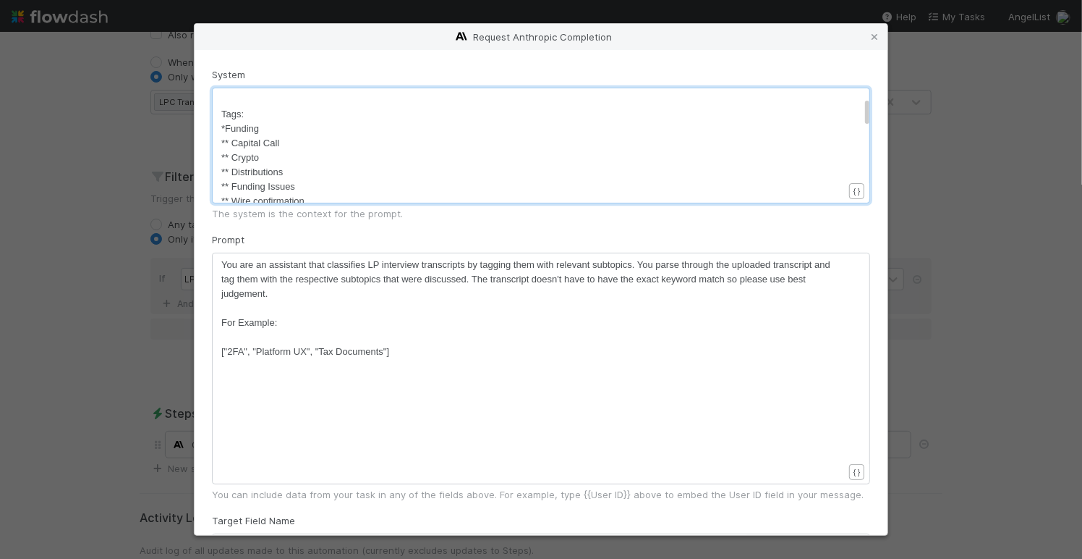
type textarea "**Tax information"
type textarea "Crypto"
drag, startPoint x: 260, startPoint y: 160, endPoint x: 232, endPoint y: 159, distance: 29.0
click at [289, 178] on pre "** Rolling Fund" at bounding box center [532, 182] width 622 height 14
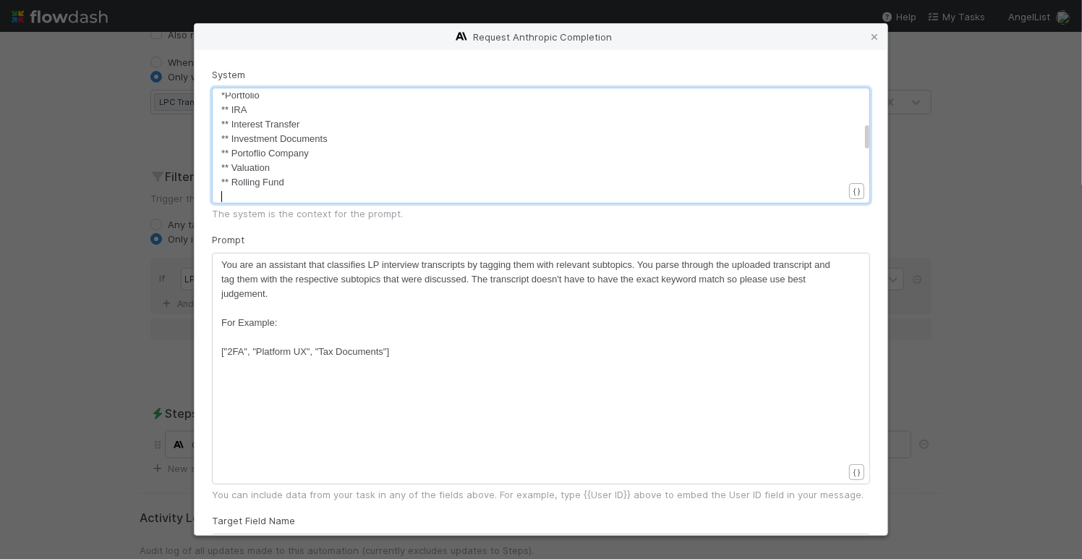
scroll to position [226, 0]
type textarea "00"
type textarea "**Offline Close"
click at [230, 186] on span "**Offline Close" at bounding box center [251, 191] width 61 height 11
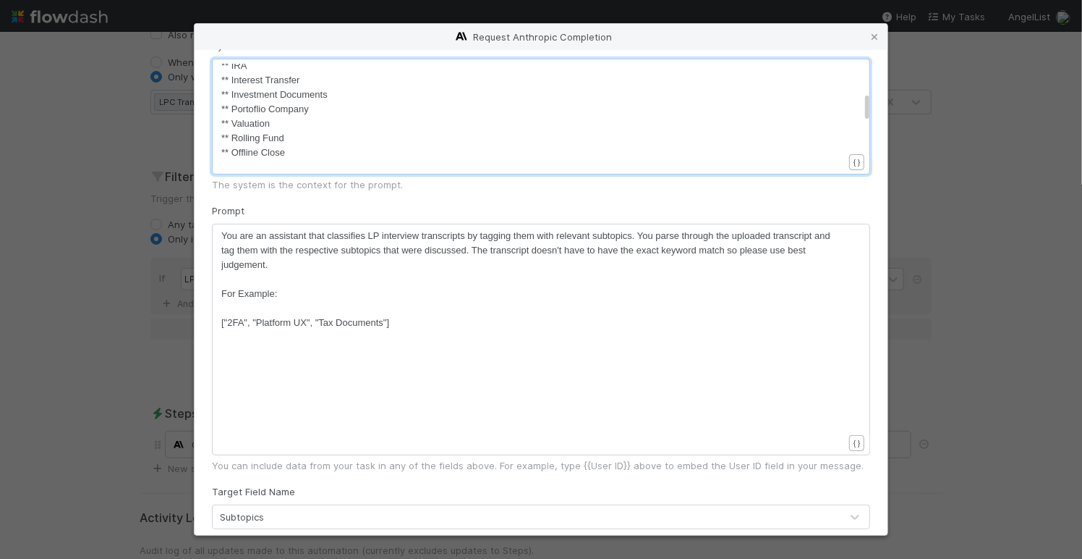
scroll to position [256, 0]
click at [292, 133] on pre "** Offline Close" at bounding box center [532, 133] width 622 height 14
type textarea "** [GEOGRAPHIC_DATA]"
drag, startPoint x: 279, startPoint y: 145, endPoint x: 228, endPoint y: 133, distance: 52.1
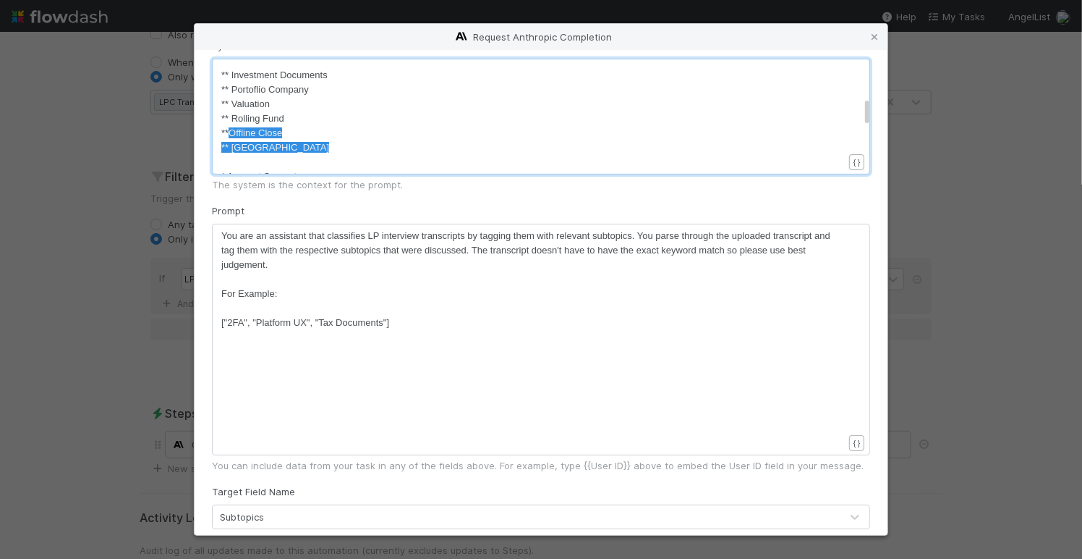
type textarea "Offline Close ** AltoIRA"
click at [319, 144] on pre "** Financial Reports" at bounding box center [532, 147] width 622 height 14
type textarea "ing"
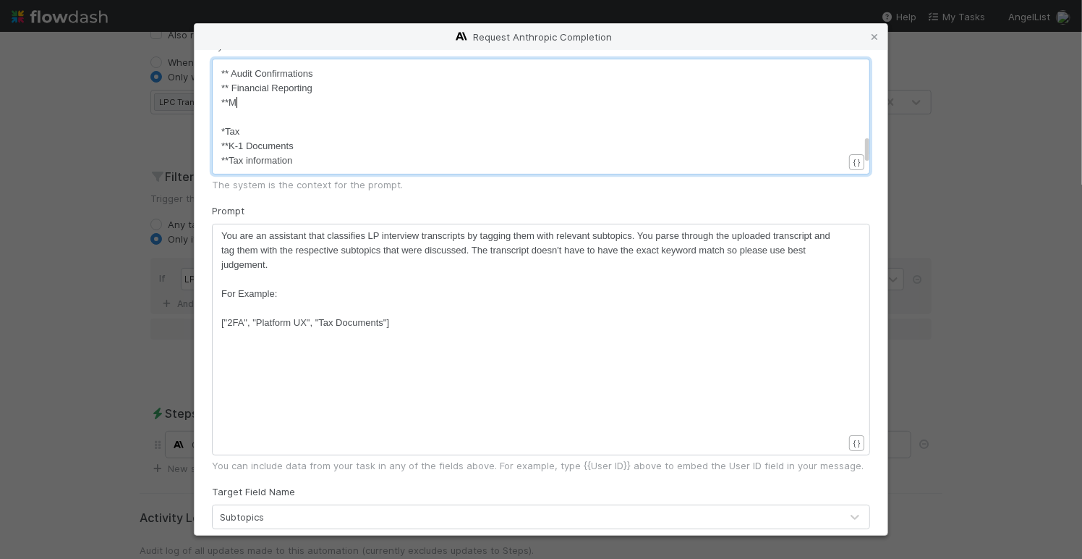
type textarea "**M"
type textarea "Metrics & Data"
click at [300, 96] on pre "​" at bounding box center [532, 103] width 622 height 14
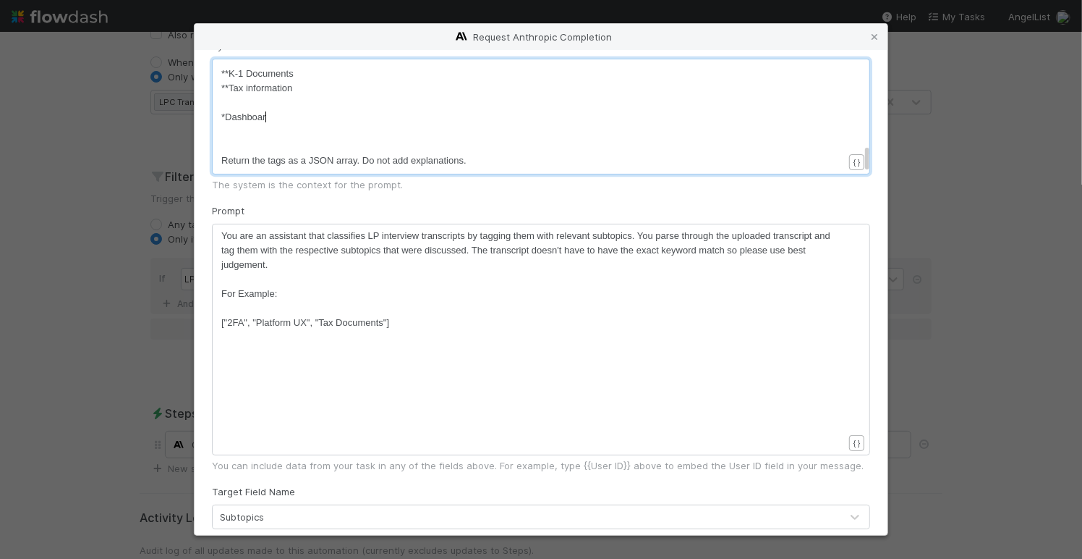
type textarea "*Dashboard"
type textarea "**UX/UI Issues"
type textarea "**Message CEnt"
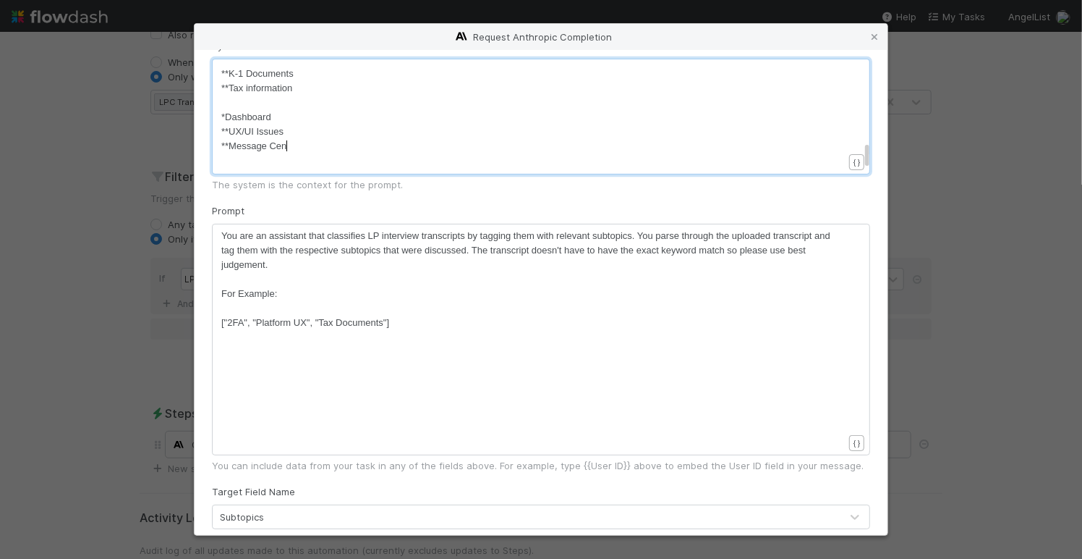
type textarea "enter"
type textarea "**Wishlist"
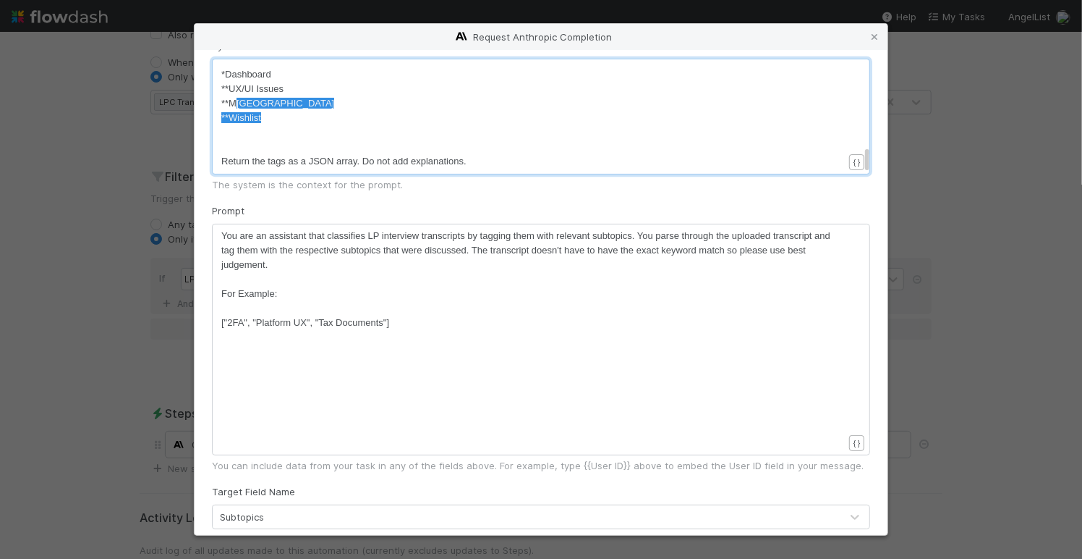
type textarea "**UX/UI Issues **Message Center **Wishlist"
drag, startPoint x: 266, startPoint y: 119, endPoint x: 222, endPoint y: 85, distance: 55.3
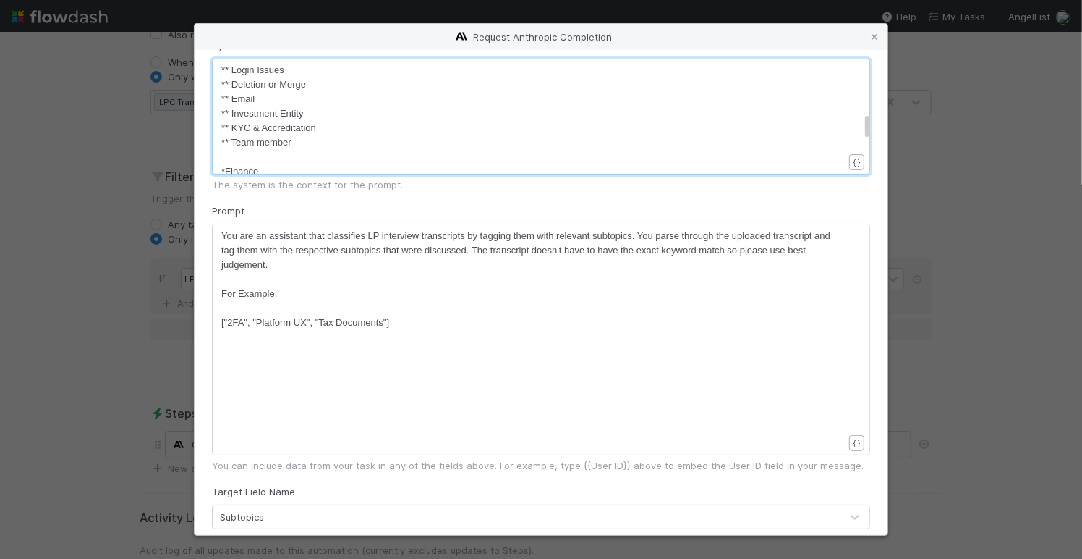
scroll to position [383, 0]
click at [296, 148] on pre "** Team member" at bounding box center [532, 150] width 622 height 14
type textarea "*Dashboard **UX/UI Issues **Message Center **Wishlist"
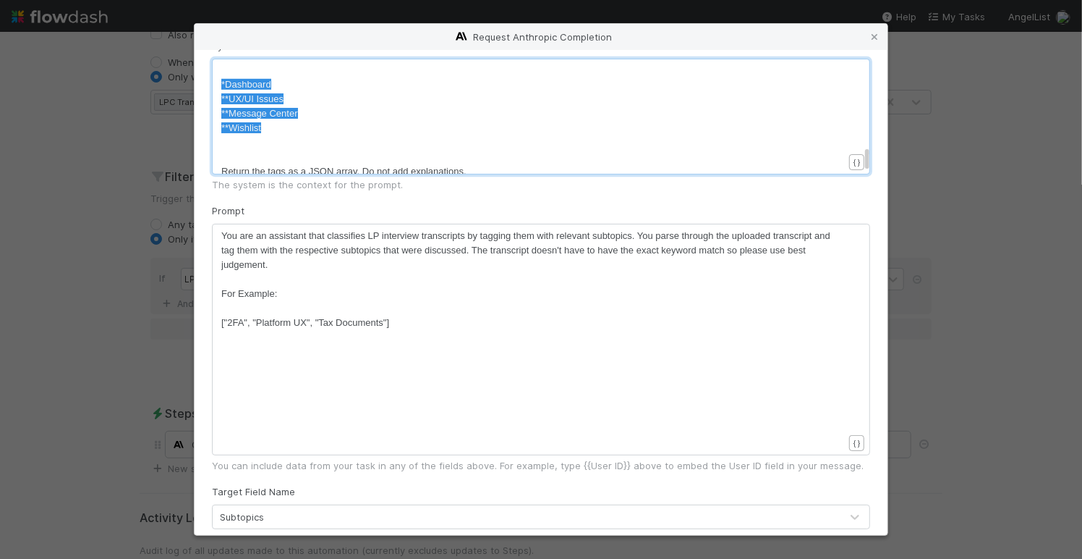
drag, startPoint x: 265, startPoint y: 122, endPoint x: 216, endPoint y: 80, distance: 64.6
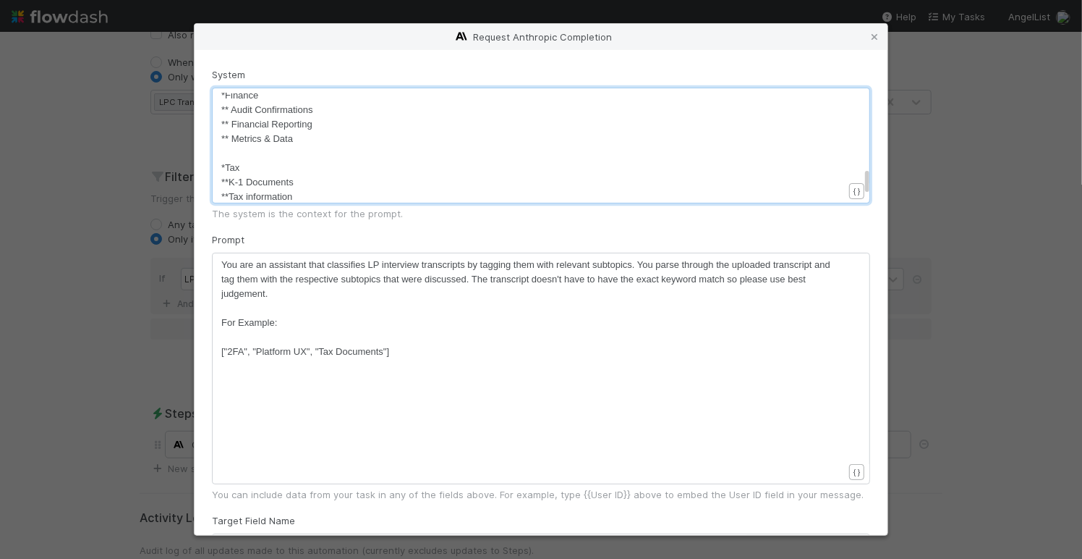
scroll to position [559, 0]
click at [268, 190] on pre "** [GEOGRAPHIC_DATA]" at bounding box center [532, 191] width 622 height 14
type textarea "**S"
type textarea "Side Letter"
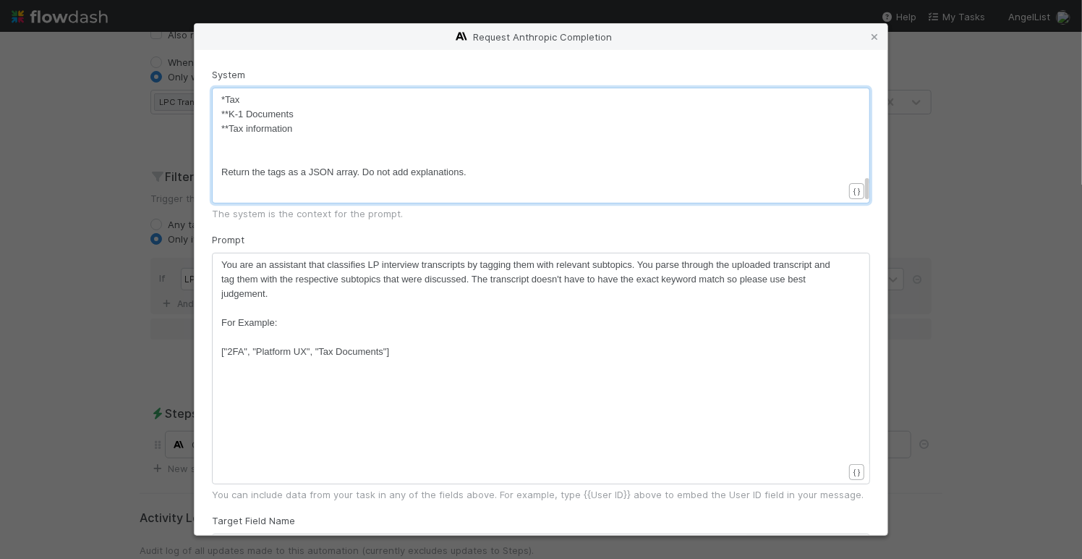
scroll to position [632, 0]
click at [244, 139] on pre "​" at bounding box center [532, 134] width 622 height 14
type textarea "*Ot"
type textarea "Marketing"
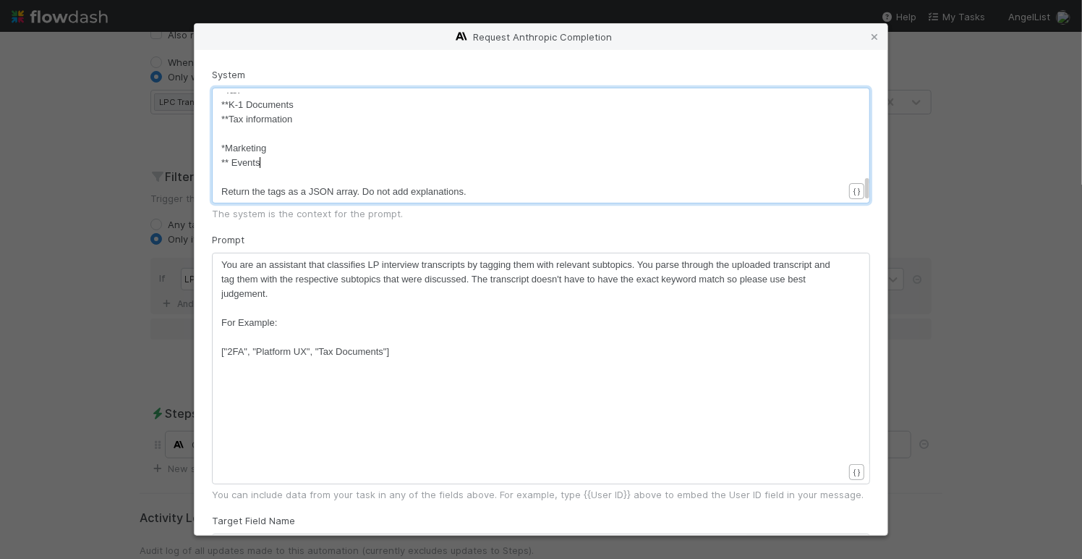
type textarea "** Events"
type textarea "))"
type textarea "** POd"
type textarea "odcast"
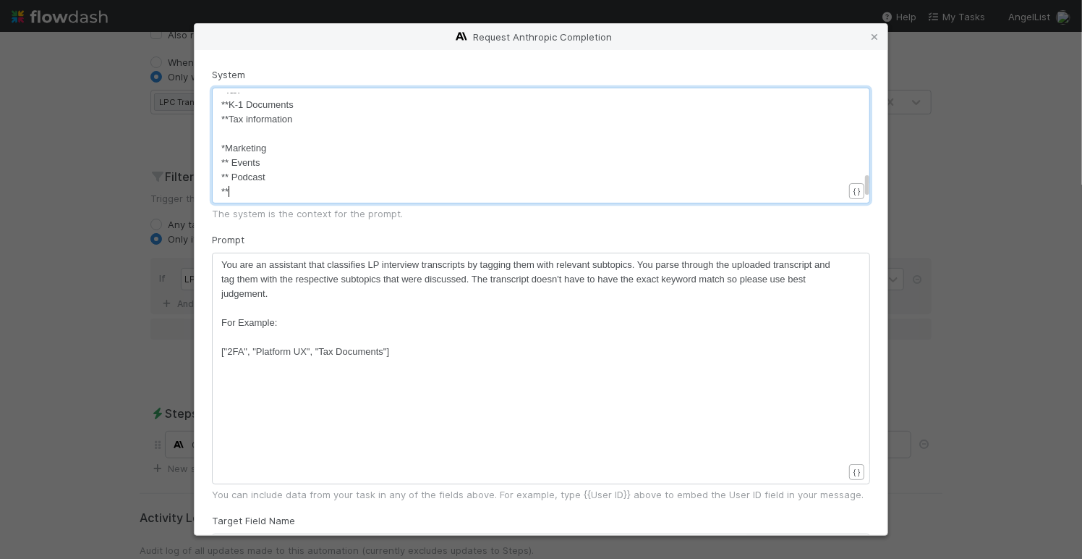
type textarea "**M"
type textarea "Mobile app"
click at [290, 177] on pre "** Podcast" at bounding box center [532, 177] width 622 height 14
click at [292, 194] on pre "** Mobile app" at bounding box center [532, 192] width 622 height 14
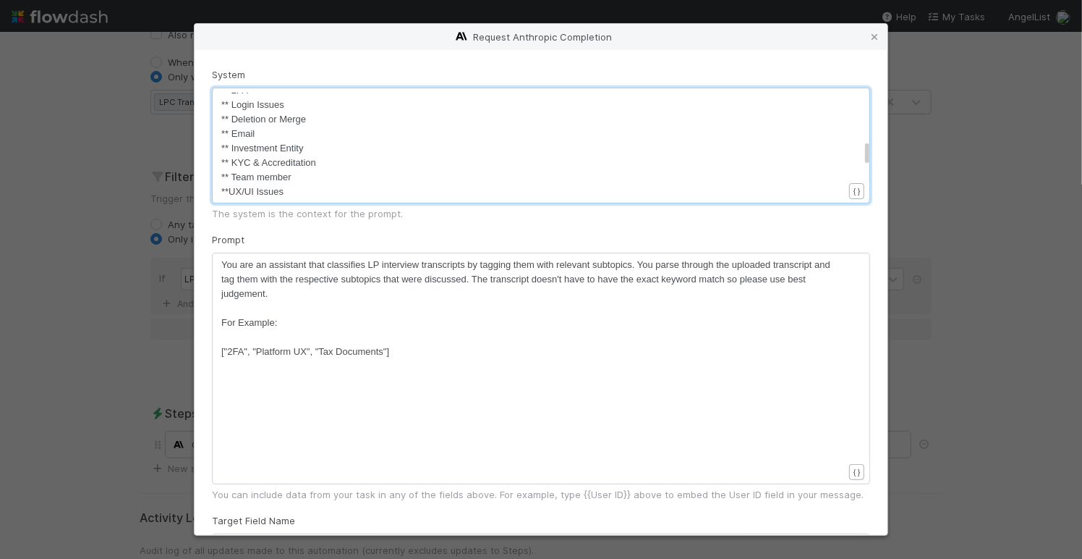
scroll to position [401, 0]
click at [229, 188] on span "**UX/UI Issues" at bounding box center [252, 190] width 62 height 11
click at [229, 177] on span "**Message Center" at bounding box center [259, 179] width 77 height 11
click at [229, 187] on pre "**Wishlist" at bounding box center [532, 192] width 622 height 14
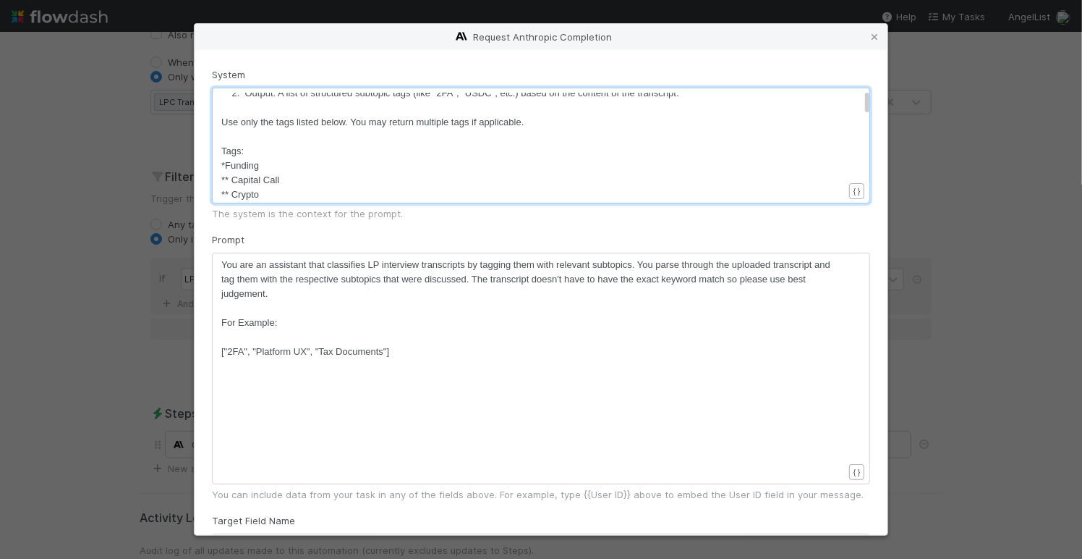
scroll to position [33, 0]
click at [273, 153] on pre "Tags:" at bounding box center [532, 154] width 622 height 14
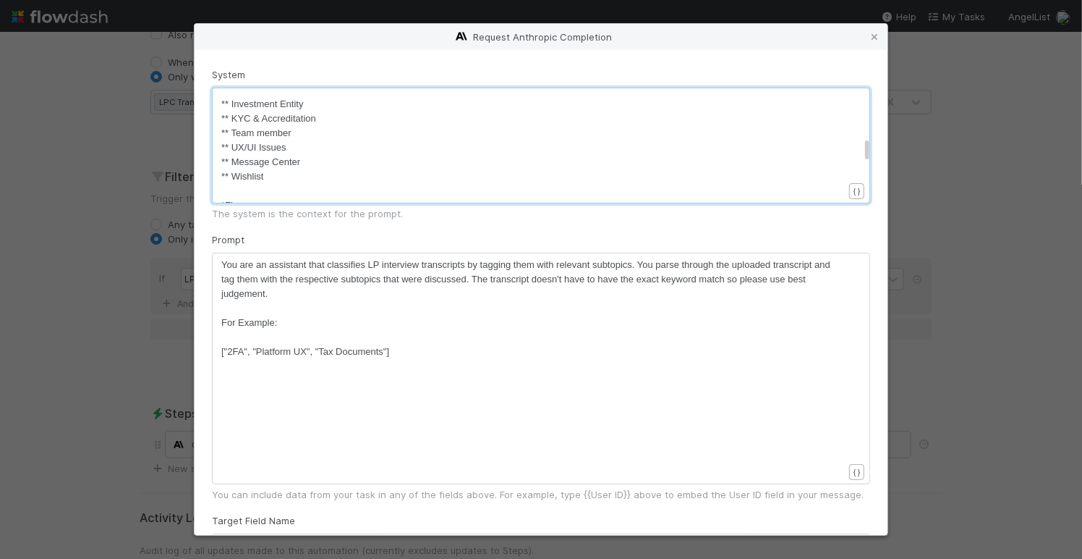
scroll to position [704, 0]
click at [297, 135] on pre "** Mobile app" at bounding box center [532, 134] width 622 height 14
type textarea "*Dea"
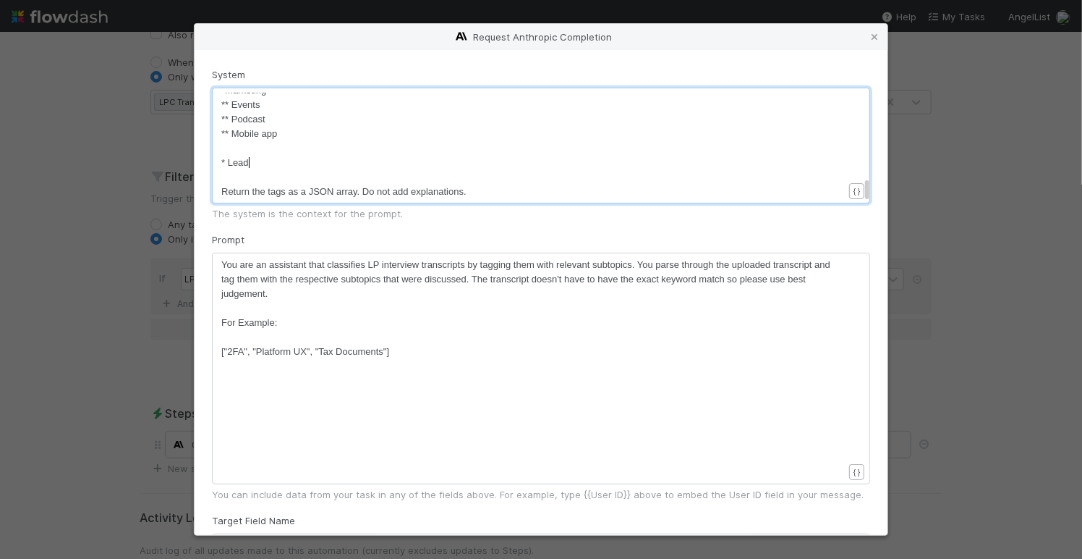
type textarea "Leads"
type textarea "** Communicaio"
type textarea "tion"
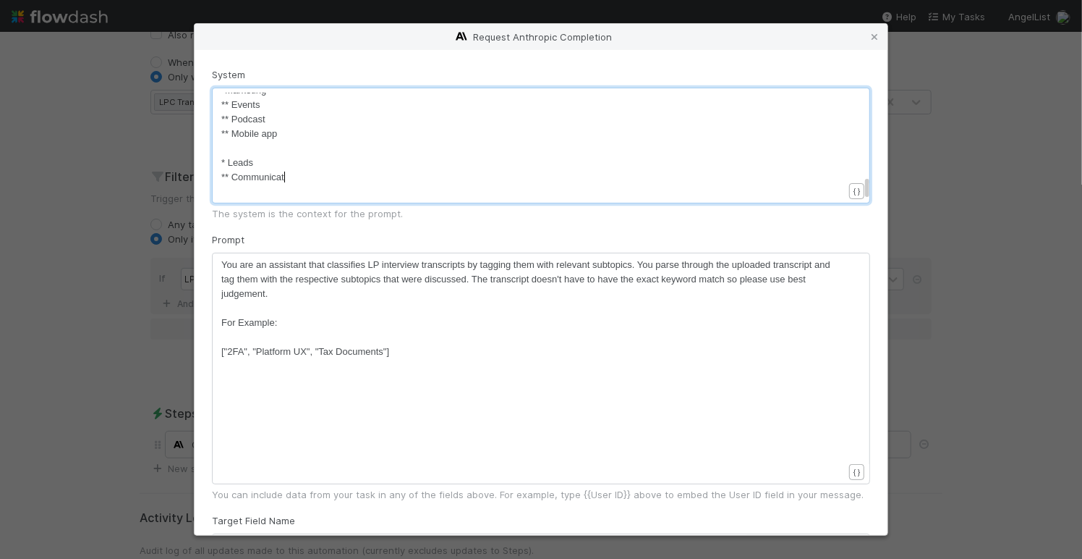
scroll to position [4, 17]
click at [233, 177] on span "** Communication" at bounding box center [258, 176] width 75 height 11
type textarea "Poor"
type textarea "c"
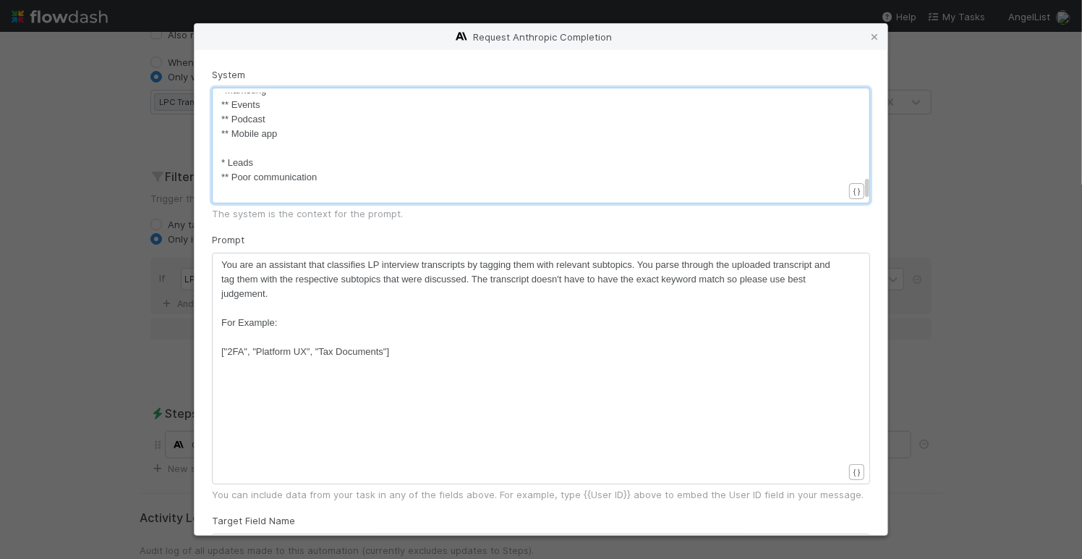
click at [334, 175] on pre "** Poor communication" at bounding box center [532, 177] width 622 height 14
click at [229, 158] on span "* Leads" at bounding box center [237, 162] width 32 height 11
type textarea "Deal"
click at [232, 186] on pre "​" at bounding box center [532, 192] width 622 height 14
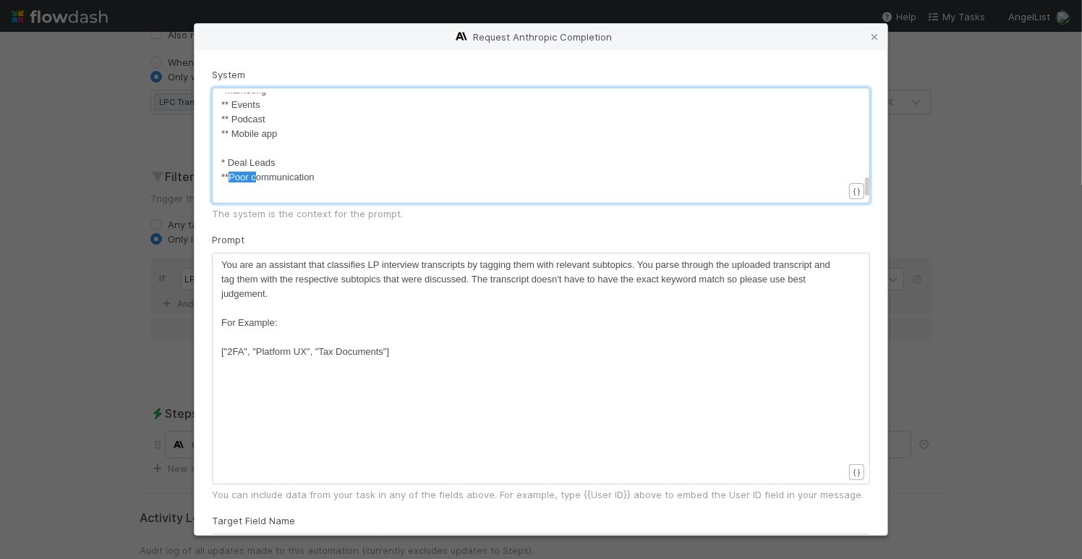
drag, startPoint x: 258, startPoint y: 174, endPoint x: 234, endPoint y: 174, distance: 23.2
type textarea "C"
click at [322, 174] on pre "** Communication" at bounding box center [532, 177] width 622 height 14
type textarea "style"
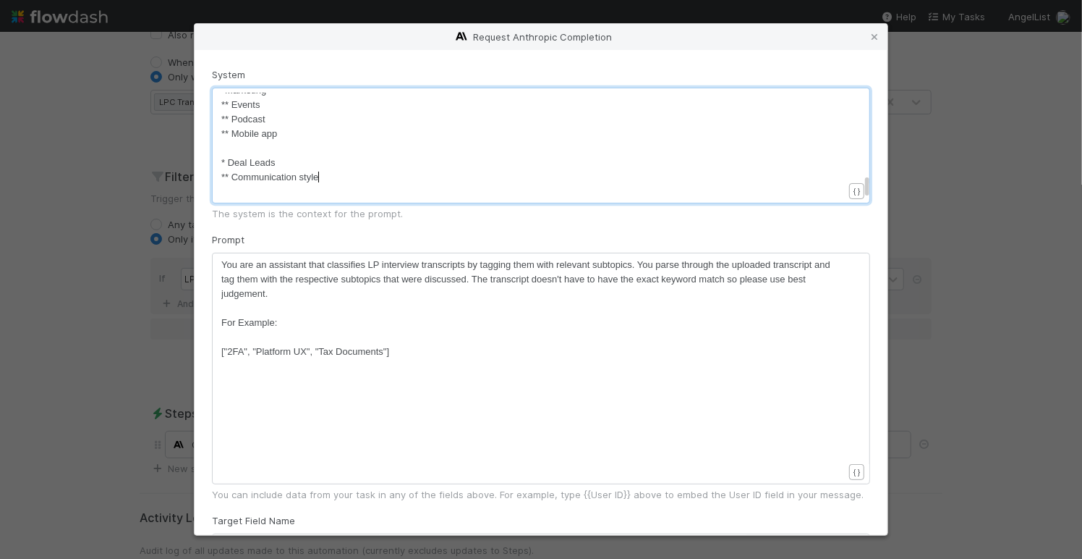
click at [355, 177] on pre "** Communication style" at bounding box center [532, 177] width 622 height 14
type textarea "**L"
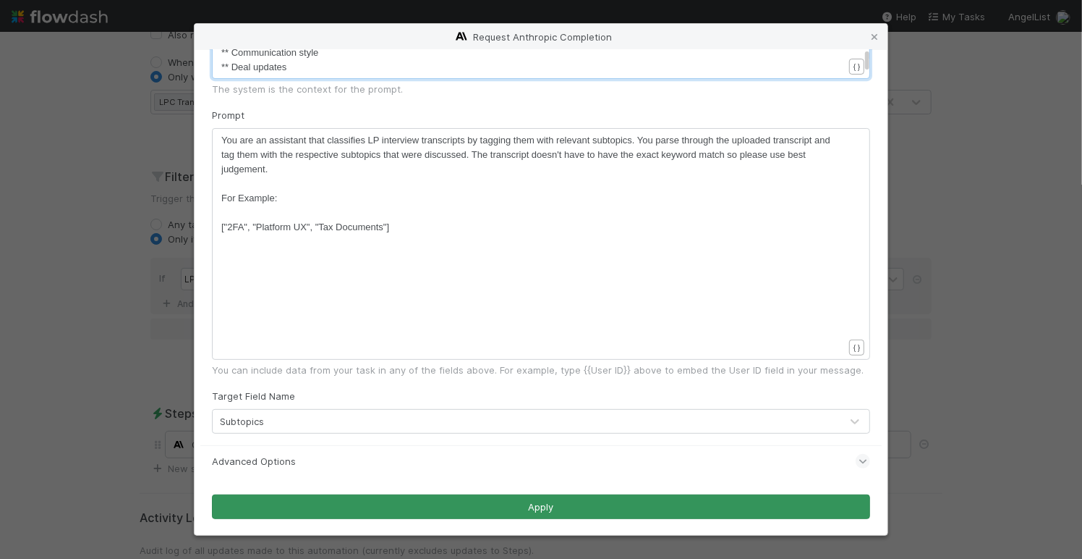
type textarea "Deal updates"
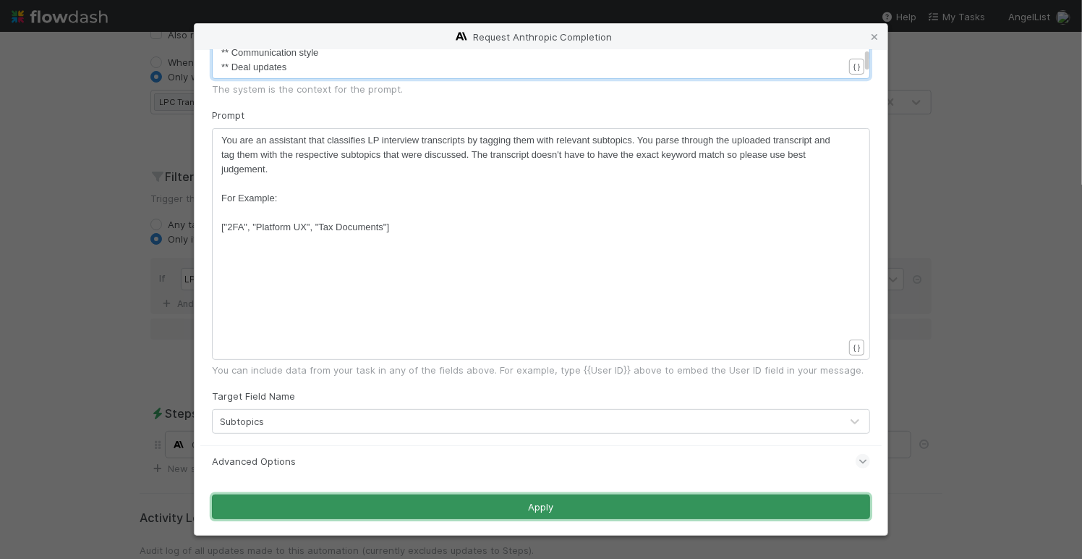
click at [625, 506] on button "Apply" at bounding box center [541, 506] width 658 height 25
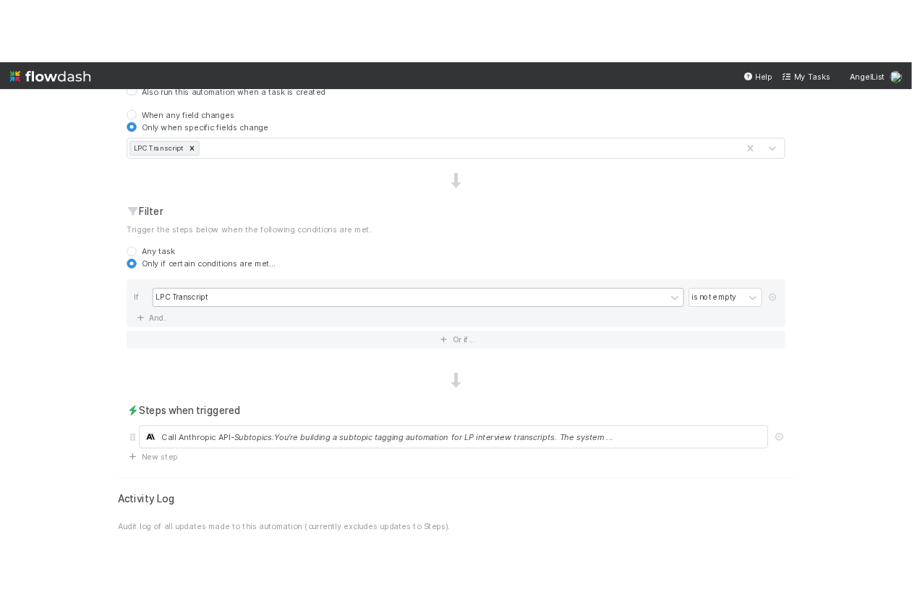
scroll to position [0, 0]
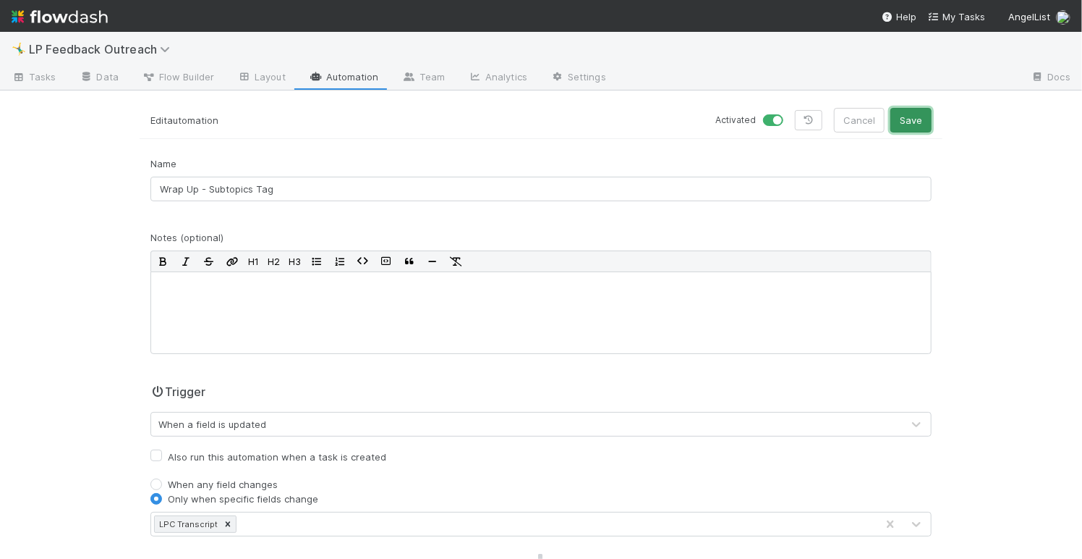
click at [919, 122] on button "Save" at bounding box center [911, 120] width 41 height 25
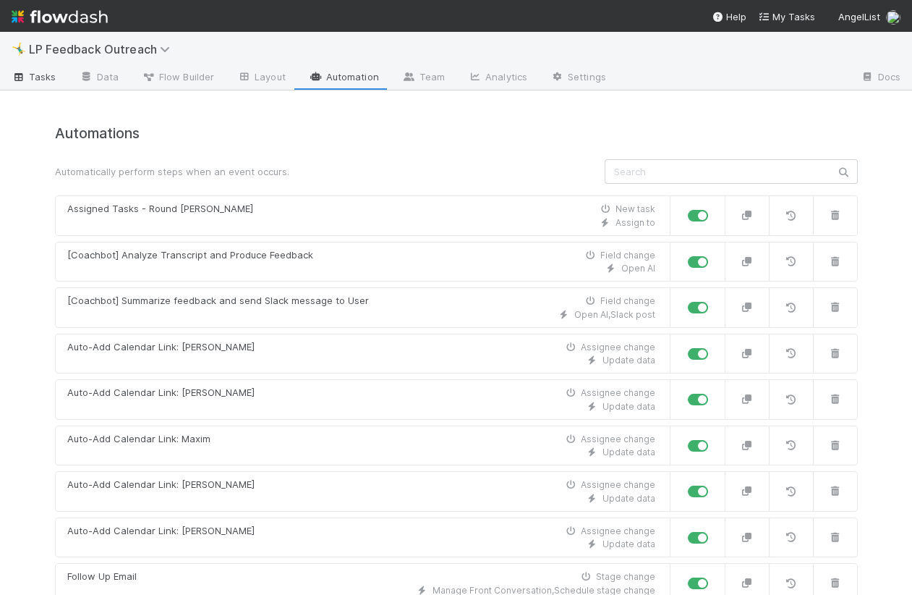
click at [48, 73] on span "Tasks" at bounding box center [34, 76] width 45 height 14
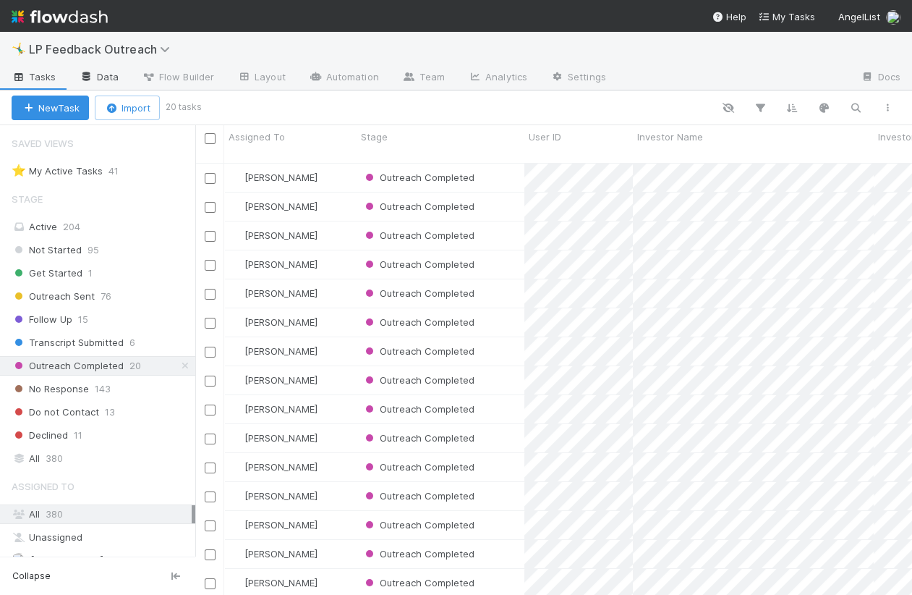
click at [114, 77] on link "Data" at bounding box center [99, 78] width 62 height 23
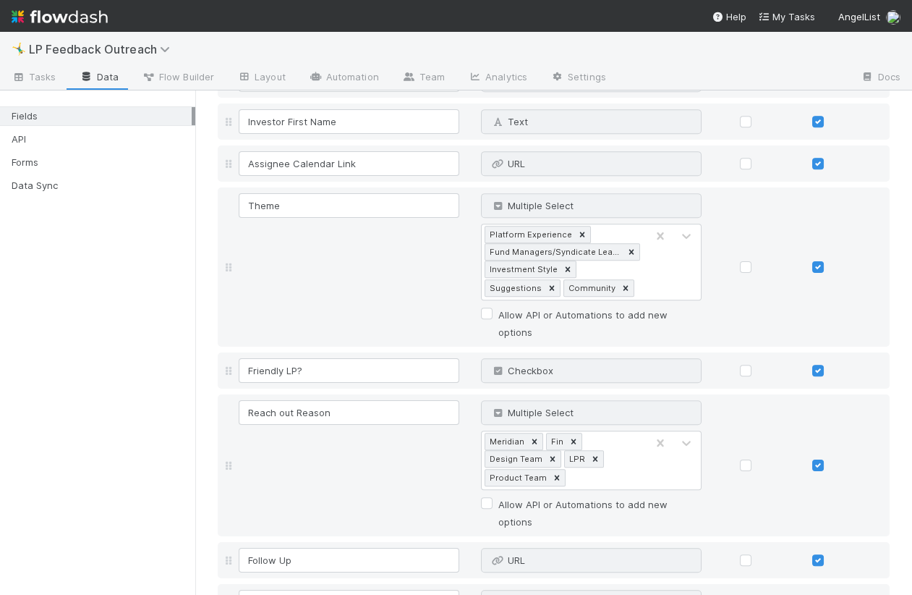
scroll to position [1425, 0]
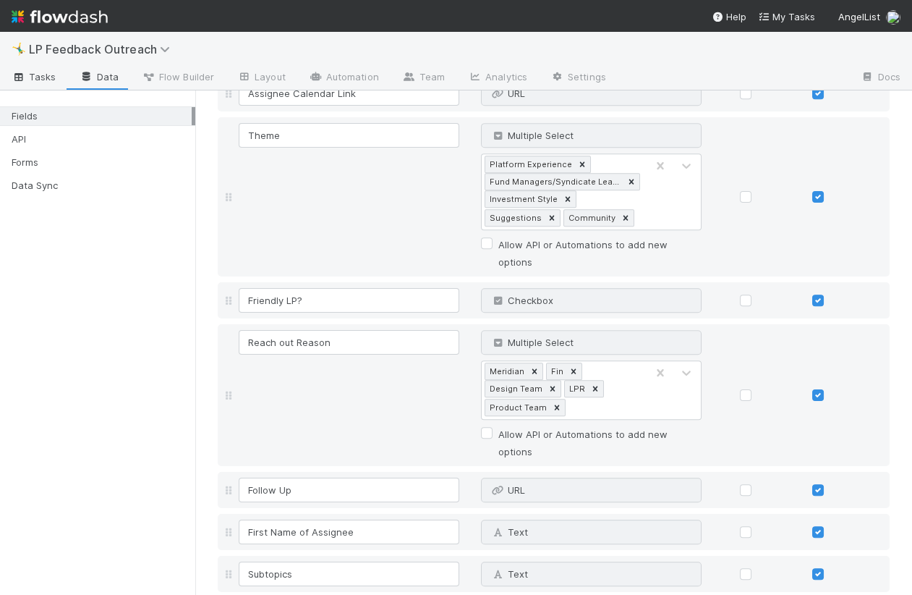
click at [44, 78] on span "Tasks" at bounding box center [34, 76] width 45 height 14
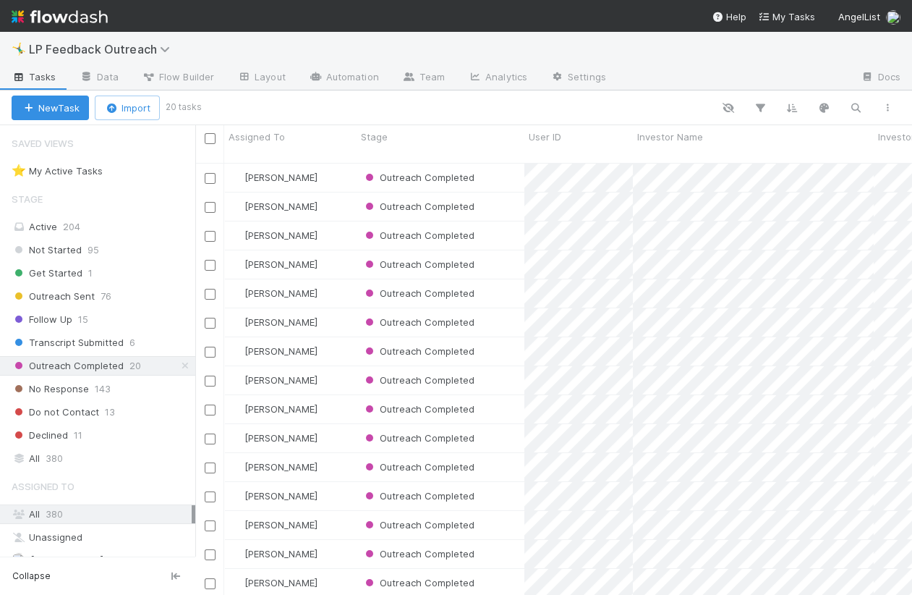
scroll to position [444, 716]
click at [98, 80] on link "Data" at bounding box center [99, 78] width 62 height 23
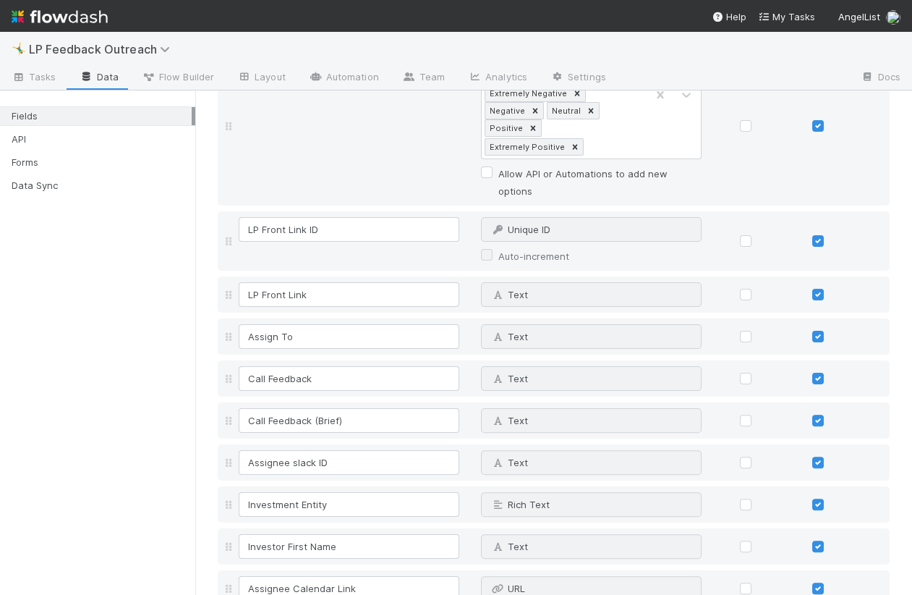
scroll to position [931, 0]
click at [110, 128] on div "Fields API Forms Data Sync" at bounding box center [97, 146] width 195 height 105
click at [110, 145] on div "API" at bounding box center [102, 139] width 180 height 18
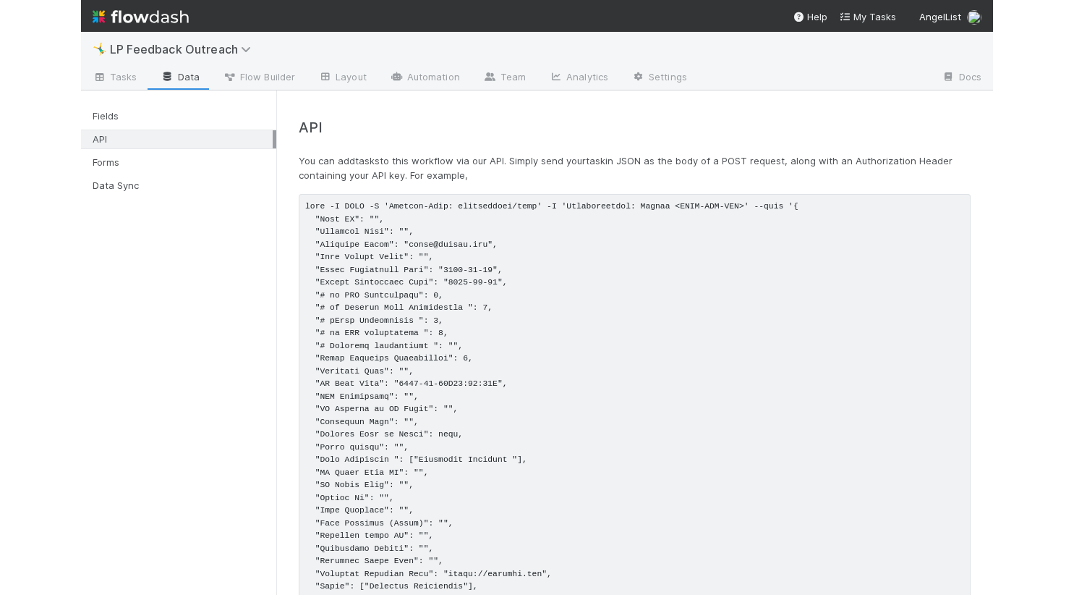
scroll to position [206, 0]
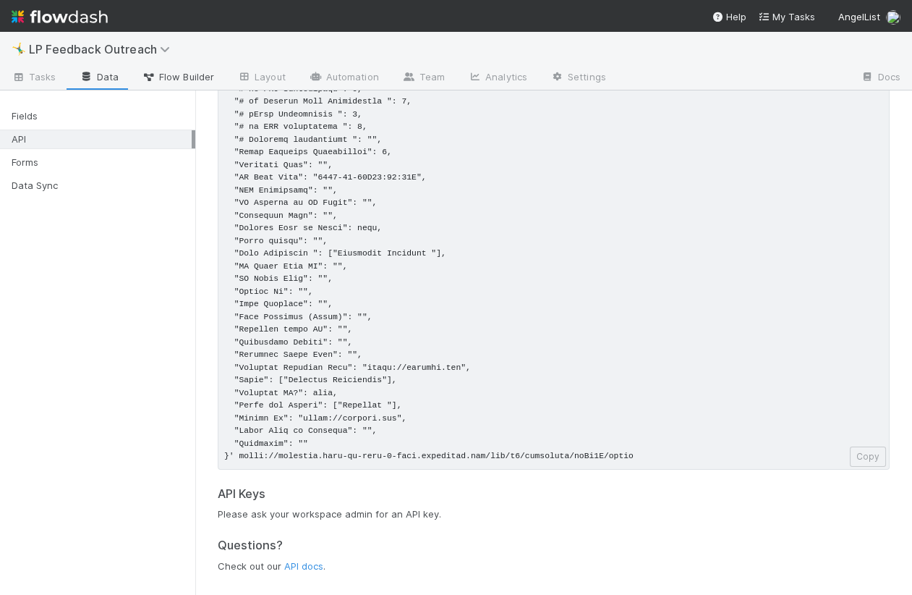
click at [204, 85] on link "Flow Builder" at bounding box center [178, 78] width 96 height 23
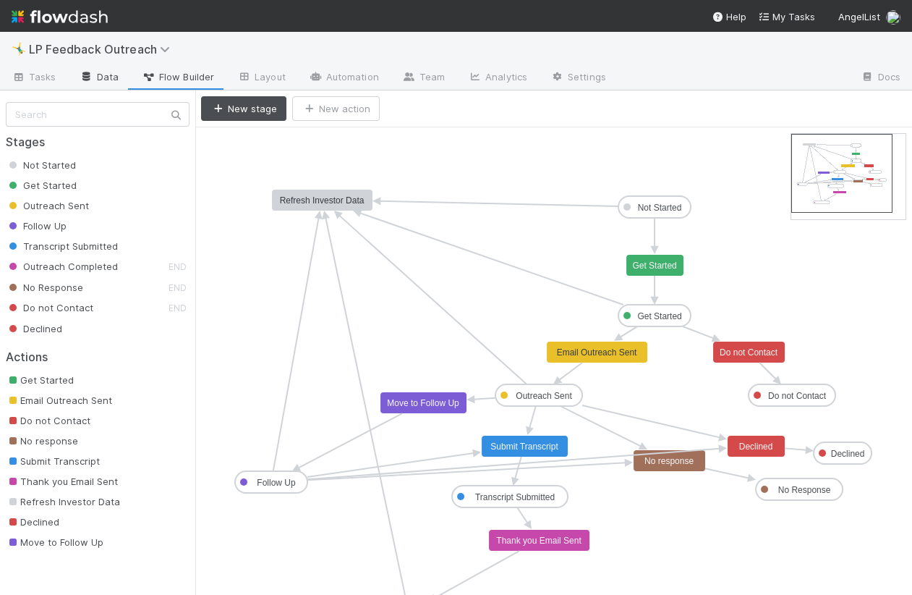
click at [116, 74] on link "Data" at bounding box center [99, 78] width 62 height 23
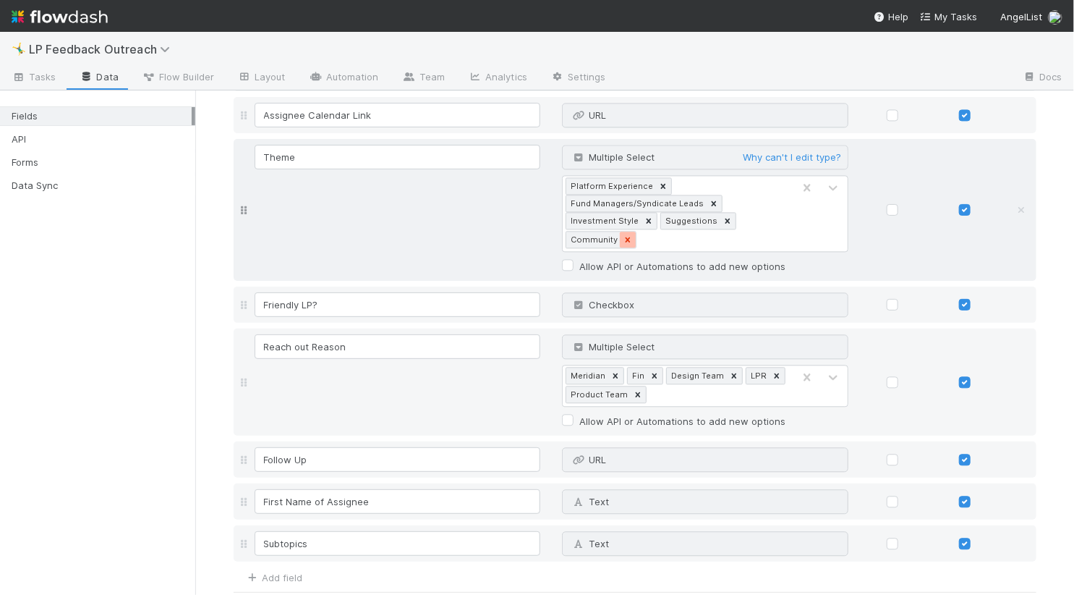
scroll to position [1360, 0]
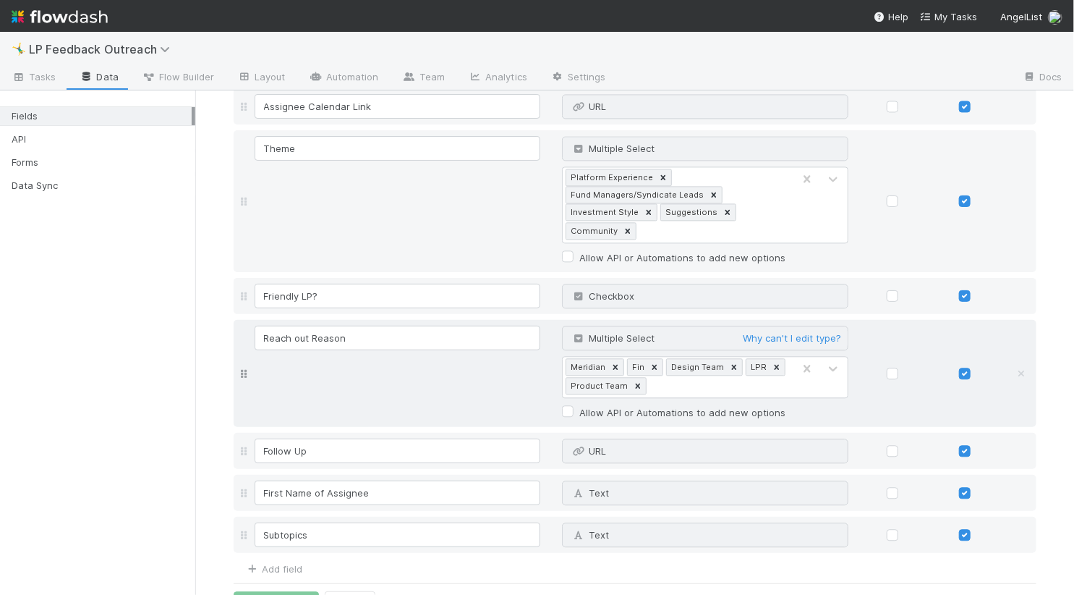
click at [482, 385] on div "Reach out Reason Multiple Select Why can't I edit type? Meridian Fin Design Tea…" at bounding box center [648, 374] width 792 height 96
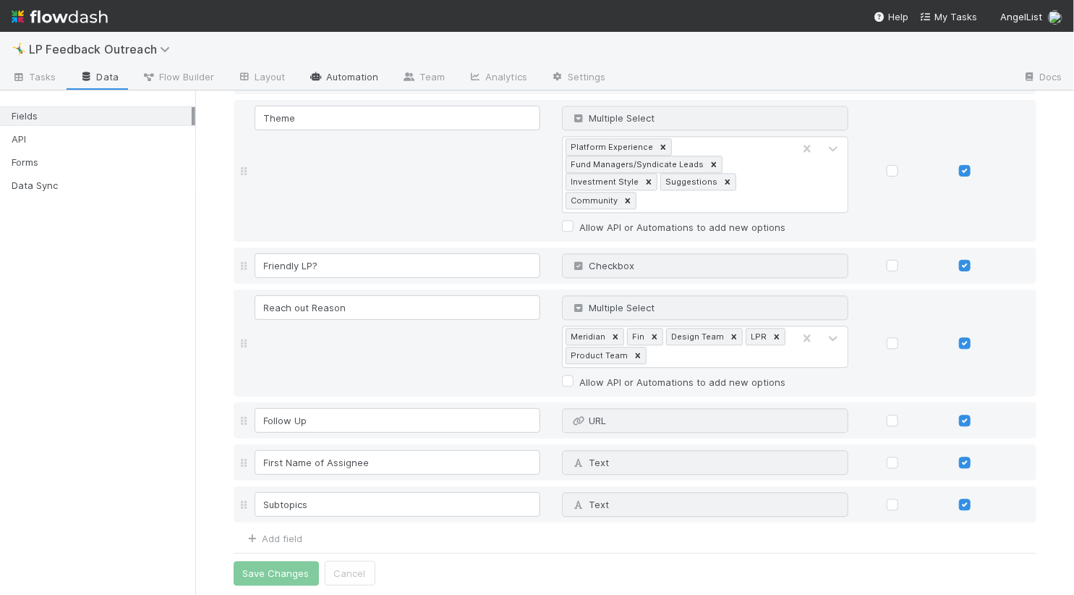
click at [343, 82] on link "Automation" at bounding box center [343, 78] width 93 height 23
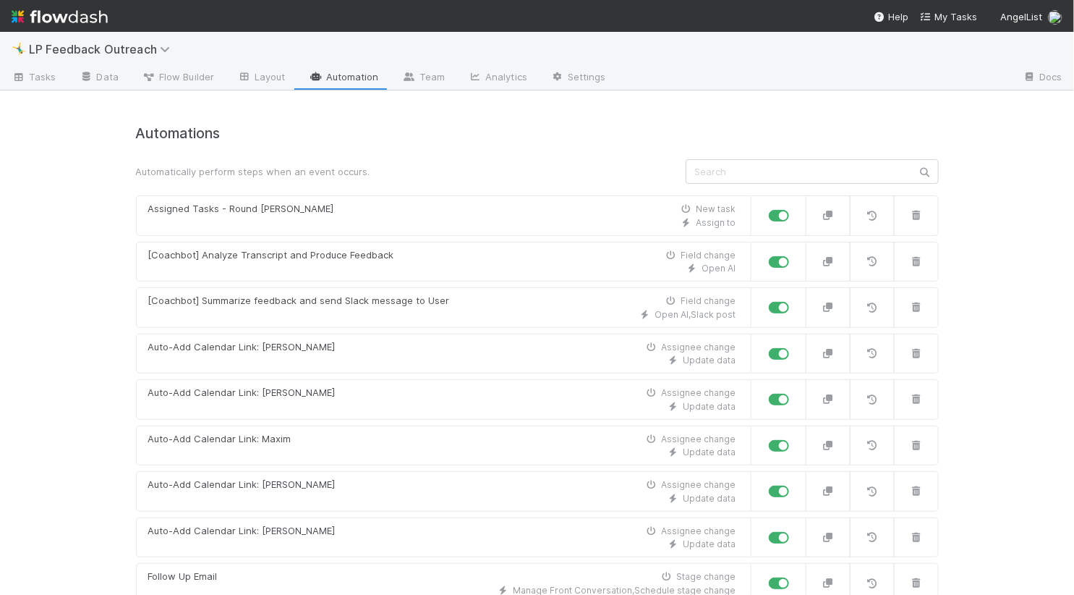
scroll to position [497, 0]
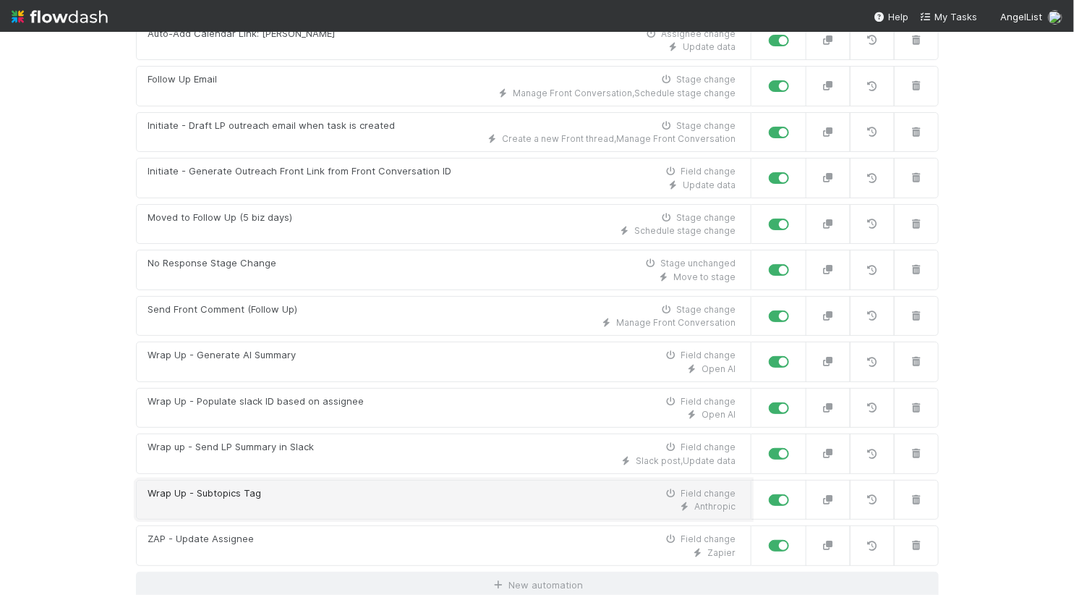
click at [276, 509] on div "Anthropic" at bounding box center [442, 506] width 588 height 13
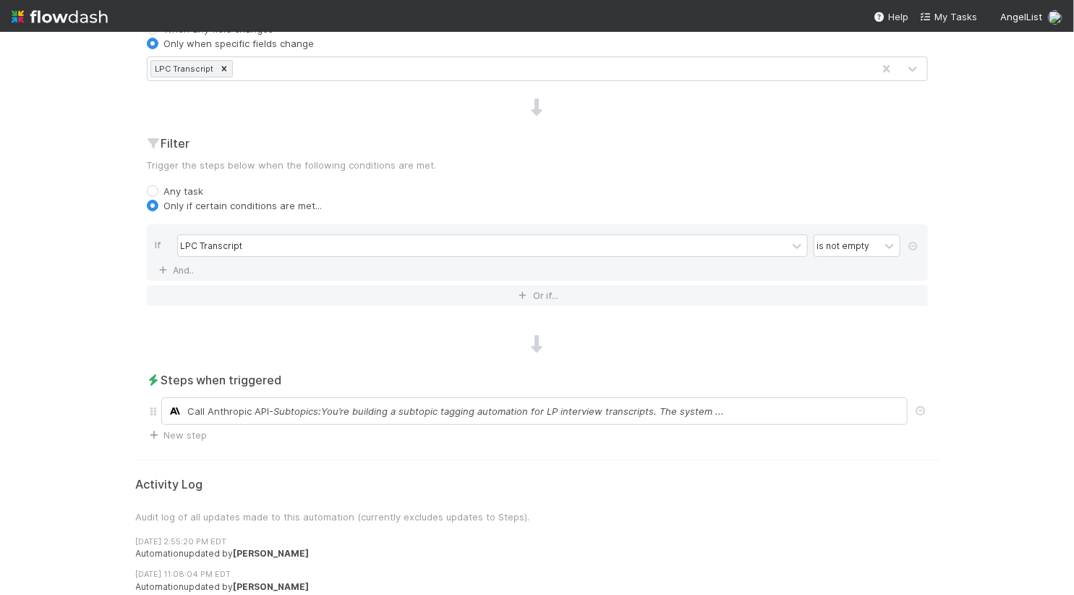
scroll to position [526, 0]
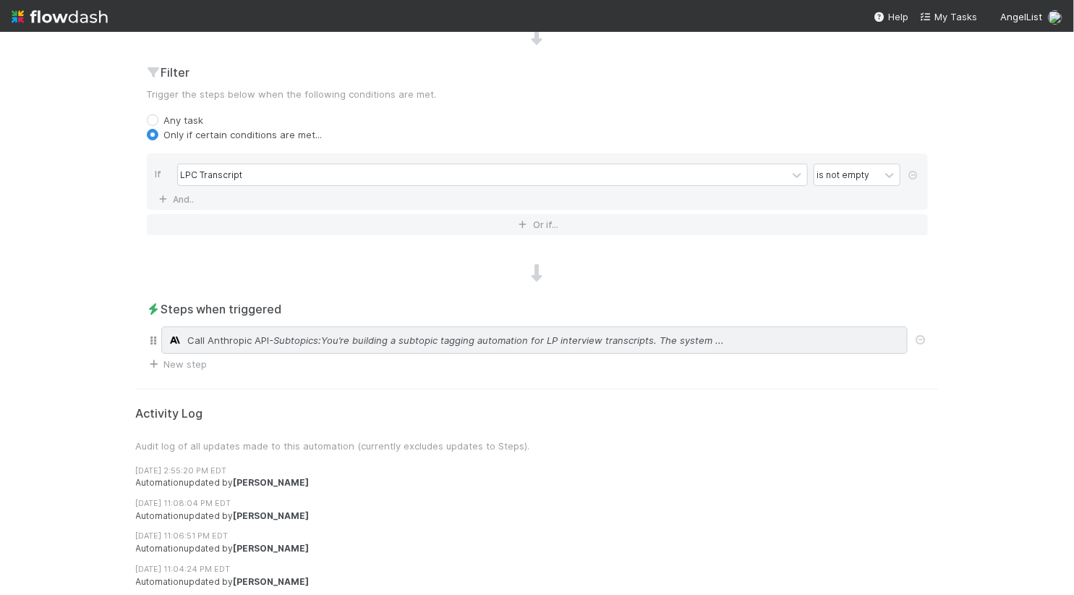
click at [247, 347] on div "Call Anthropic API - Subtopics:You’re building a subtopic tagging automation fo…" at bounding box center [534, 339] width 747 height 27
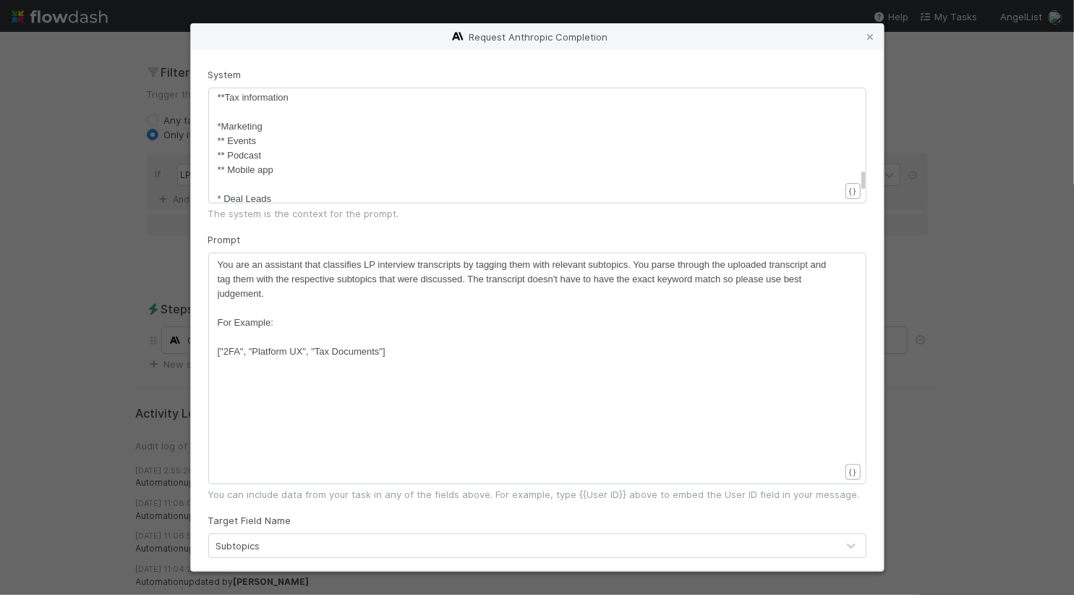
scroll to position [88, 0]
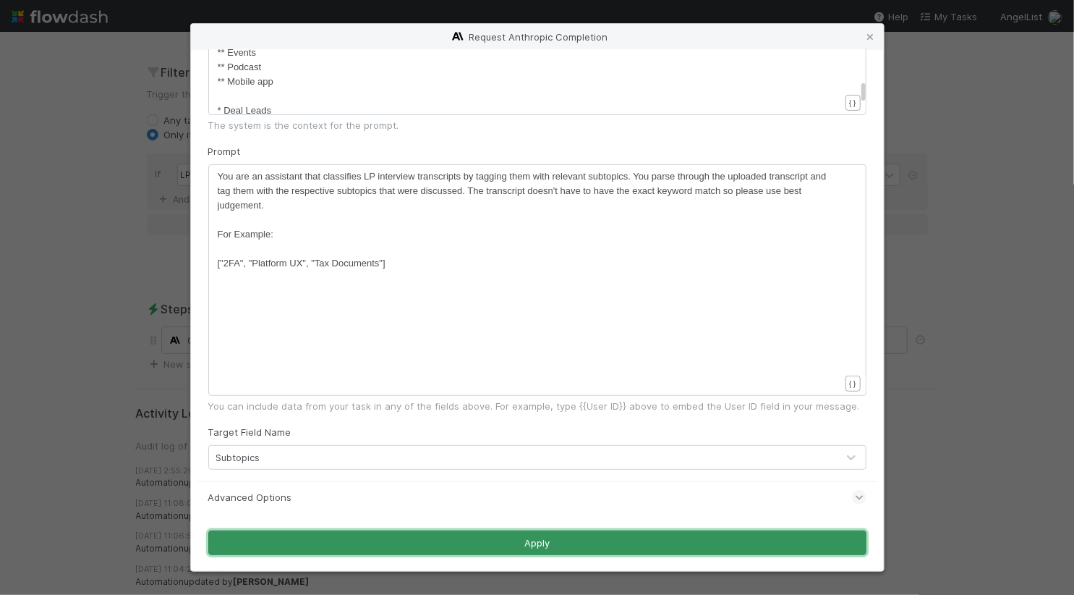
click at [447, 537] on button "Apply" at bounding box center [537, 542] width 658 height 25
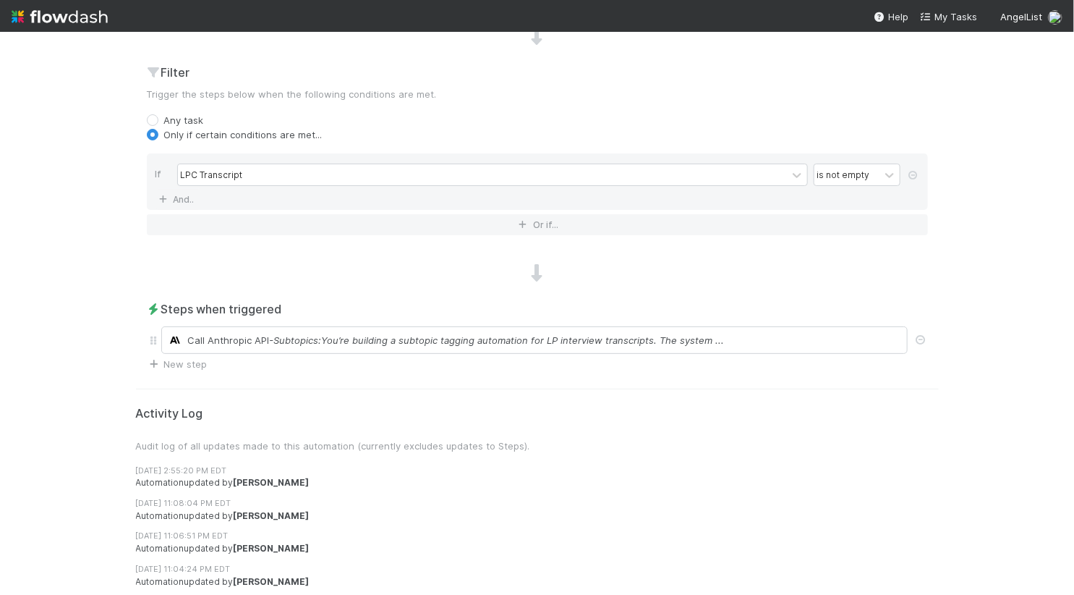
scroll to position [0, 0]
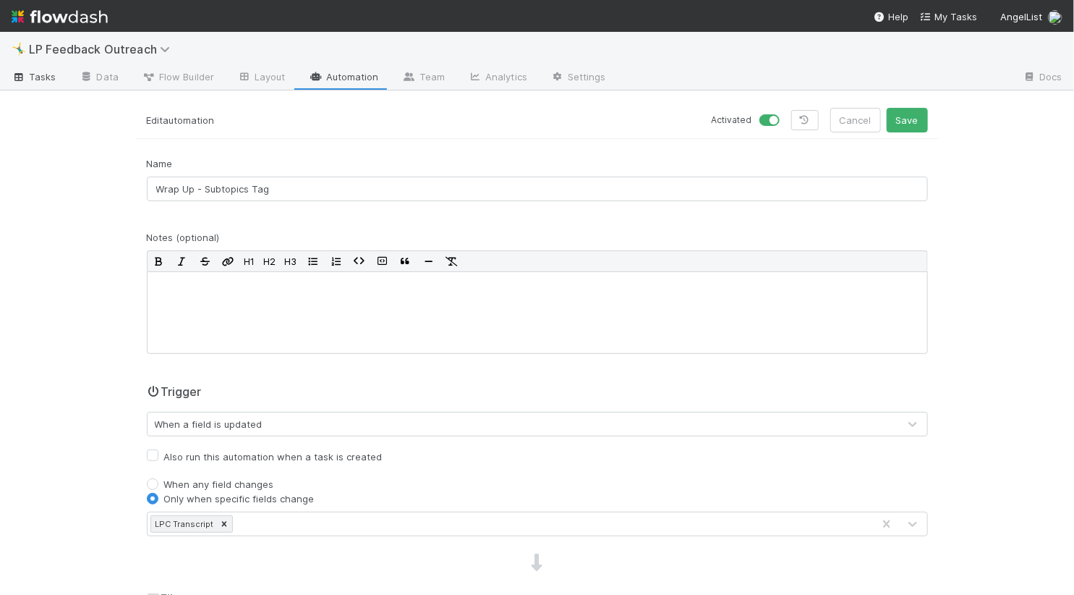
click at [56, 75] on link "Tasks" at bounding box center [34, 78] width 68 height 23
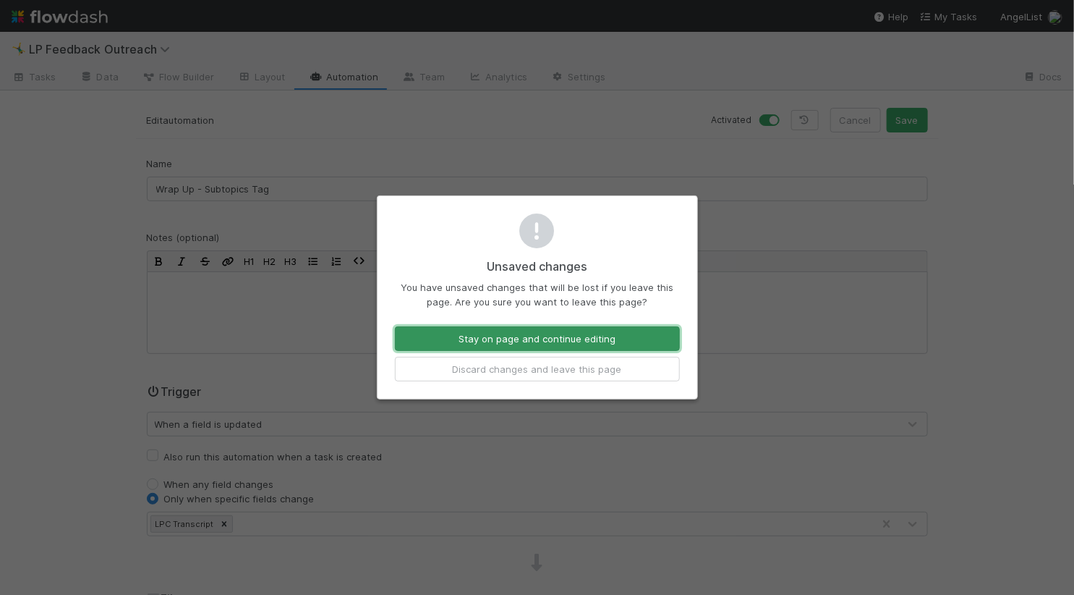
click at [483, 328] on button "Stay on page and continue editing" at bounding box center [537, 338] width 285 height 25
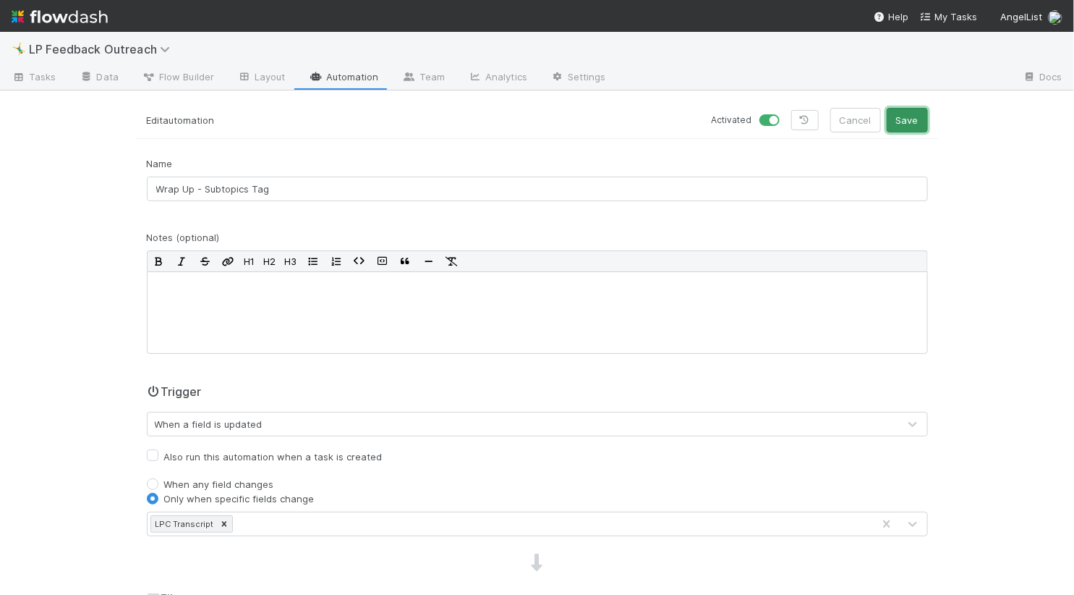
click at [896, 124] on button "Save" at bounding box center [907, 120] width 41 height 25
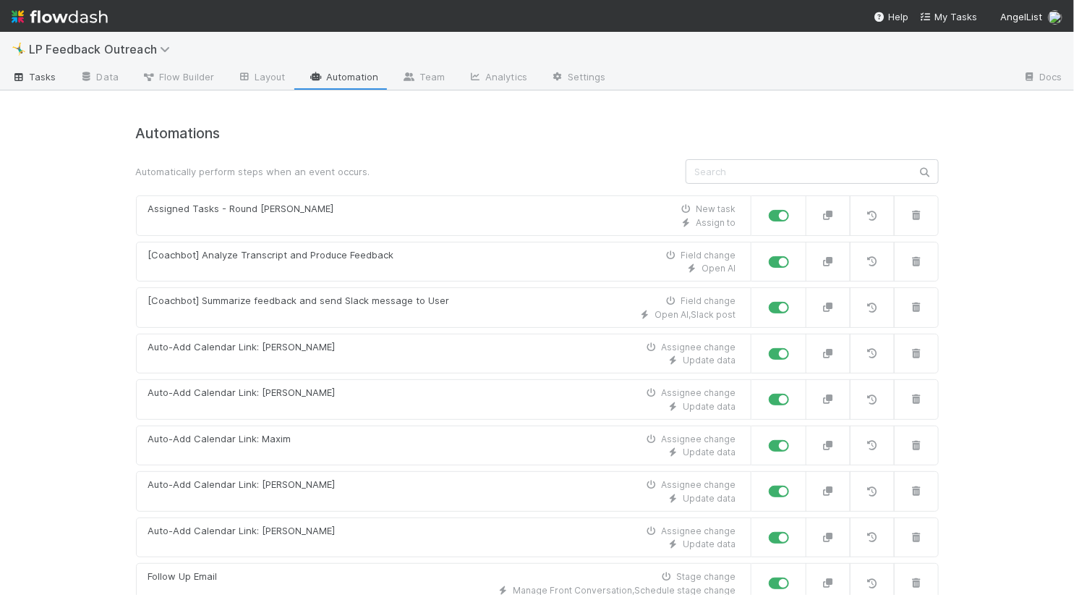
click at [43, 76] on span "Tasks" at bounding box center [34, 76] width 45 height 14
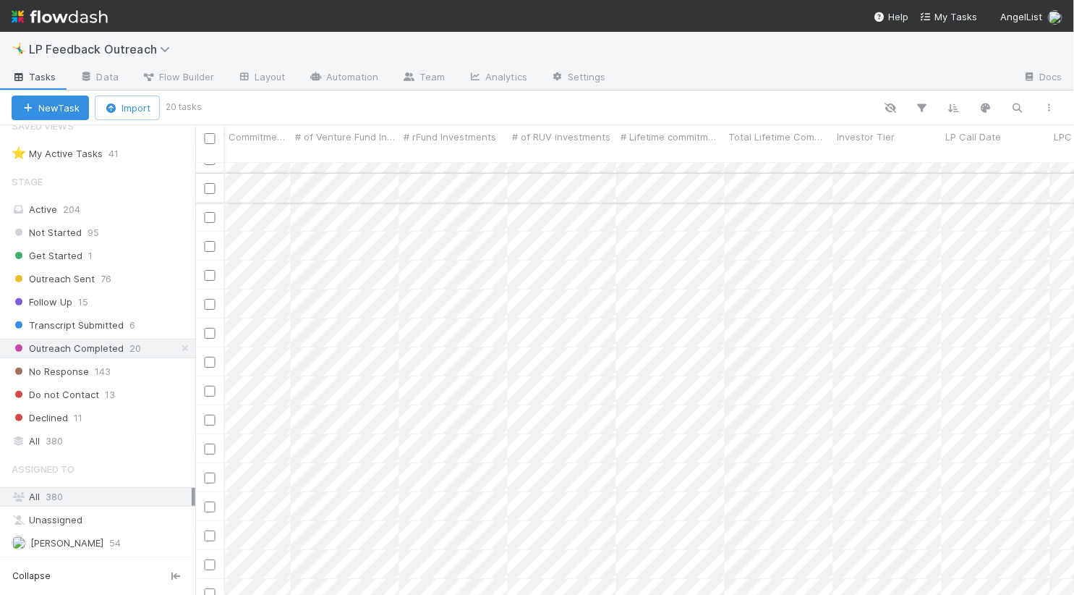
scroll to position [135, 1243]
click at [545, 472] on div at bounding box center [537, 297] width 1074 height 595
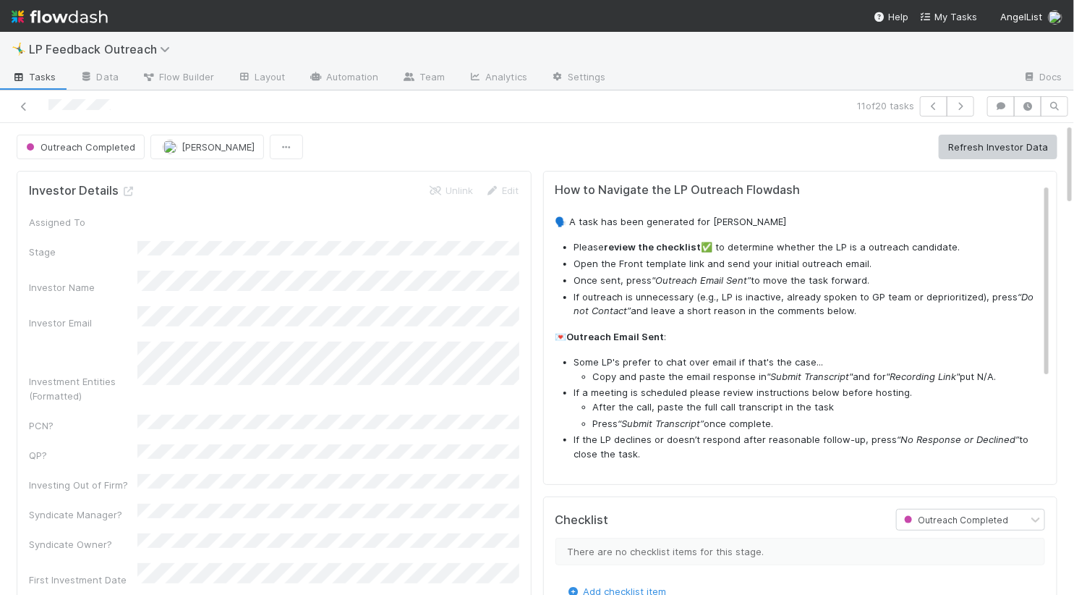
click at [36, 78] on span "Tasks" at bounding box center [34, 76] width 45 height 14
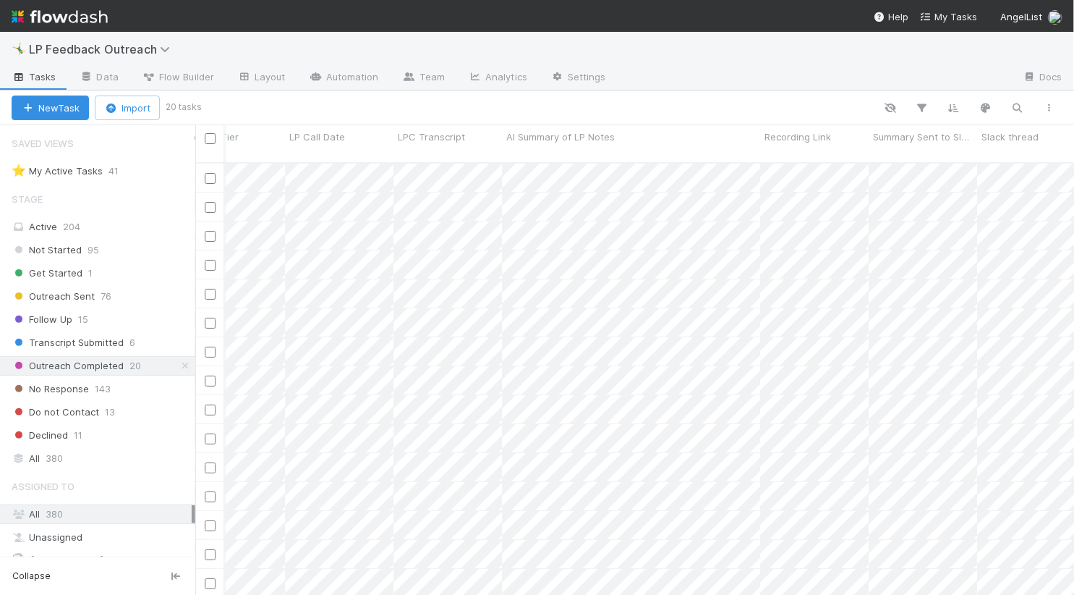
scroll to position [0, 1949]
click at [104, 80] on link "Data" at bounding box center [99, 78] width 62 height 23
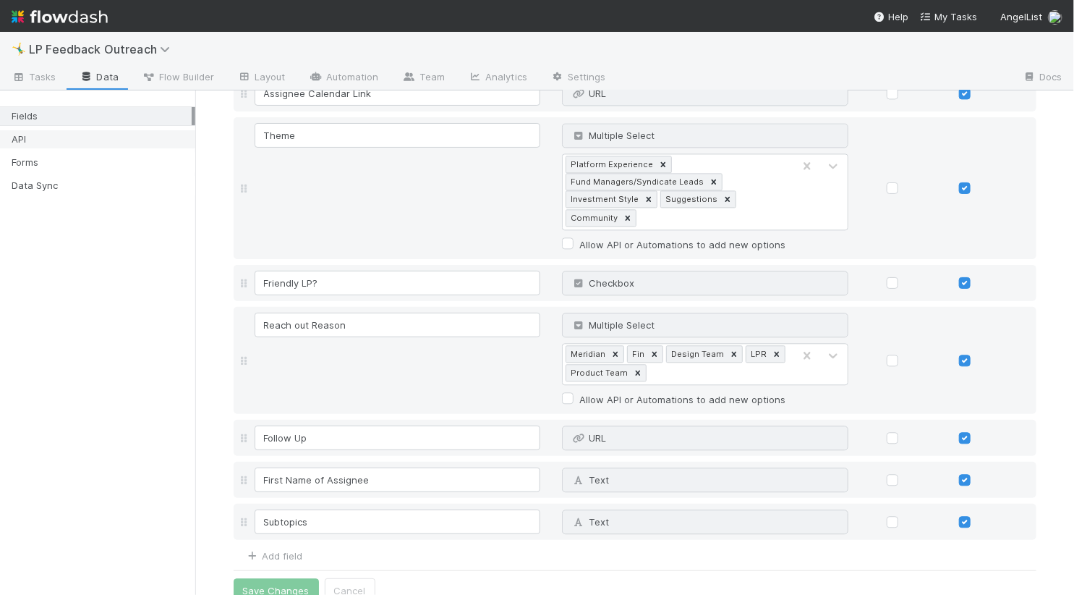
click at [117, 140] on div "API" at bounding box center [102, 139] width 180 height 18
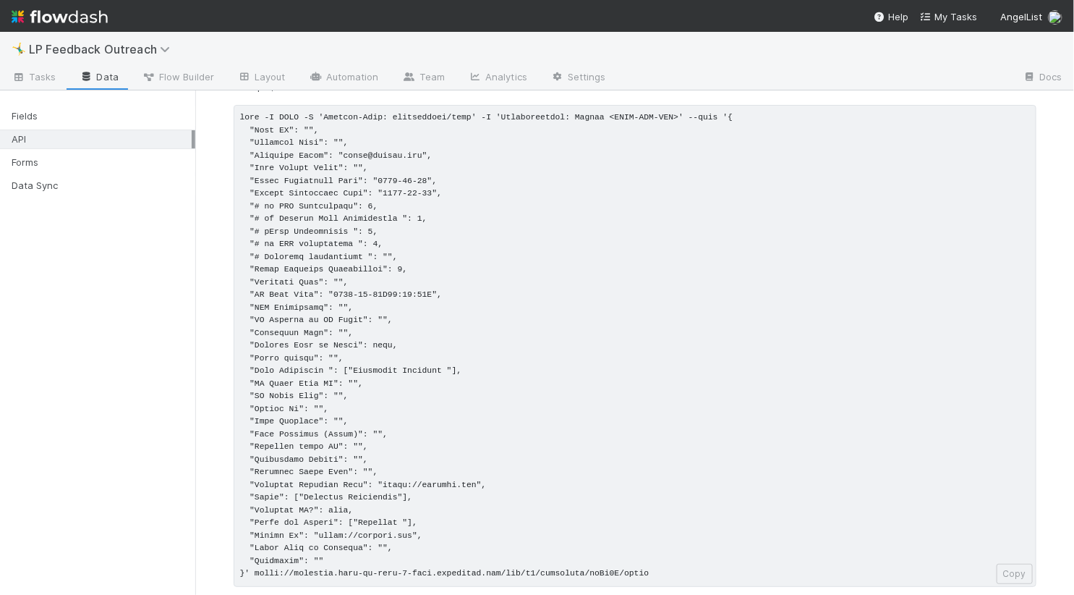
scroll to position [90, 0]
drag, startPoint x: 399, startPoint y: 523, endPoint x: 352, endPoint y: 523, distance: 46.3
click at [352, 523] on pre at bounding box center [635, 344] width 803 height 482
click at [371, 438] on pre at bounding box center [635, 344] width 803 height 482
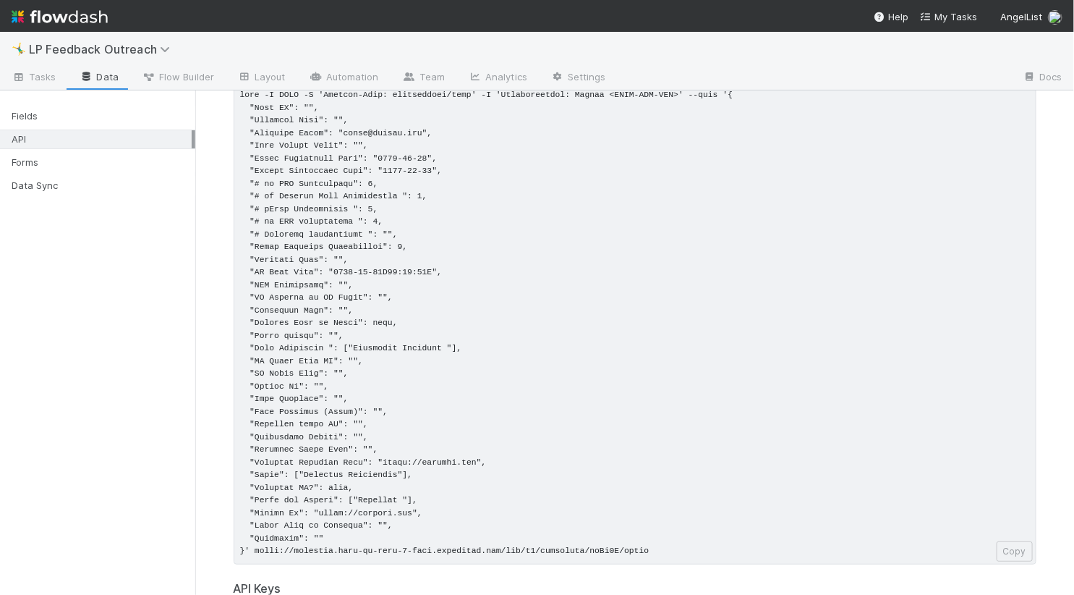
scroll to position [117, 0]
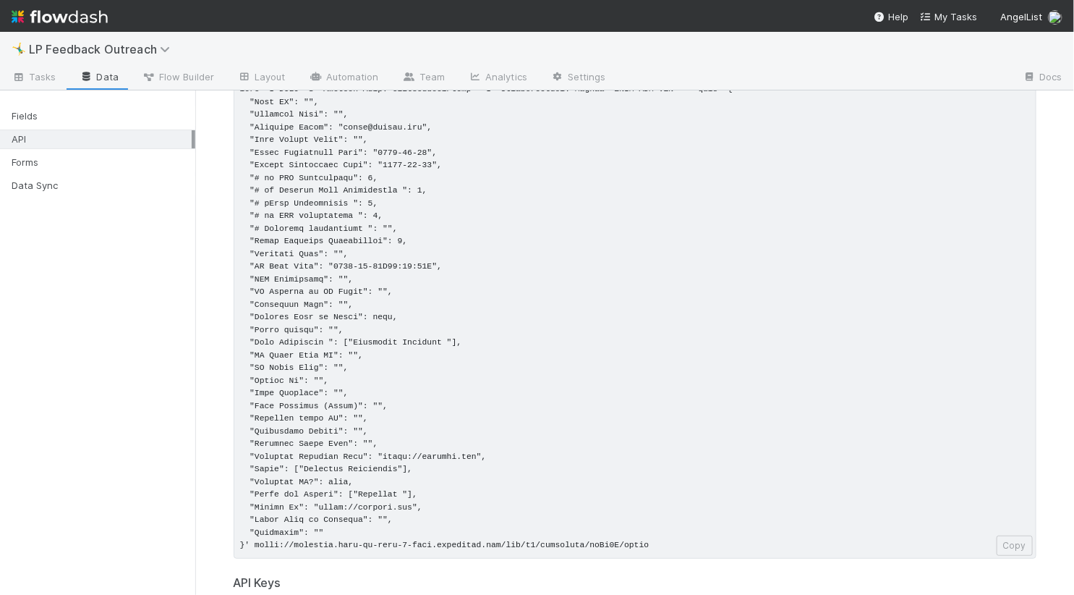
click at [320, 491] on pre at bounding box center [635, 318] width 803 height 482
drag, startPoint x: 259, startPoint y: 340, endPoint x: 499, endPoint y: 340, distance: 239.5
click at [499, 340] on pre at bounding box center [635, 318] width 803 height 482
click at [363, 392] on pre at bounding box center [635, 318] width 803 height 482
drag, startPoint x: 250, startPoint y: 530, endPoint x: 355, endPoint y: 530, distance: 105.6
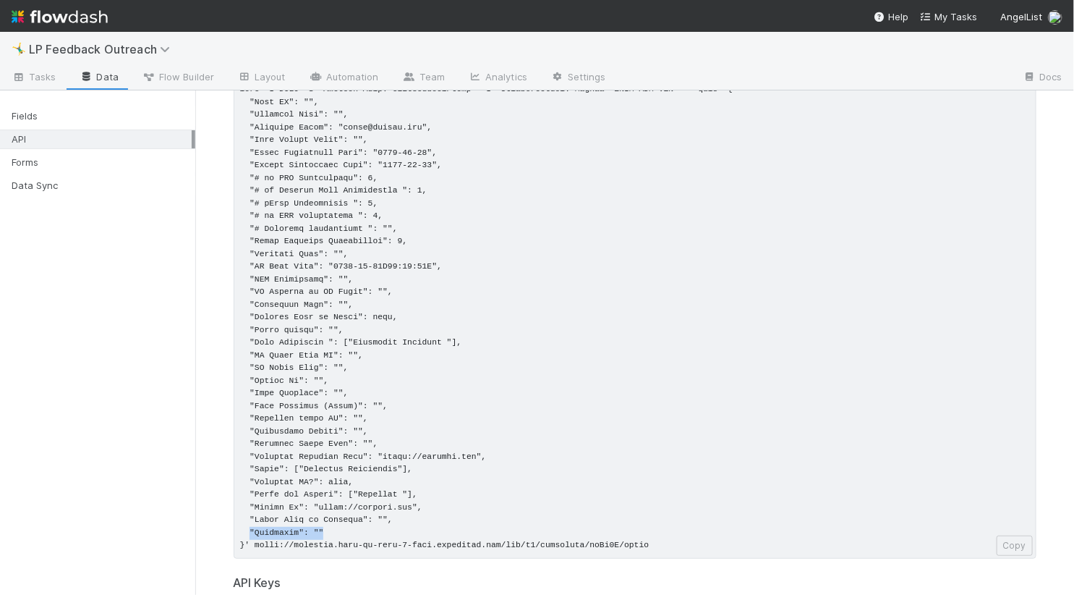
click at [355, 530] on pre at bounding box center [635, 318] width 803 height 482
click at [342, 80] on link "Automation" at bounding box center [343, 78] width 93 height 23
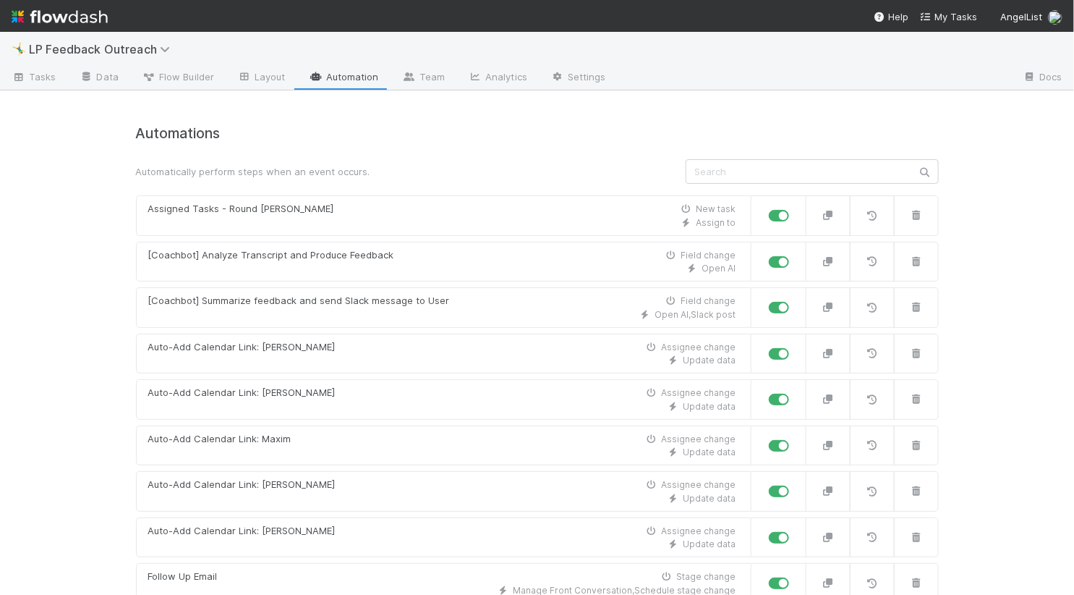
scroll to position [497, 0]
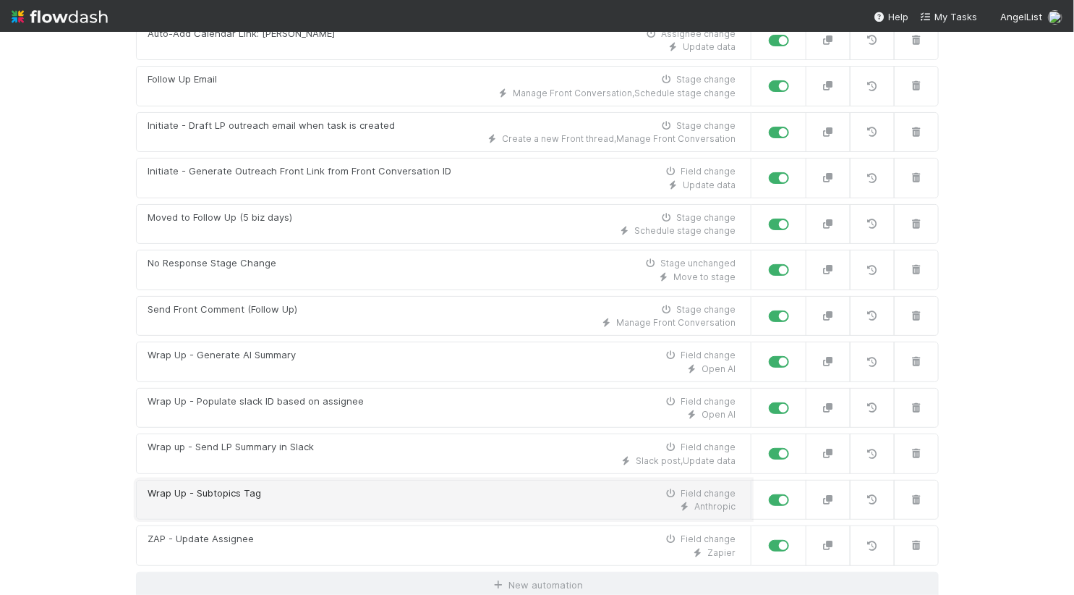
click at [310, 482] on link "Wrap Up - Subtopics Tag Field change Anthropic" at bounding box center [444, 500] width 616 height 41
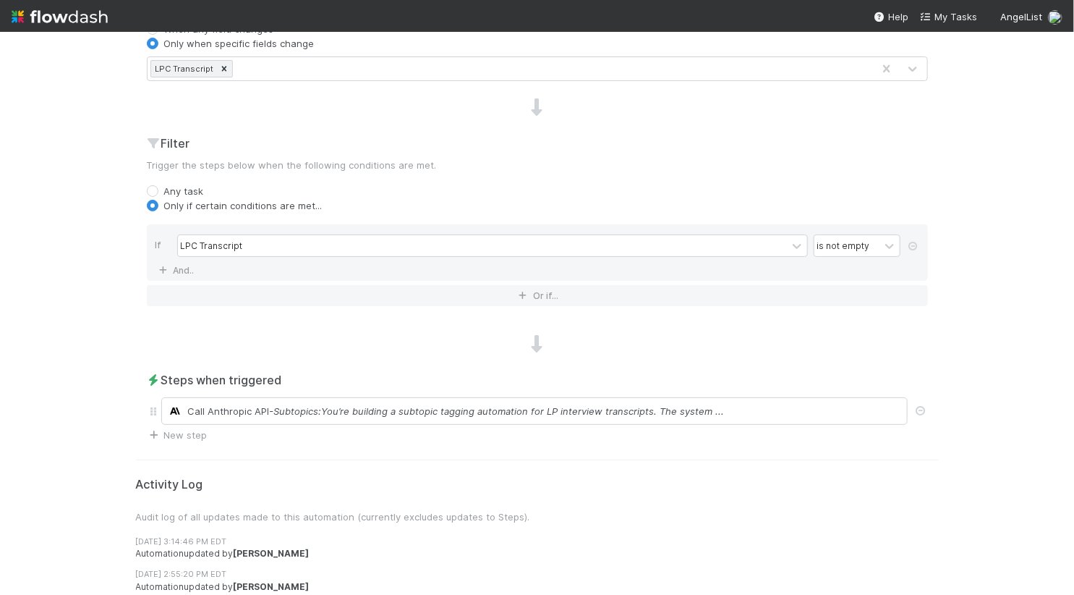
scroll to position [499, 0]
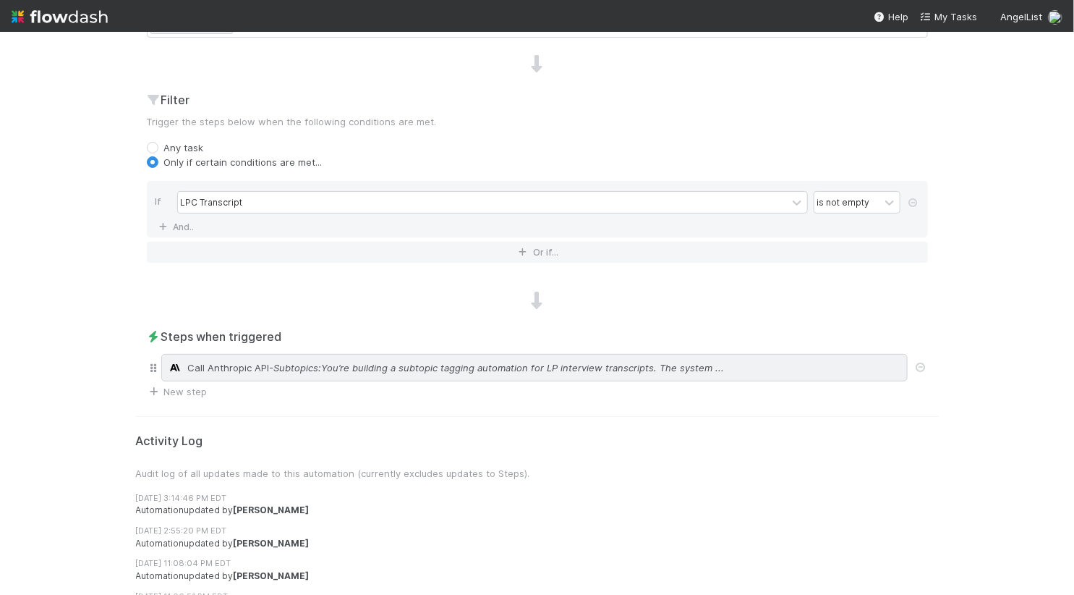
click at [271, 357] on div "Call Anthropic API - Subtopics:You’re building a subtopic tagging automation fo…" at bounding box center [534, 367] width 747 height 27
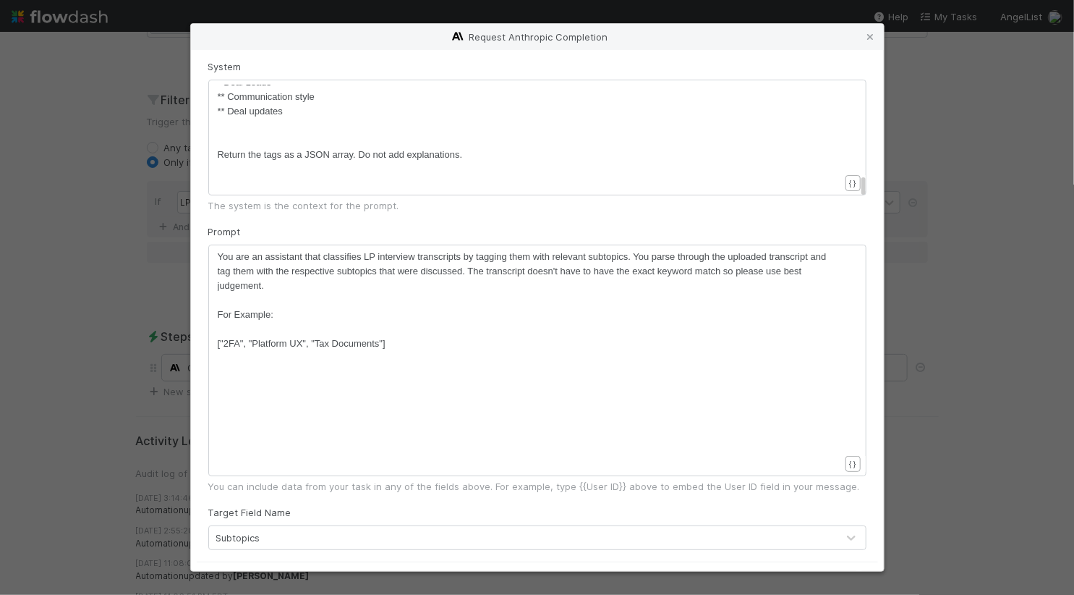
scroll to position [88, 0]
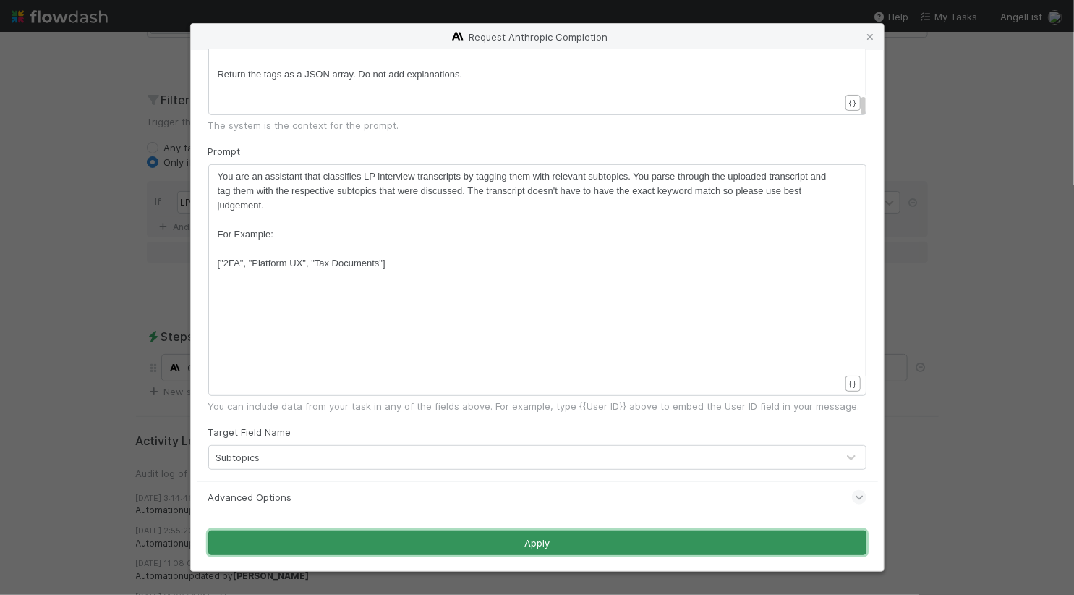
click at [519, 535] on button "Apply" at bounding box center [537, 542] width 658 height 25
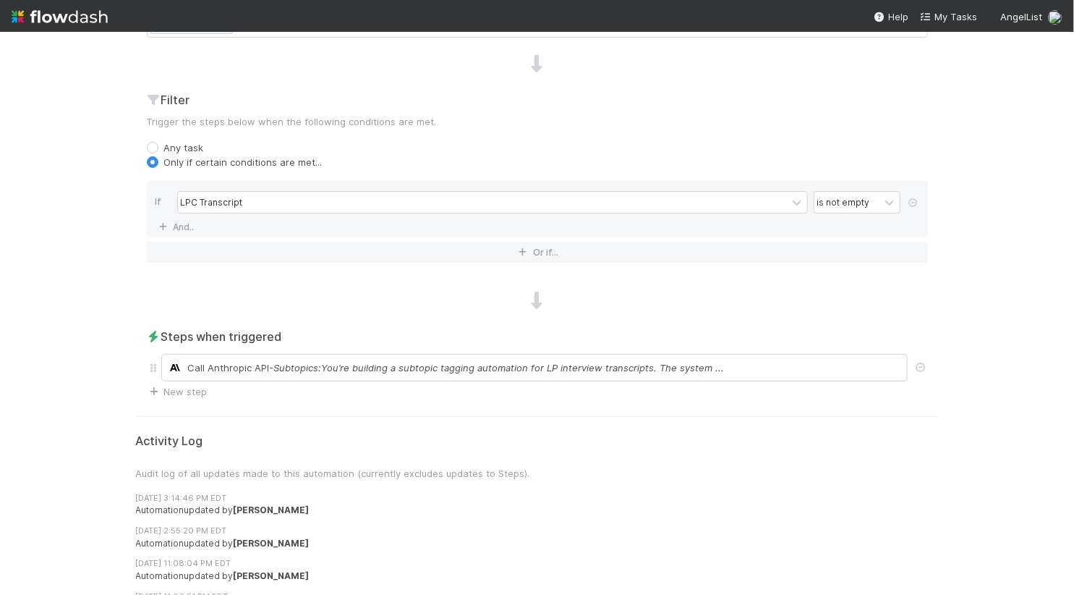
scroll to position [0, 0]
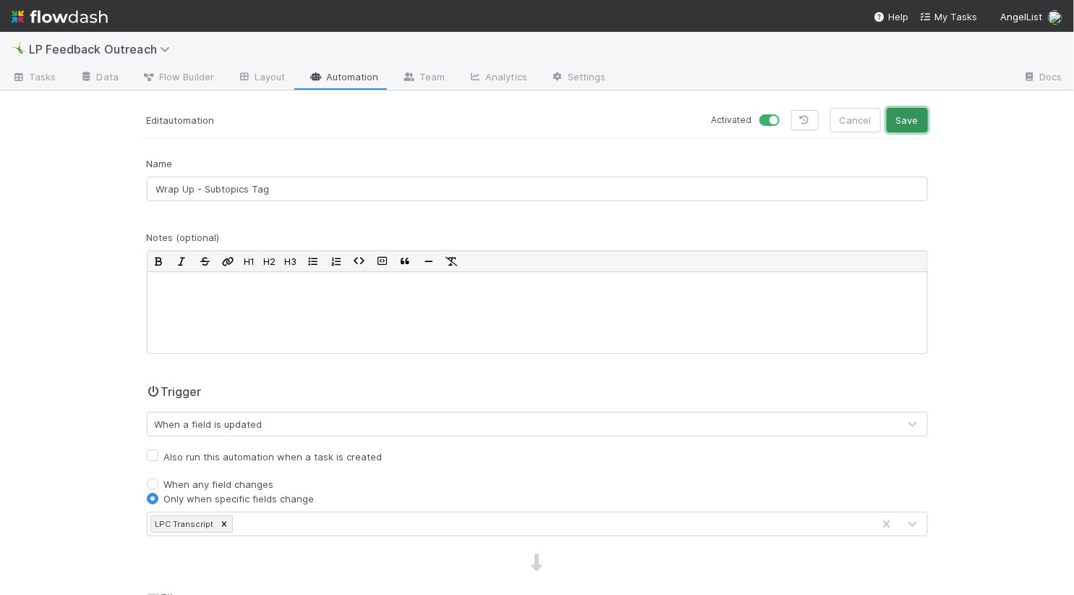
click at [913, 116] on button "Save" at bounding box center [907, 120] width 41 height 25
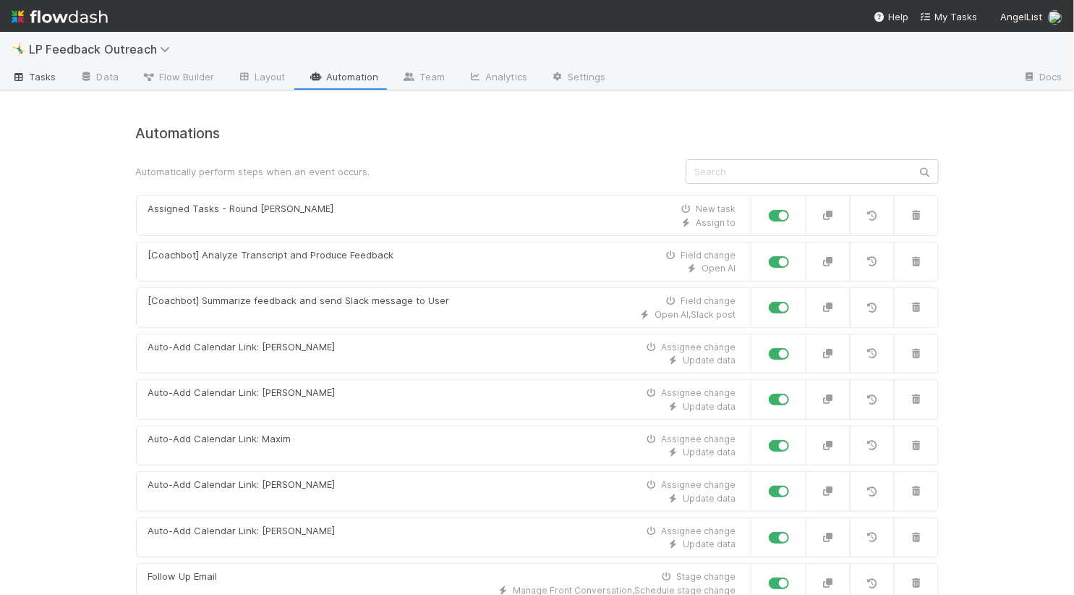
click at [41, 69] on span "Tasks" at bounding box center [34, 76] width 45 height 14
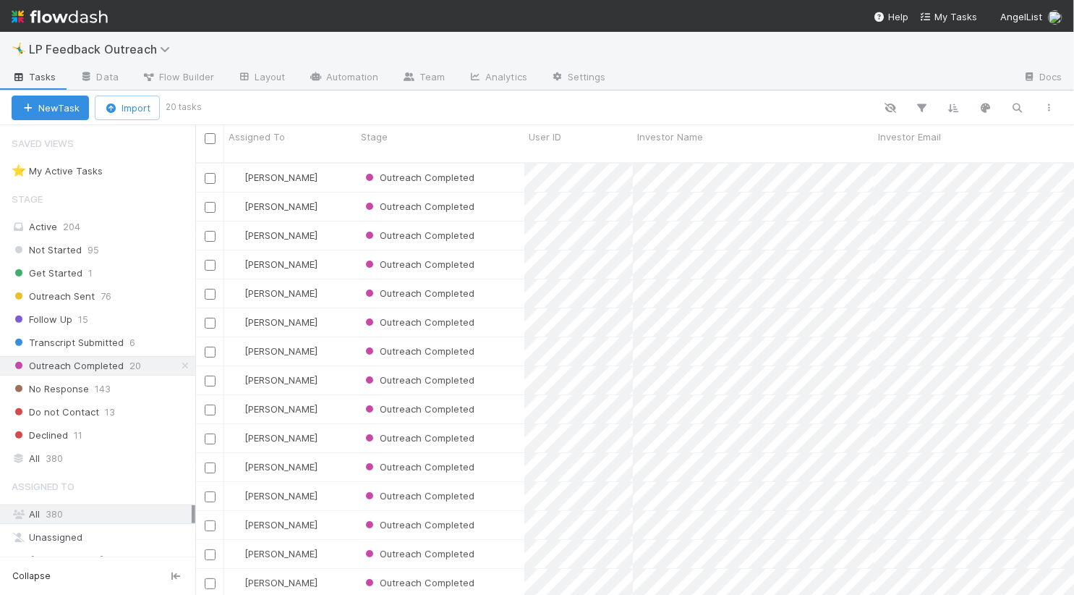
scroll to position [444, 879]
click at [106, 78] on link "Data" at bounding box center [99, 78] width 62 height 23
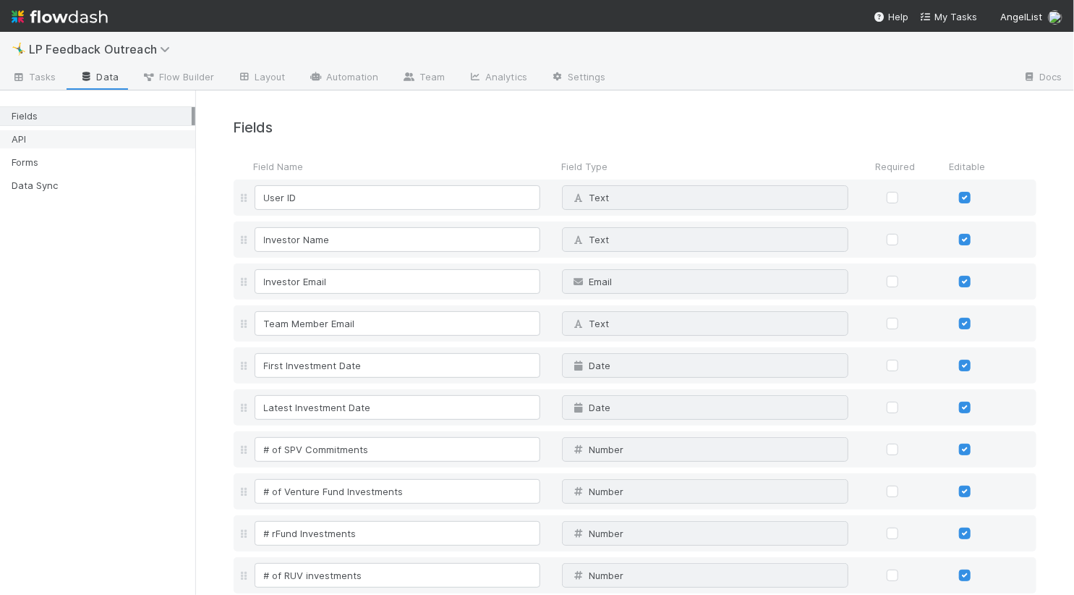
click at [93, 146] on div "API" at bounding box center [102, 139] width 180 height 18
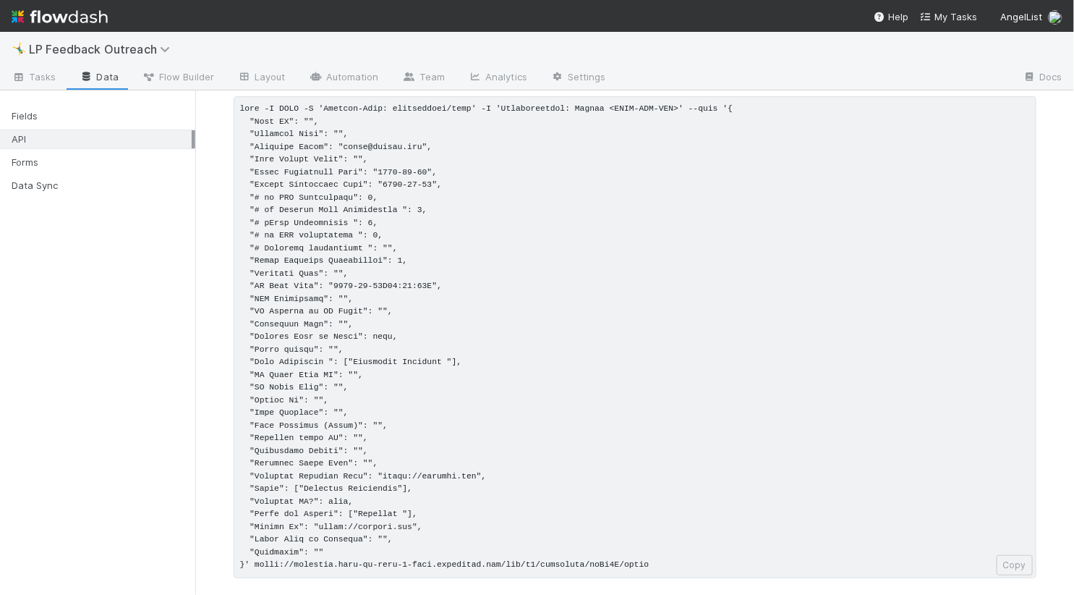
scroll to position [93, 0]
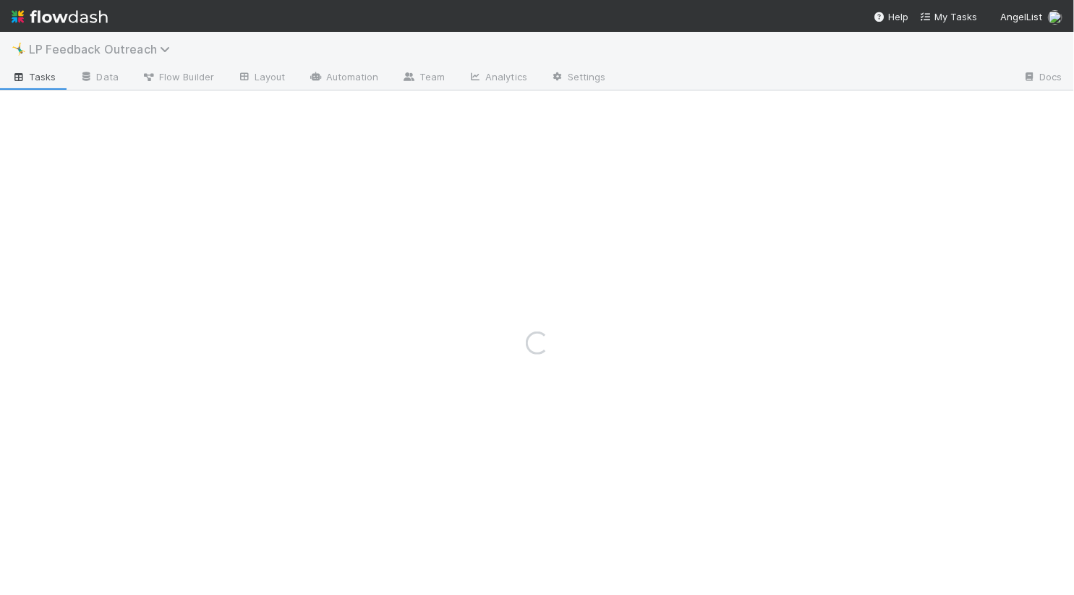
click at [93, 46] on span "LP Feedback Outreach" at bounding box center [103, 49] width 148 height 14
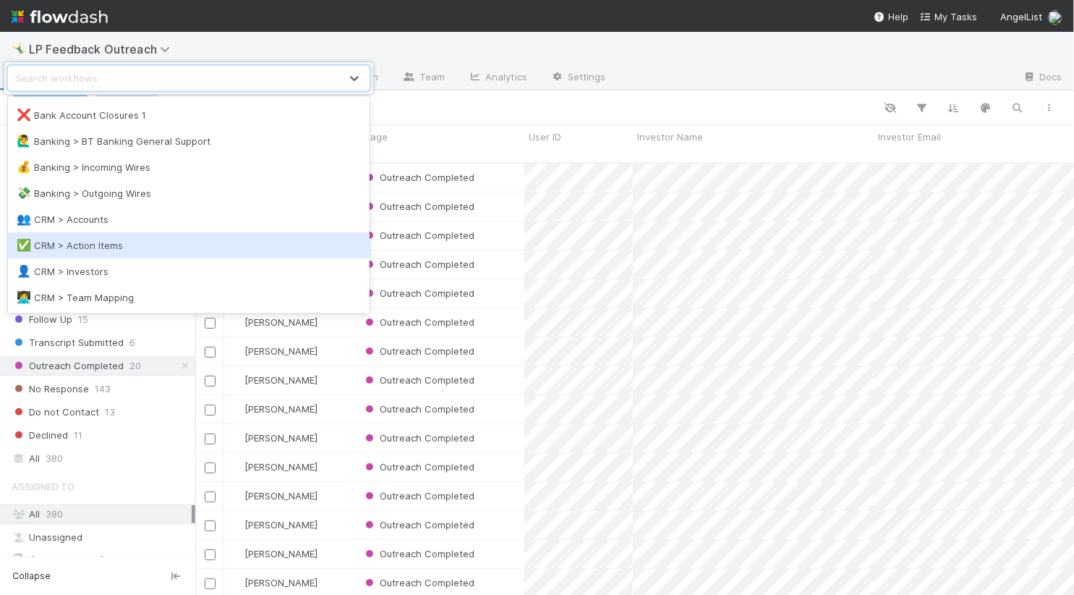
scroll to position [444, 879]
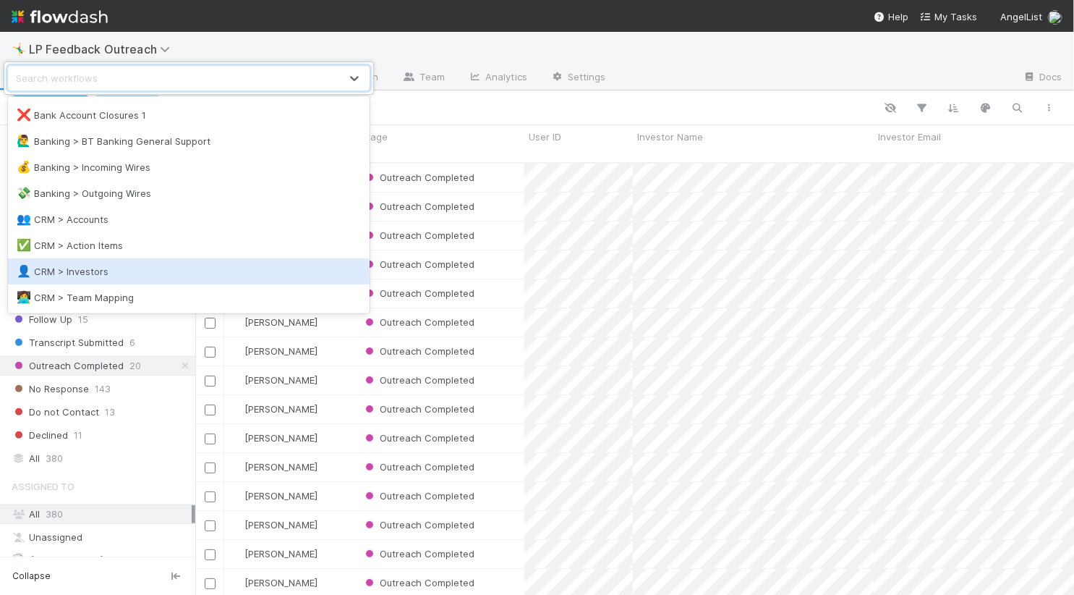
click at [86, 268] on div "👤 CRM > Investors" at bounding box center [189, 271] width 344 height 14
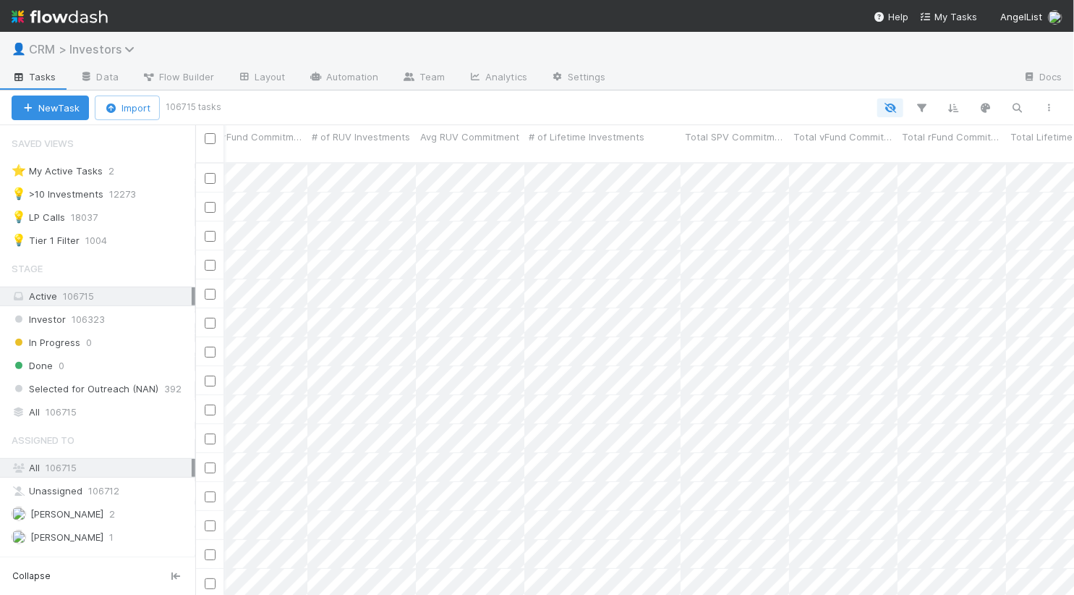
click at [95, 51] on span "CRM > Investors" at bounding box center [85, 49] width 113 height 14
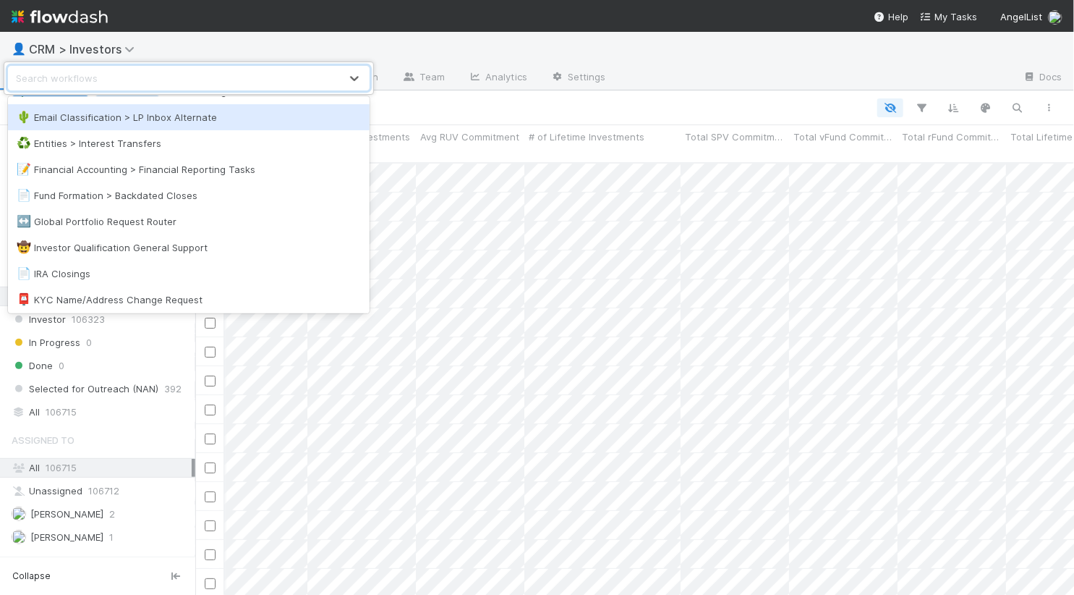
click at [189, 114] on div "🌵 Email Classification > LP Inbox Alternate" at bounding box center [189, 117] width 344 height 14
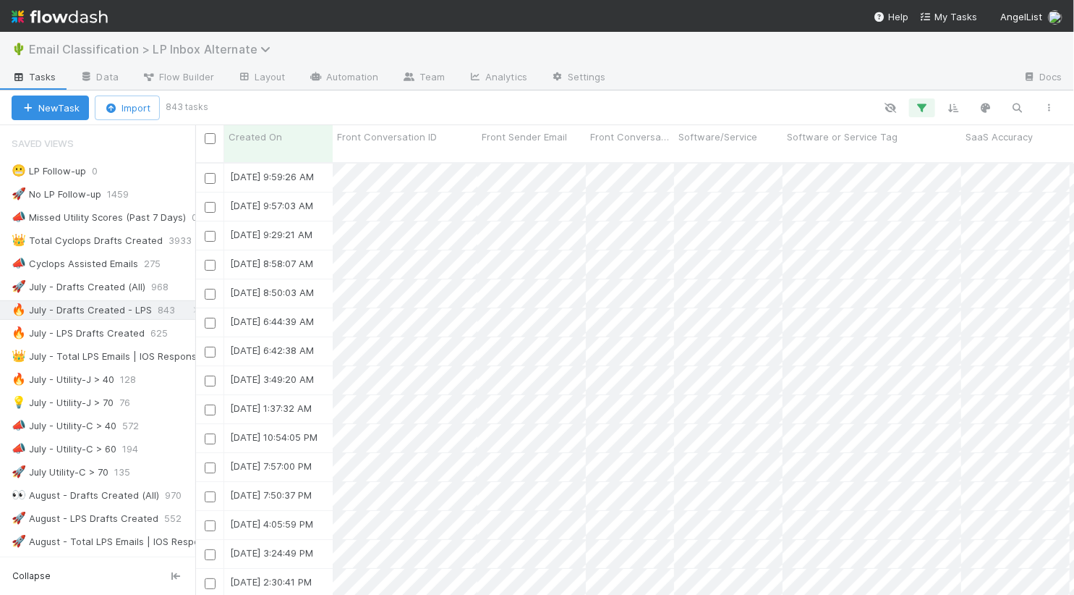
click at [124, 53] on span "Email Classification > LP Inbox Alternate" at bounding box center [153, 49] width 249 height 14
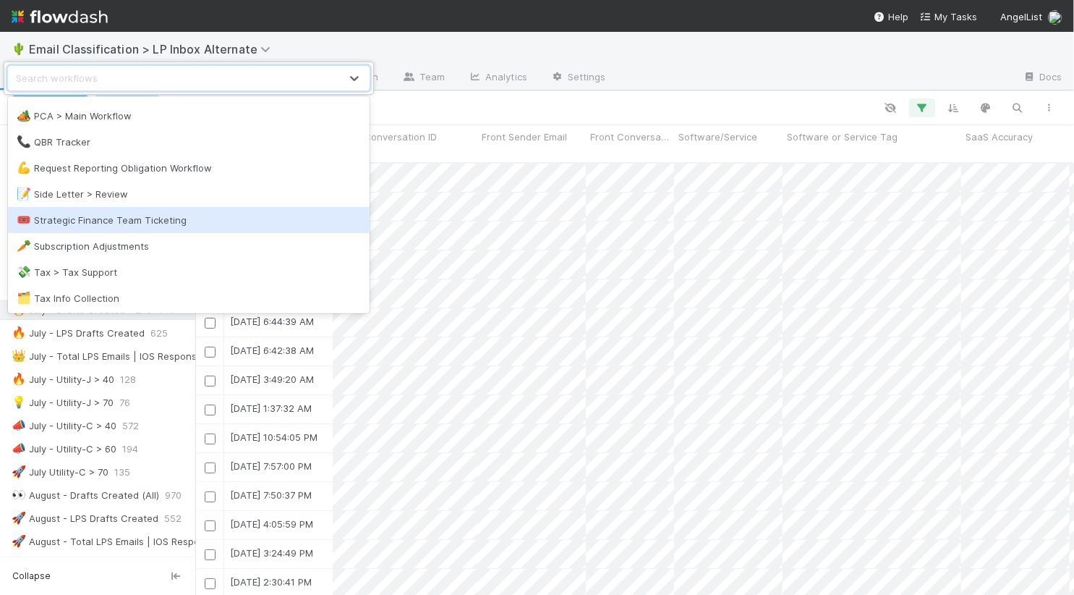
scroll to position [622, 0]
